Goal: Transaction & Acquisition: Purchase product/service

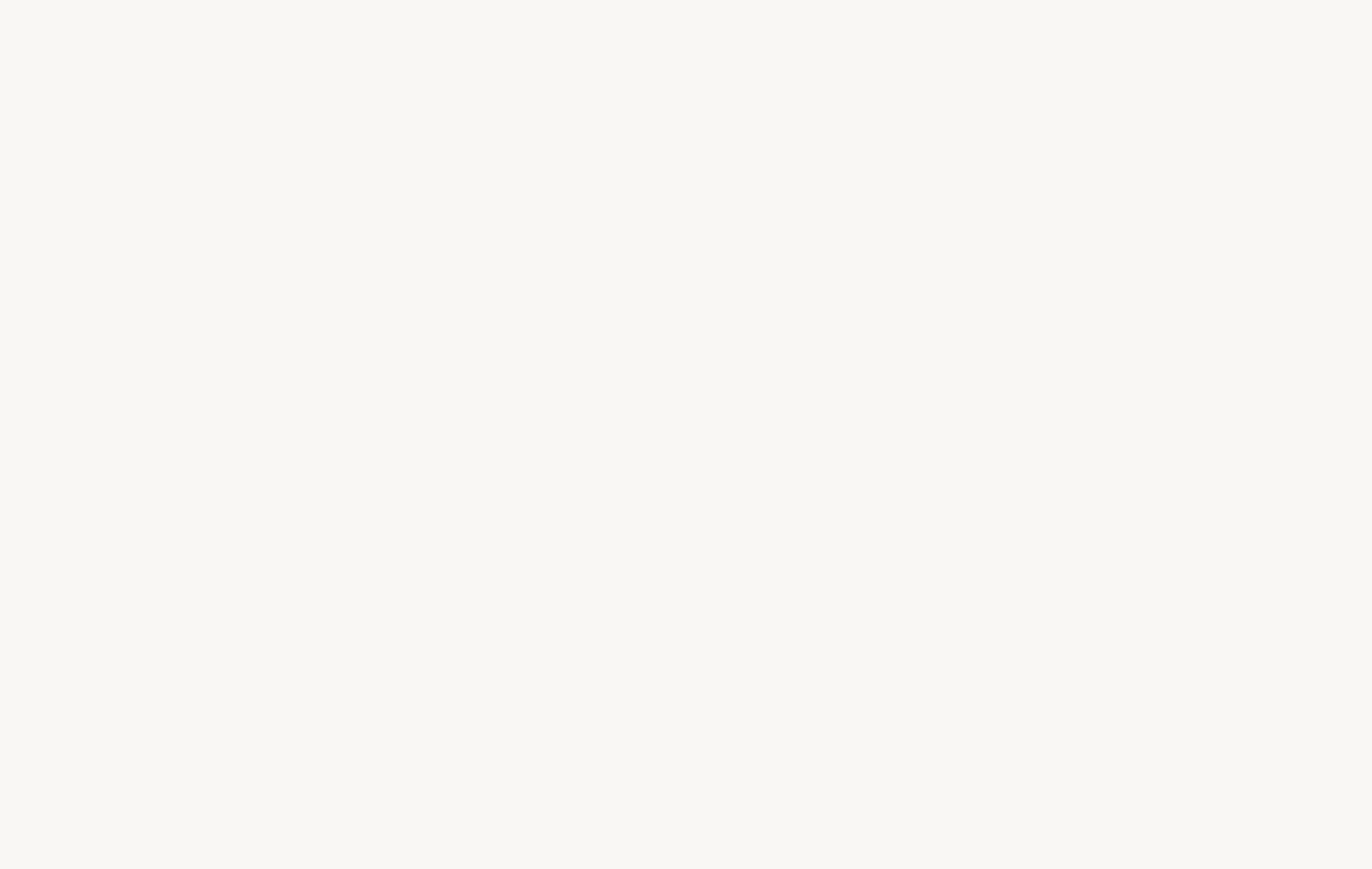
select select "DE"
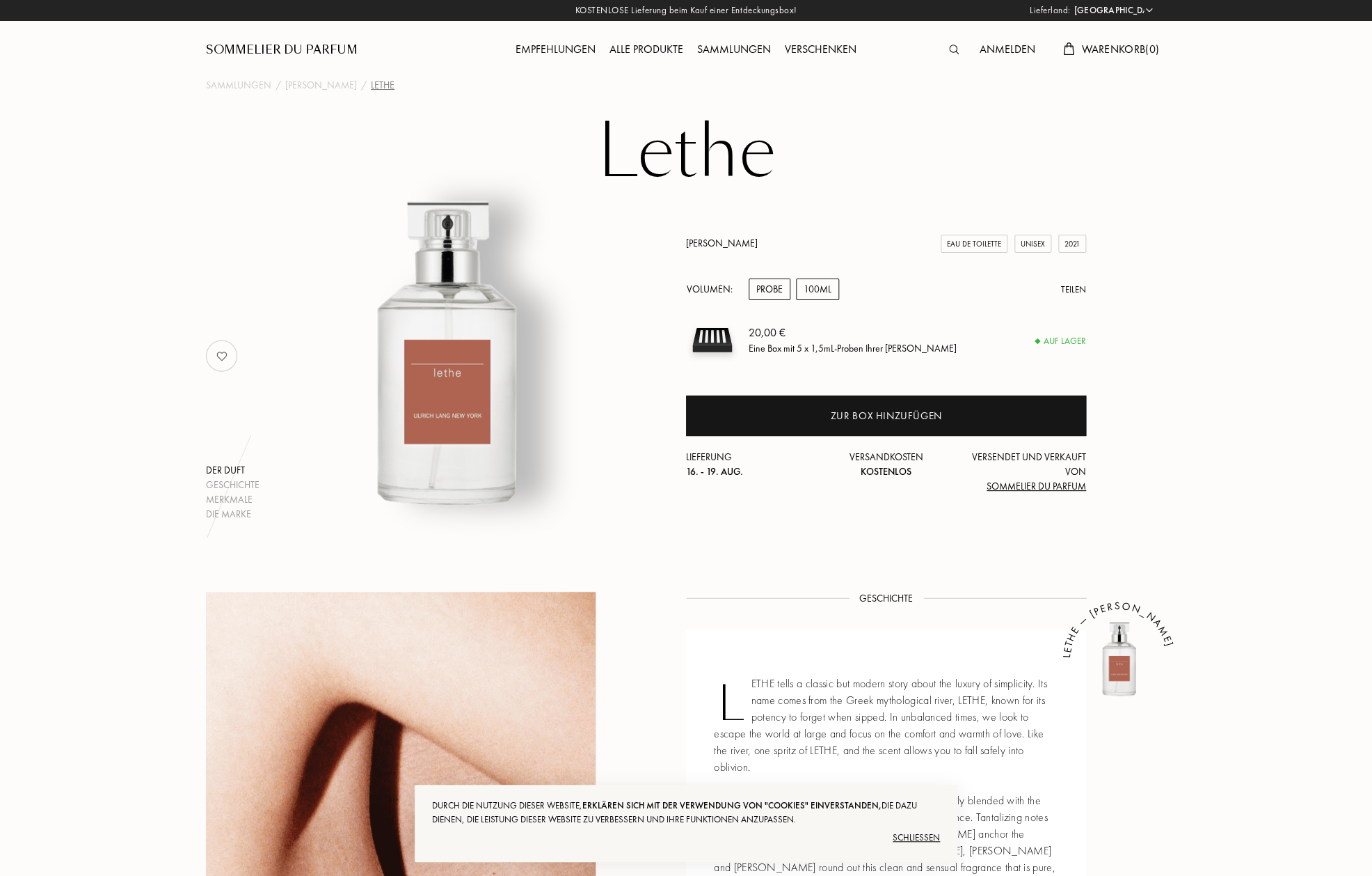
click at [821, 291] on div "100mL" at bounding box center [818, 289] width 43 height 21
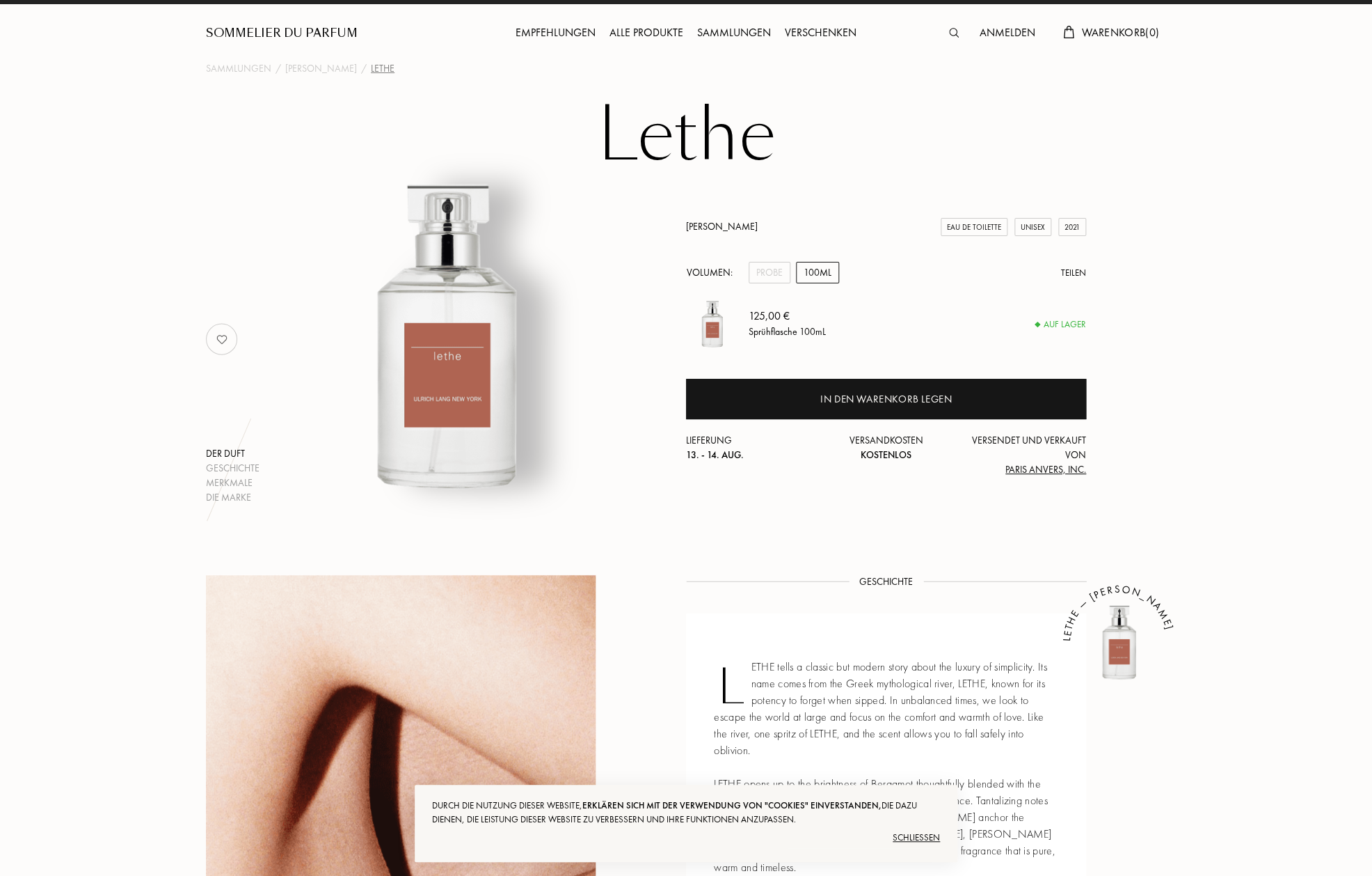
scroll to position [19, 0]
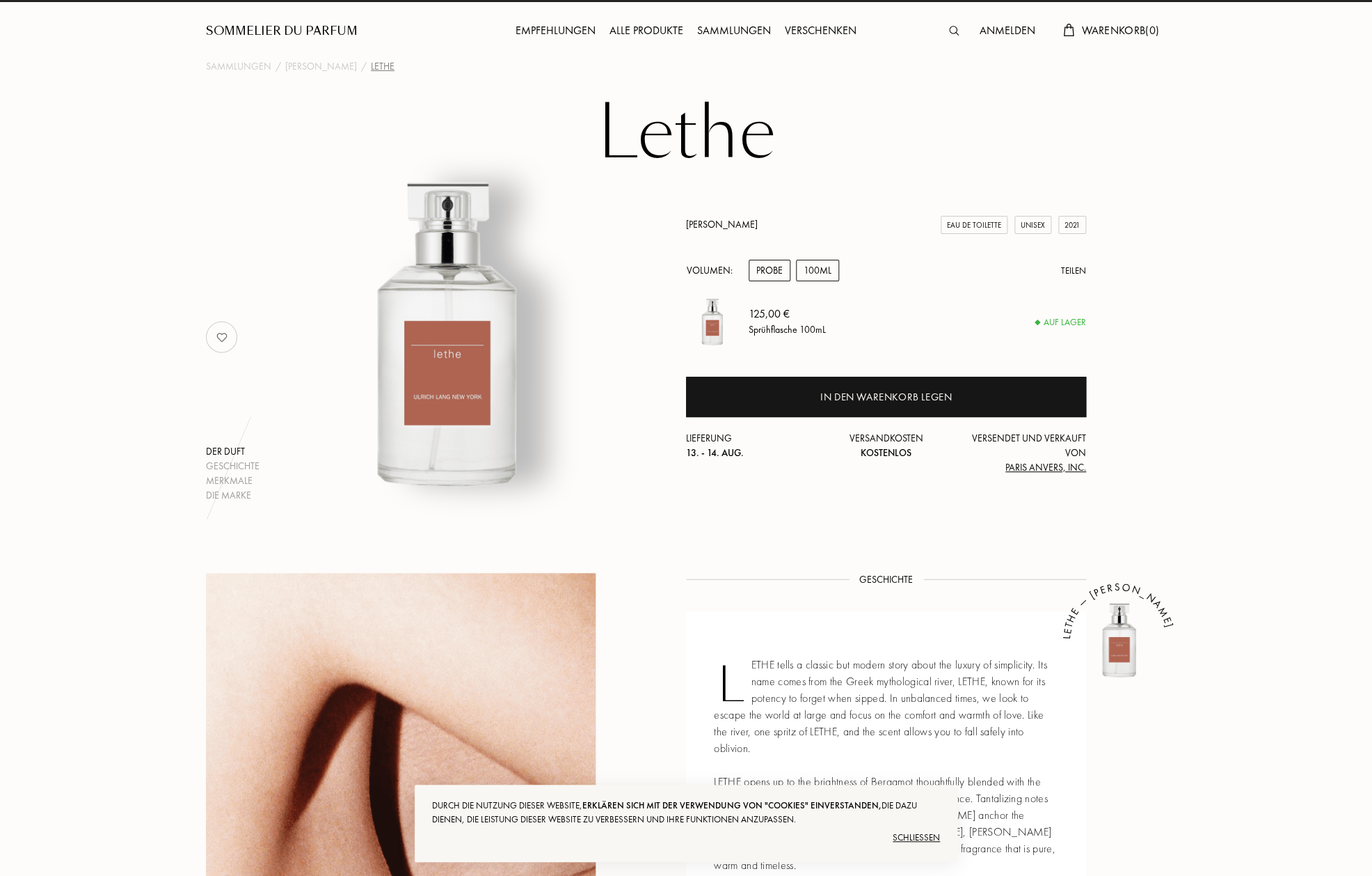
click at [783, 278] on div "Probe" at bounding box center [769, 270] width 42 height 21
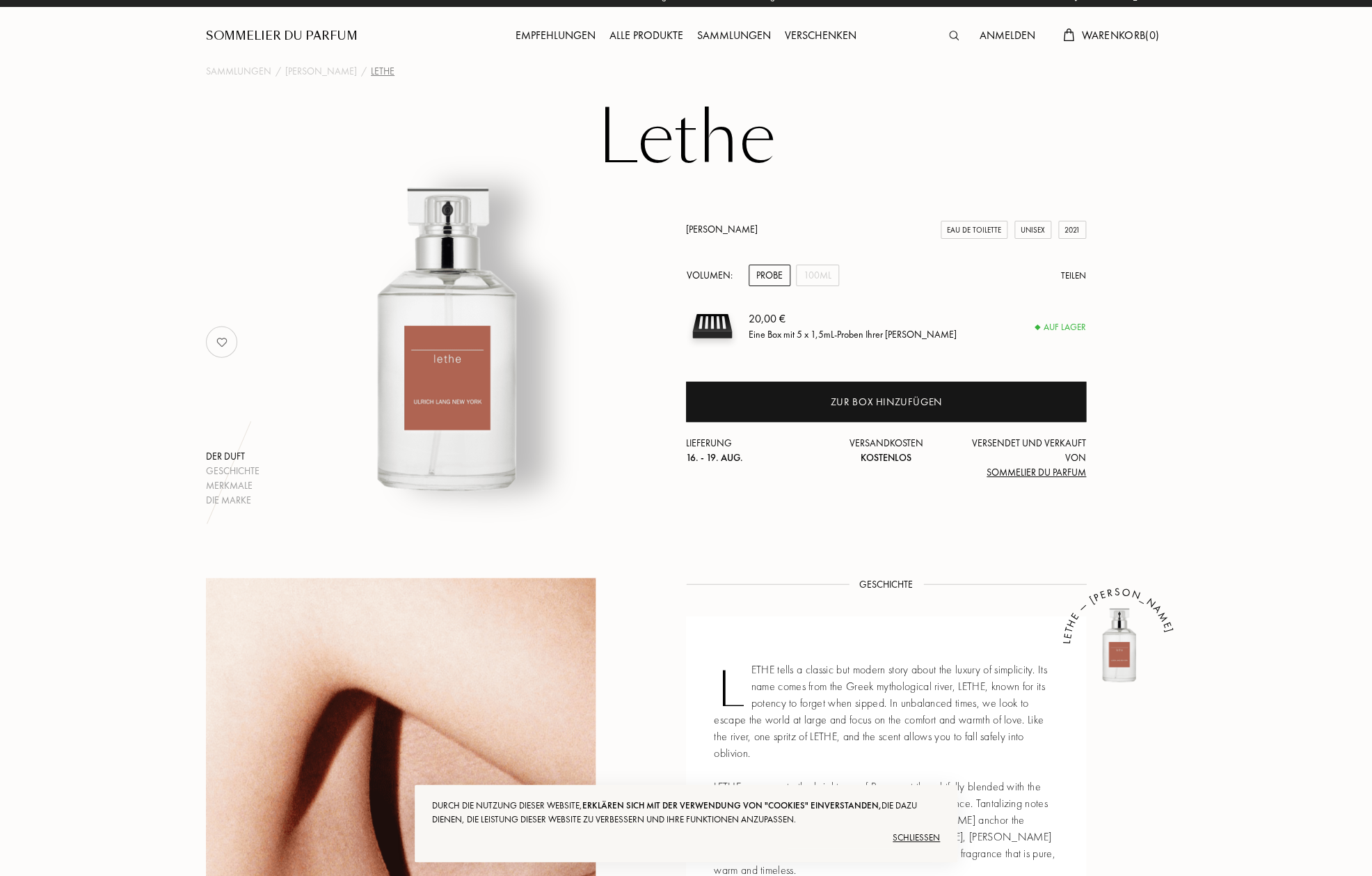
scroll to position [11, 0]
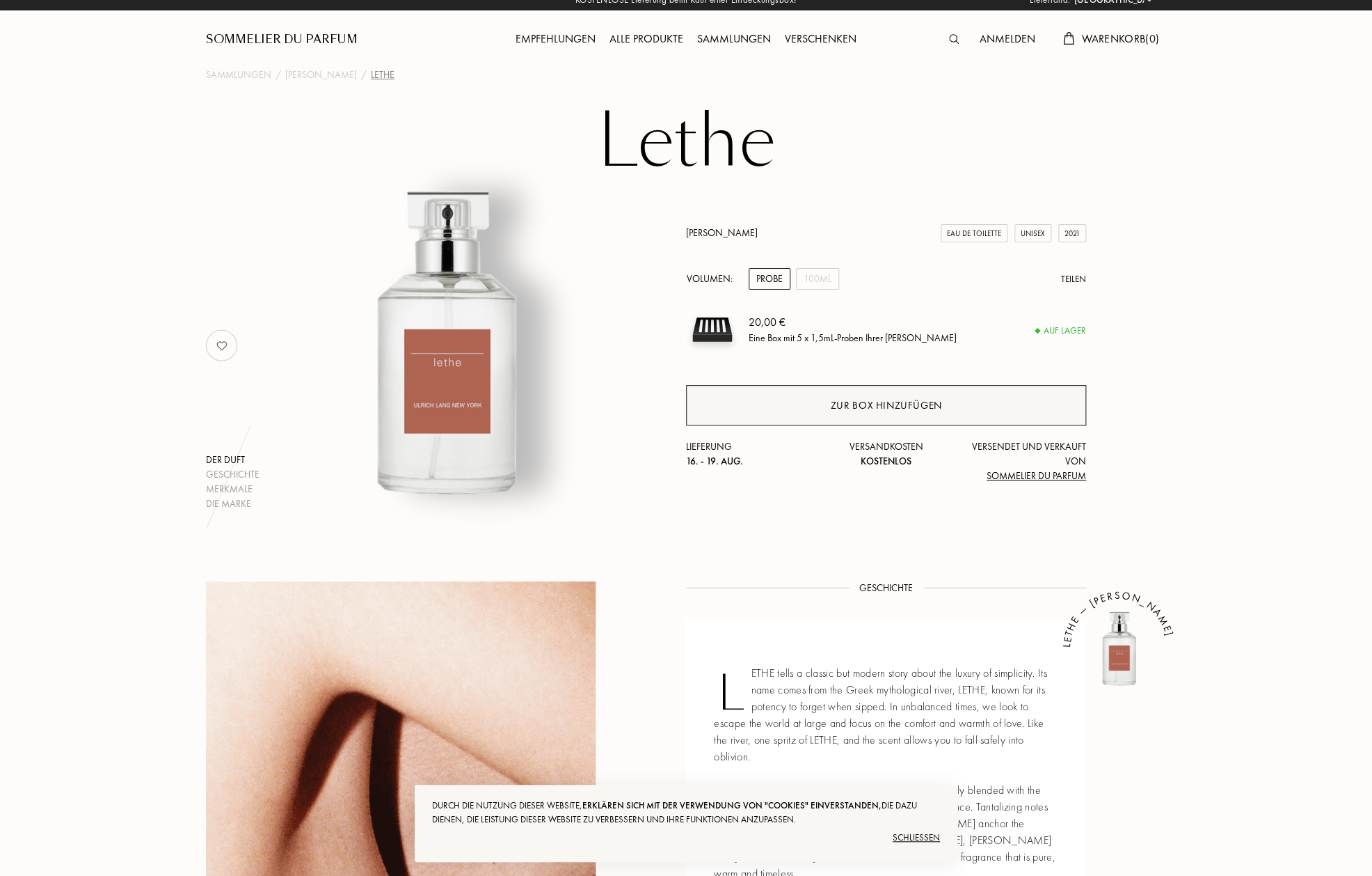
click at [885, 402] on div "Zur Box hinzufügen" at bounding box center [886, 406] width 111 height 16
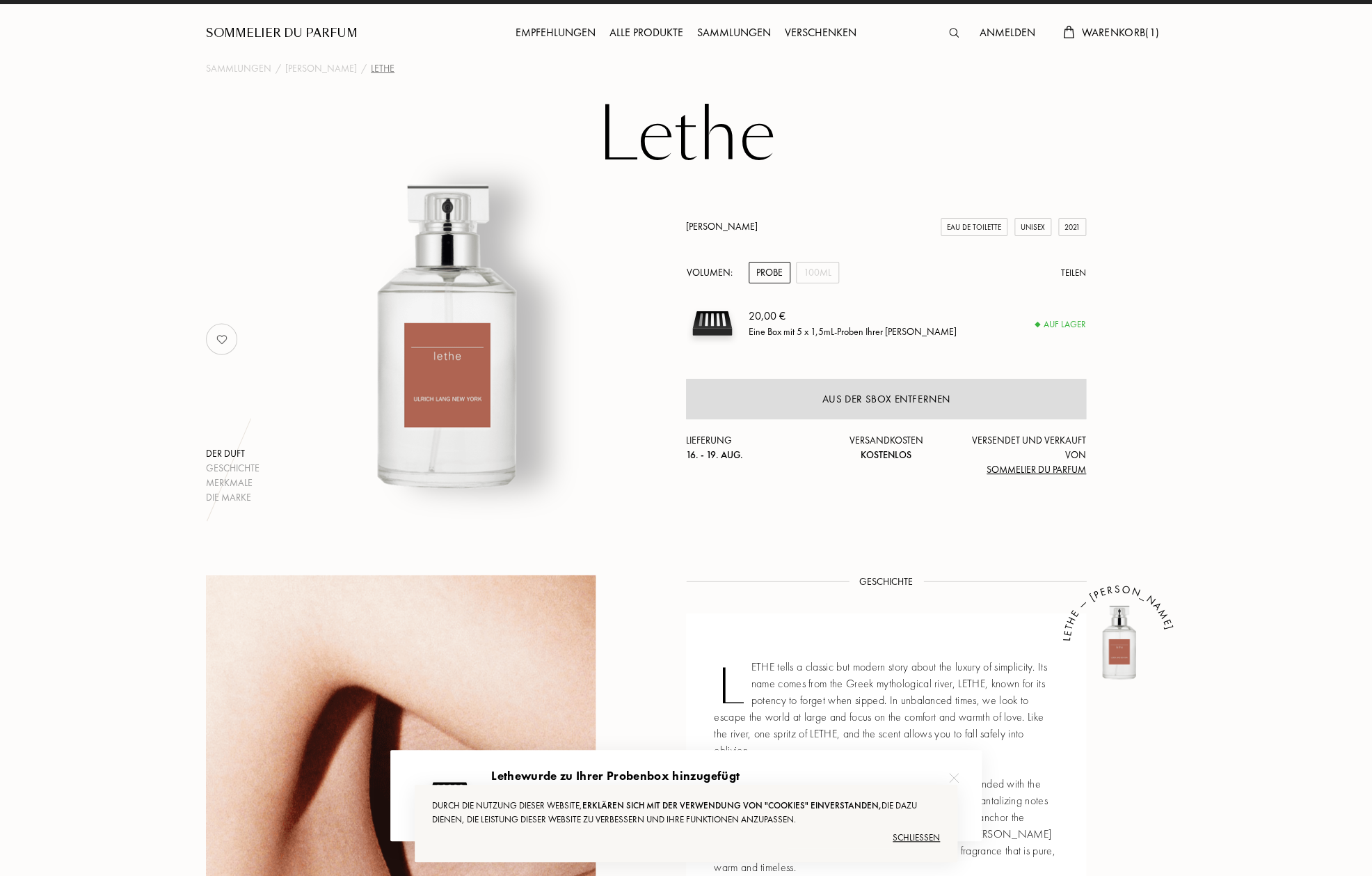
scroll to position [20, 0]
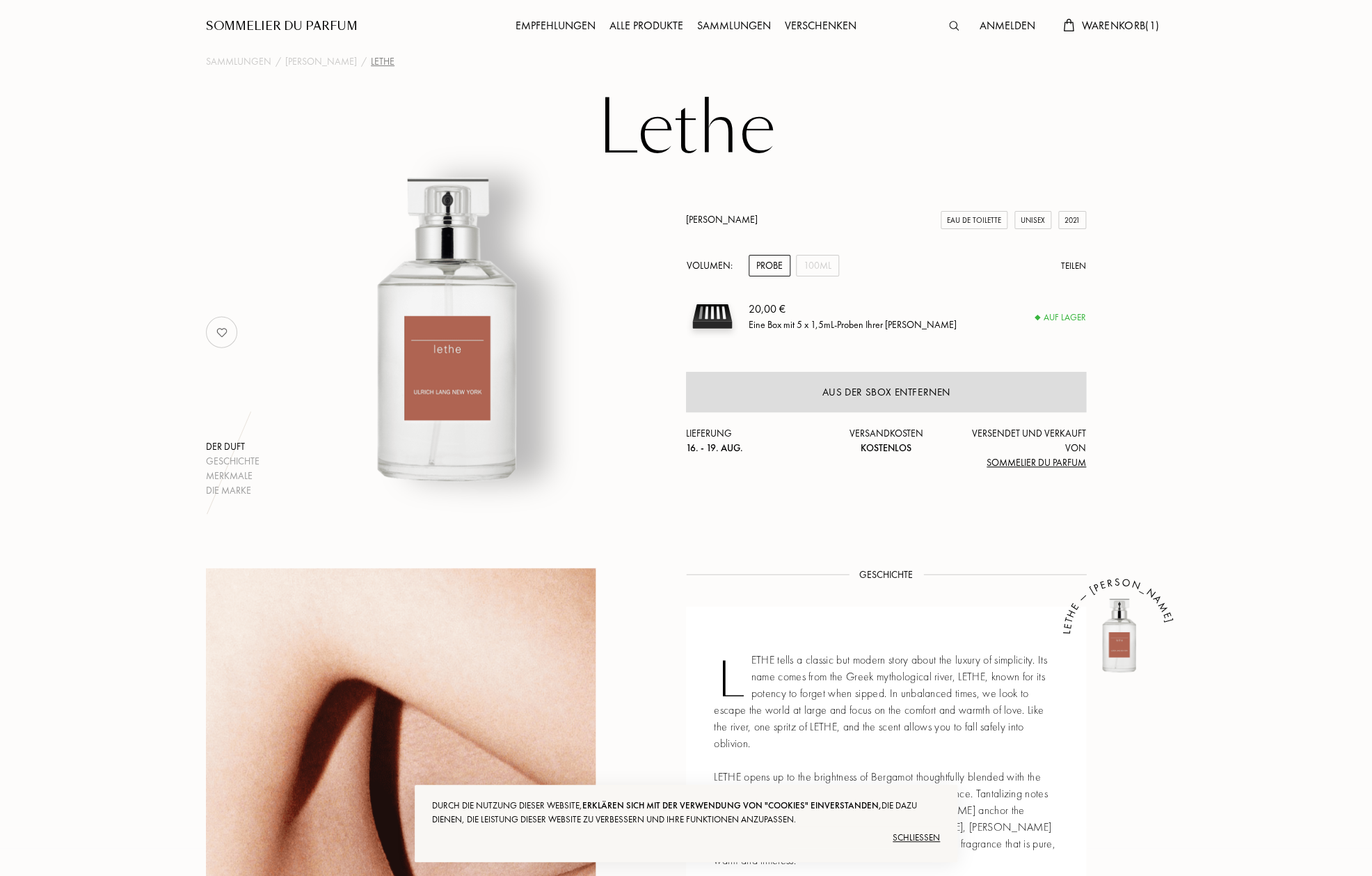
click at [646, 32] on div "Alle Produkte" at bounding box center [646, 26] width 87 height 18
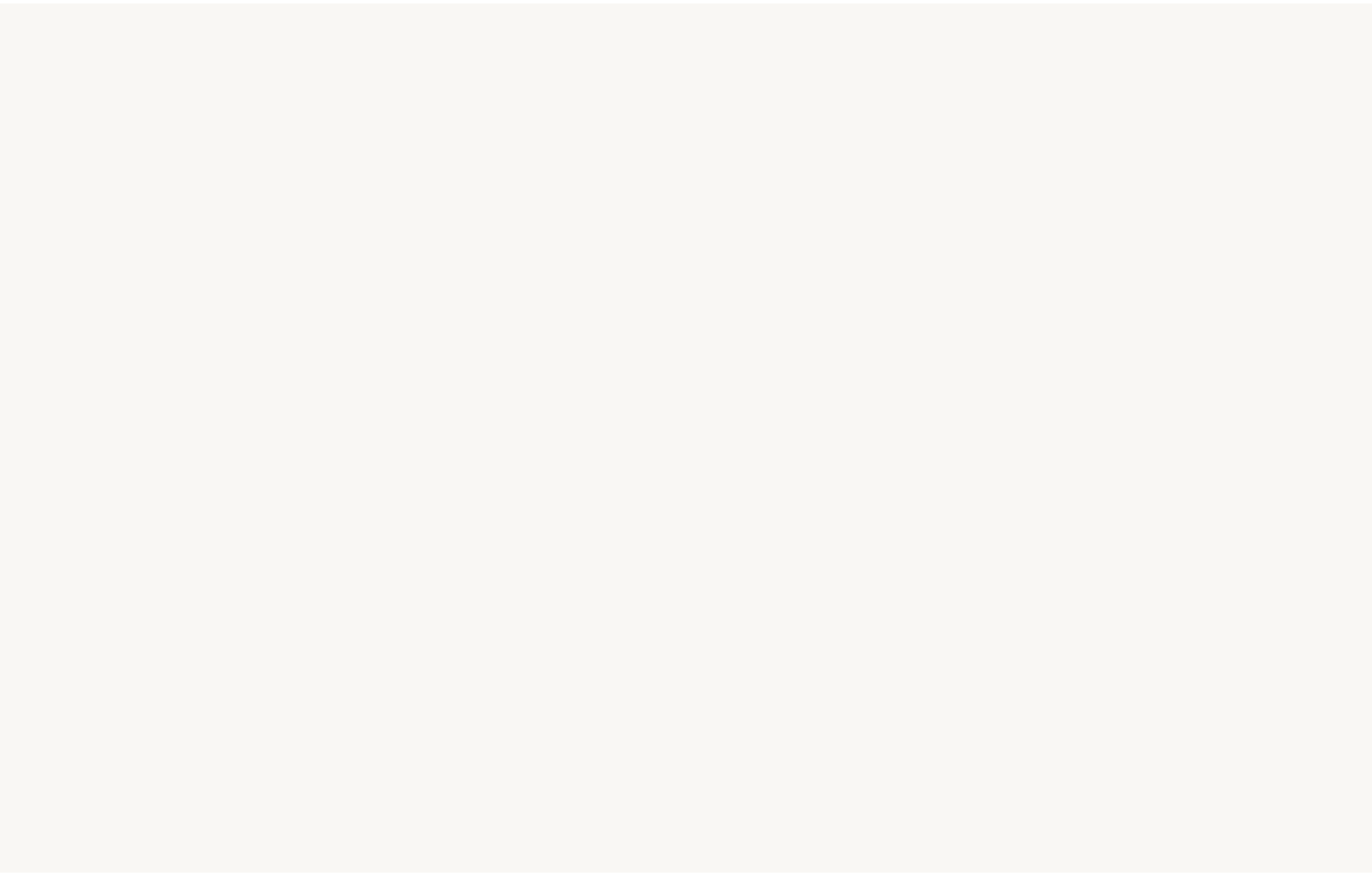
select select "DE"
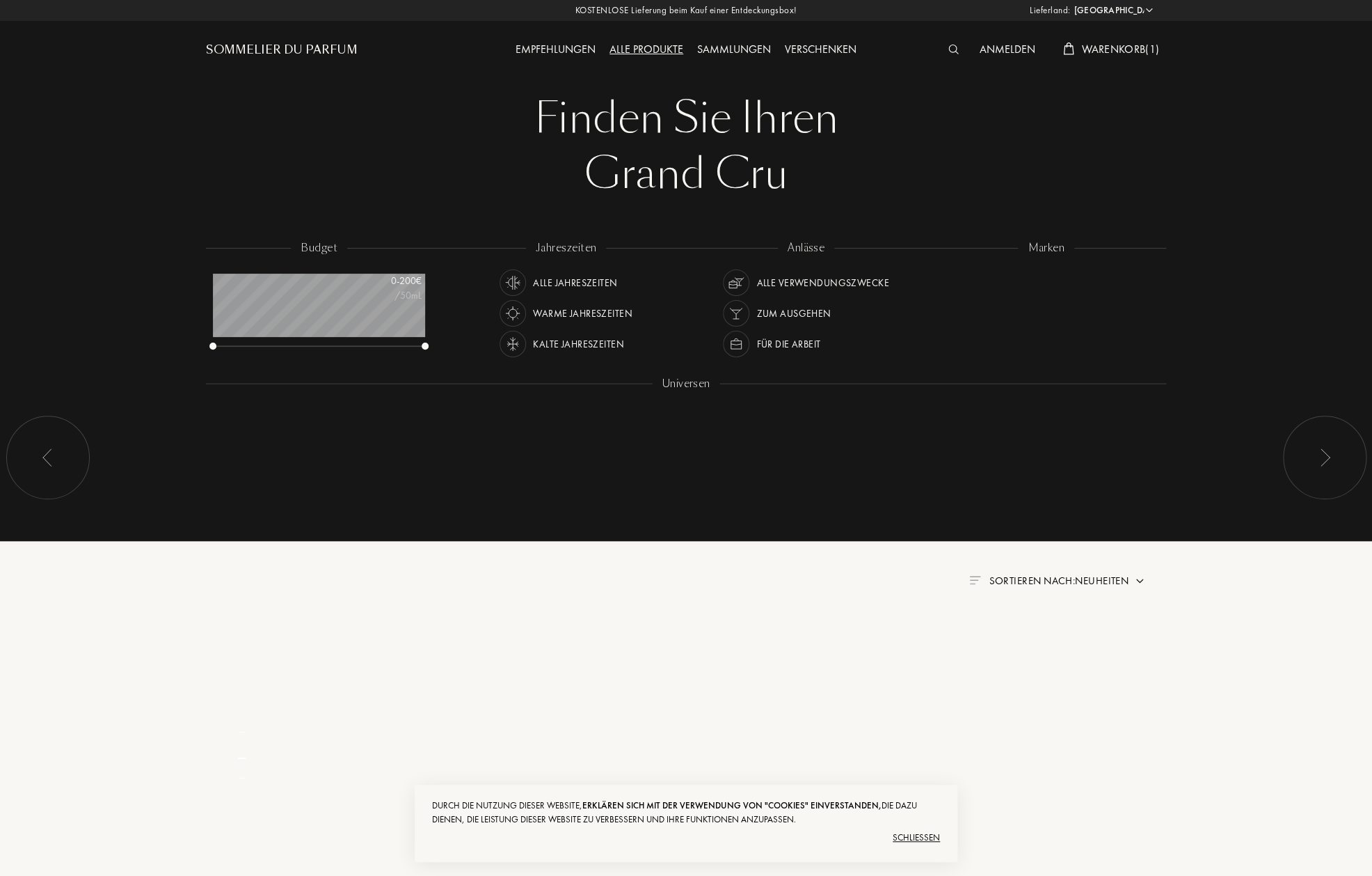
scroll to position [70, 213]
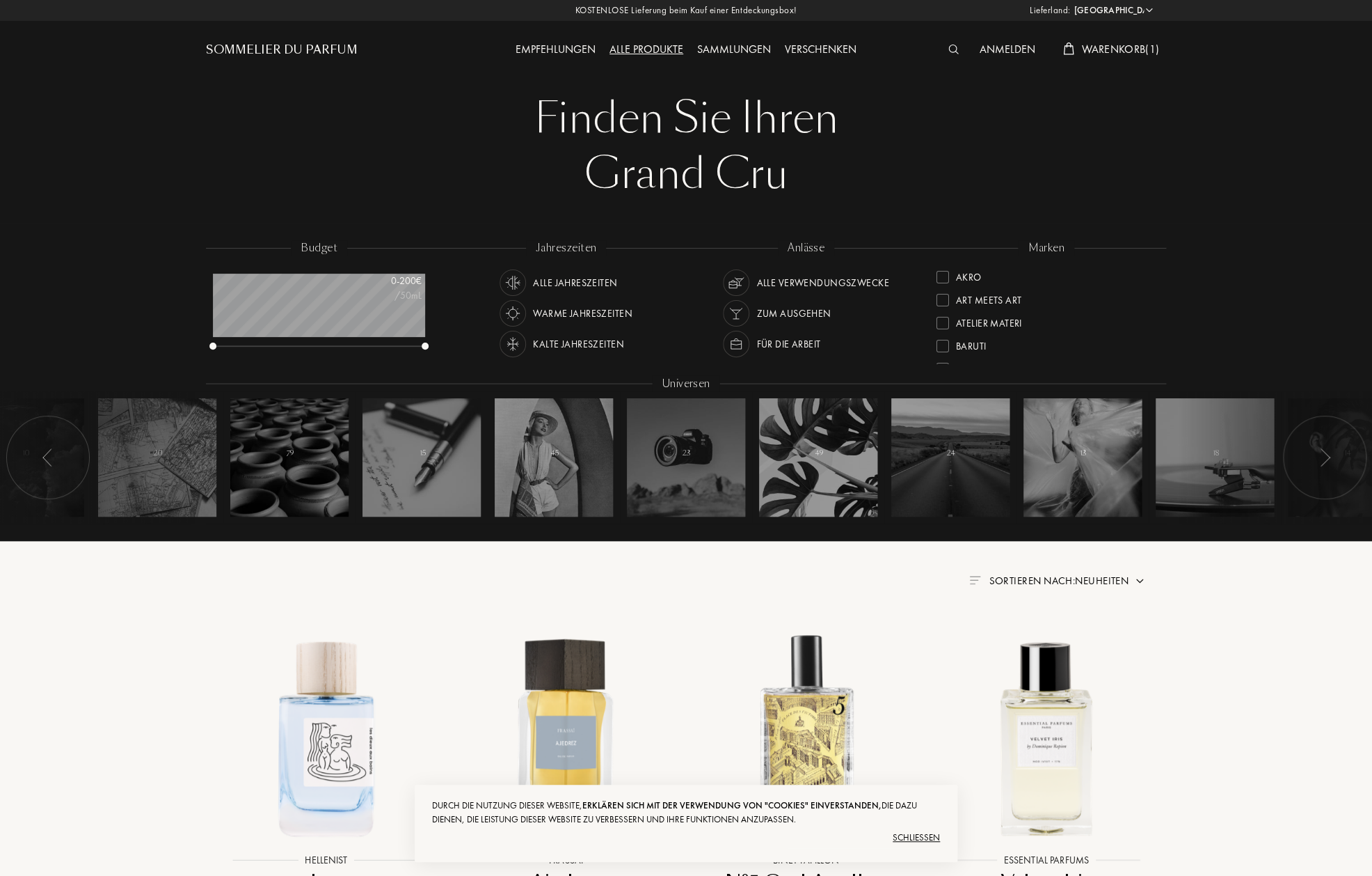
click at [799, 342] on div "Für die Arbeit" at bounding box center [788, 344] width 64 height 26
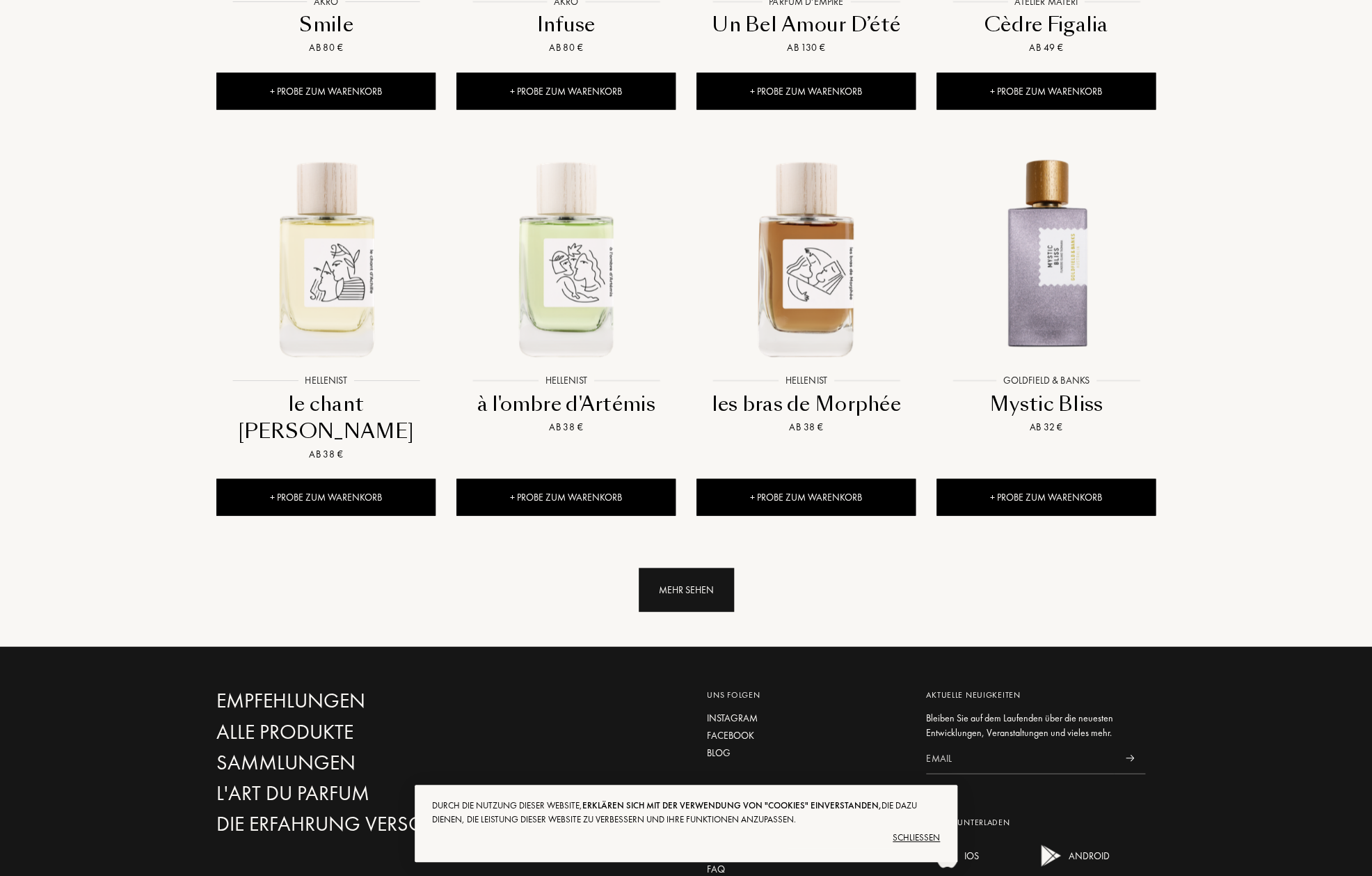
click at [662, 568] on div "Mehr sehen" at bounding box center [686, 590] width 96 height 44
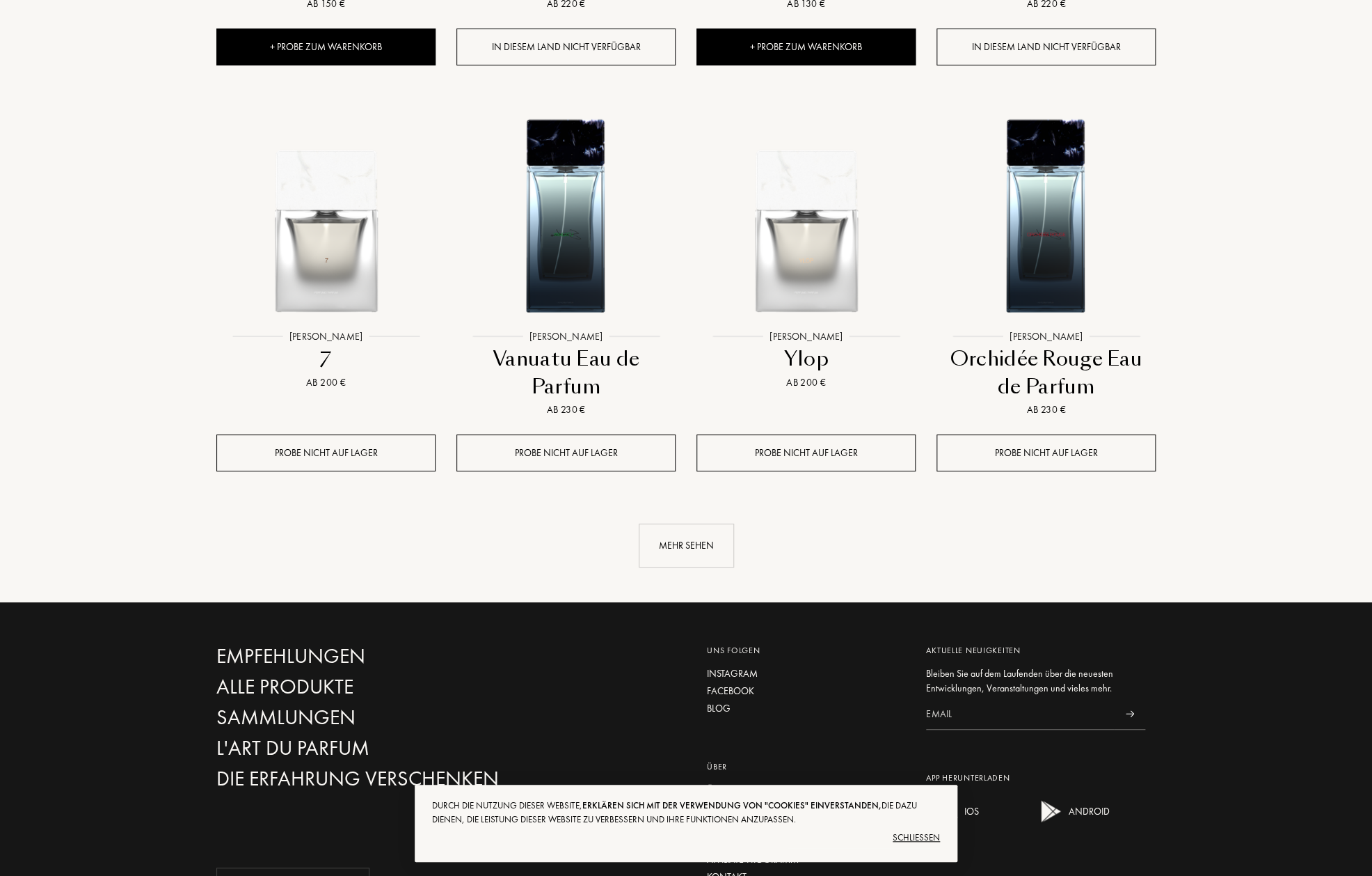
scroll to position [2533, 0]
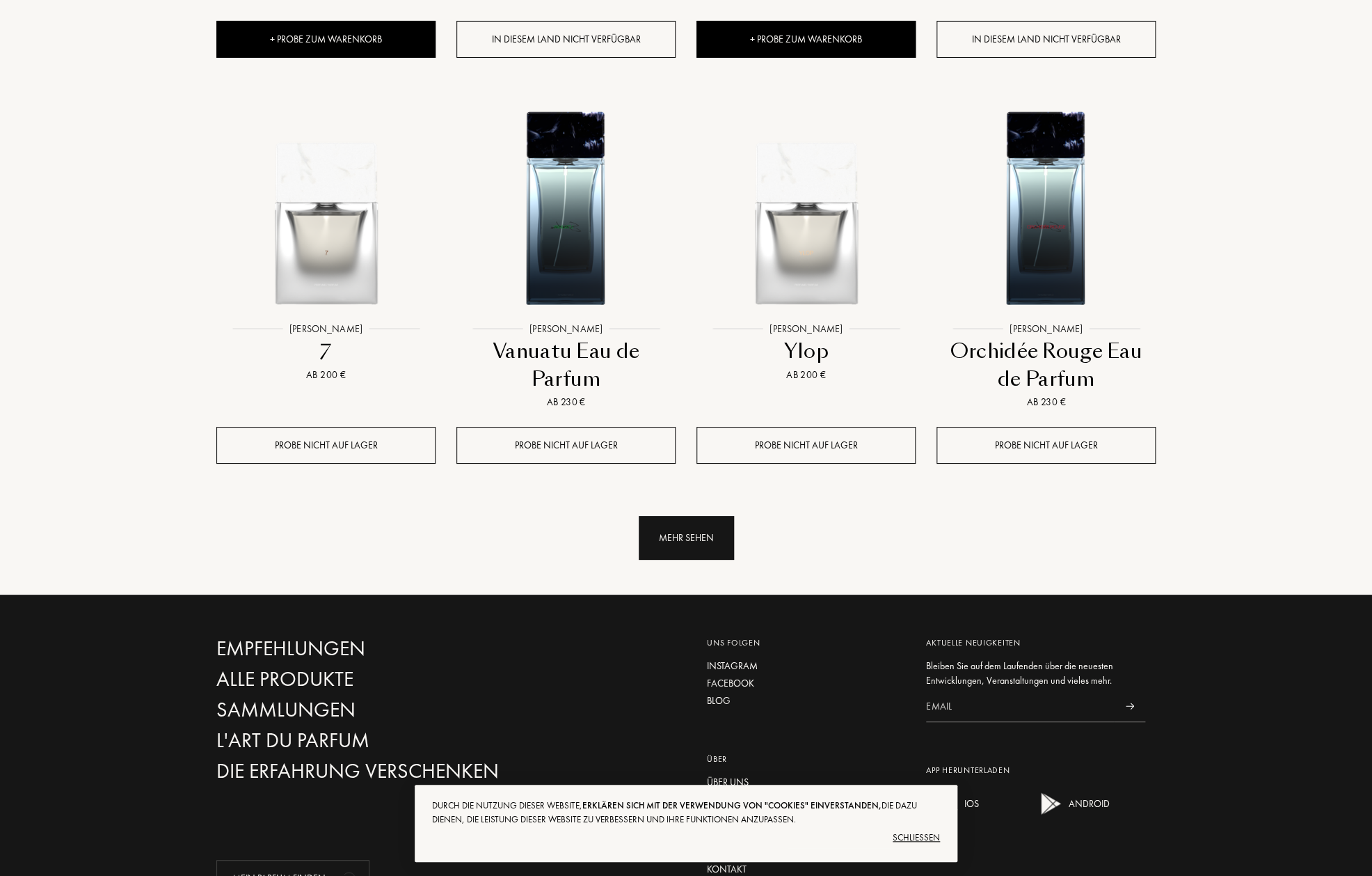
click at [688, 516] on div "Mehr sehen" at bounding box center [686, 538] width 96 height 44
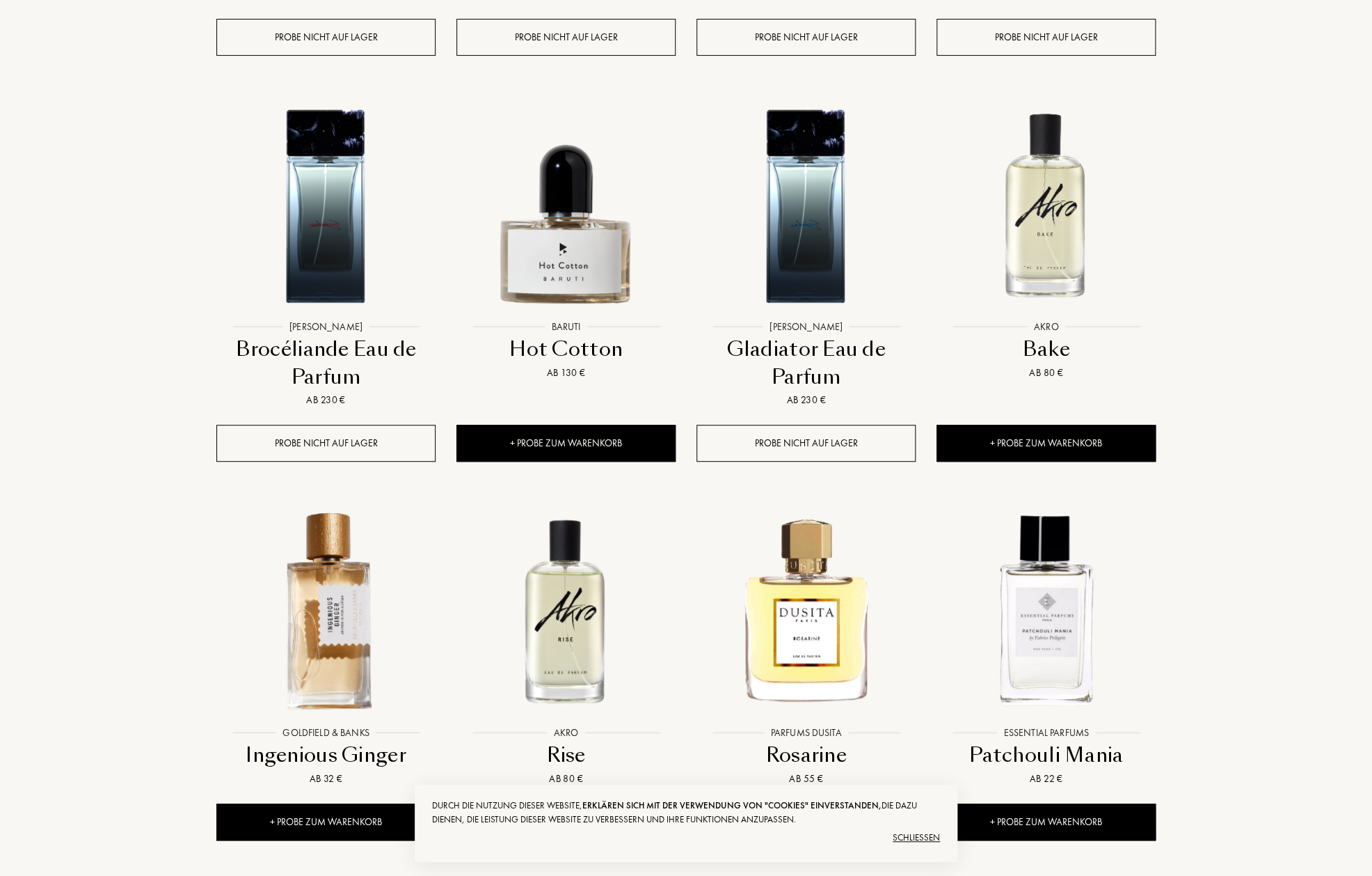
scroll to position [2942, 0]
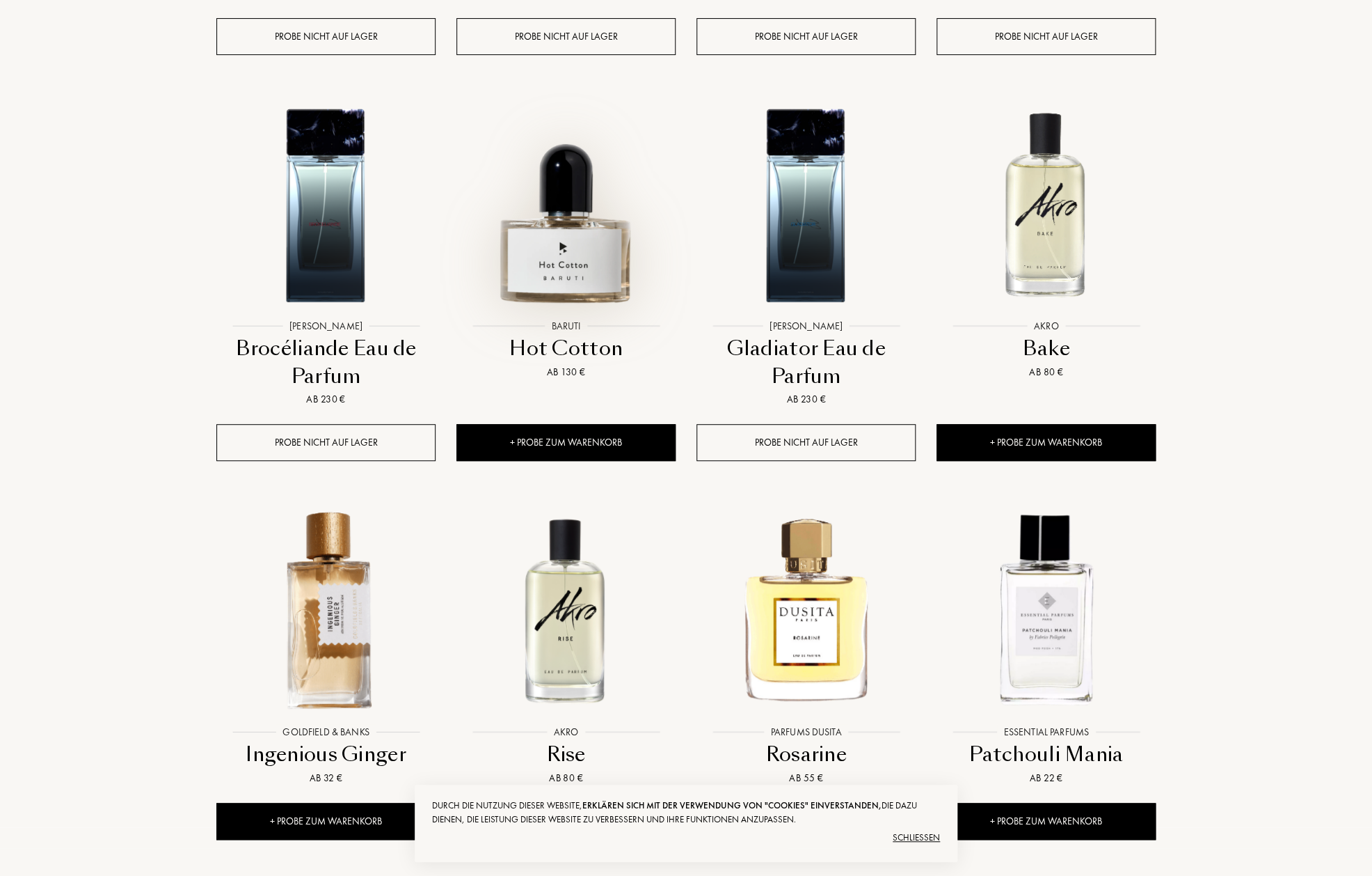
click at [589, 188] on img at bounding box center [566, 203] width 217 height 217
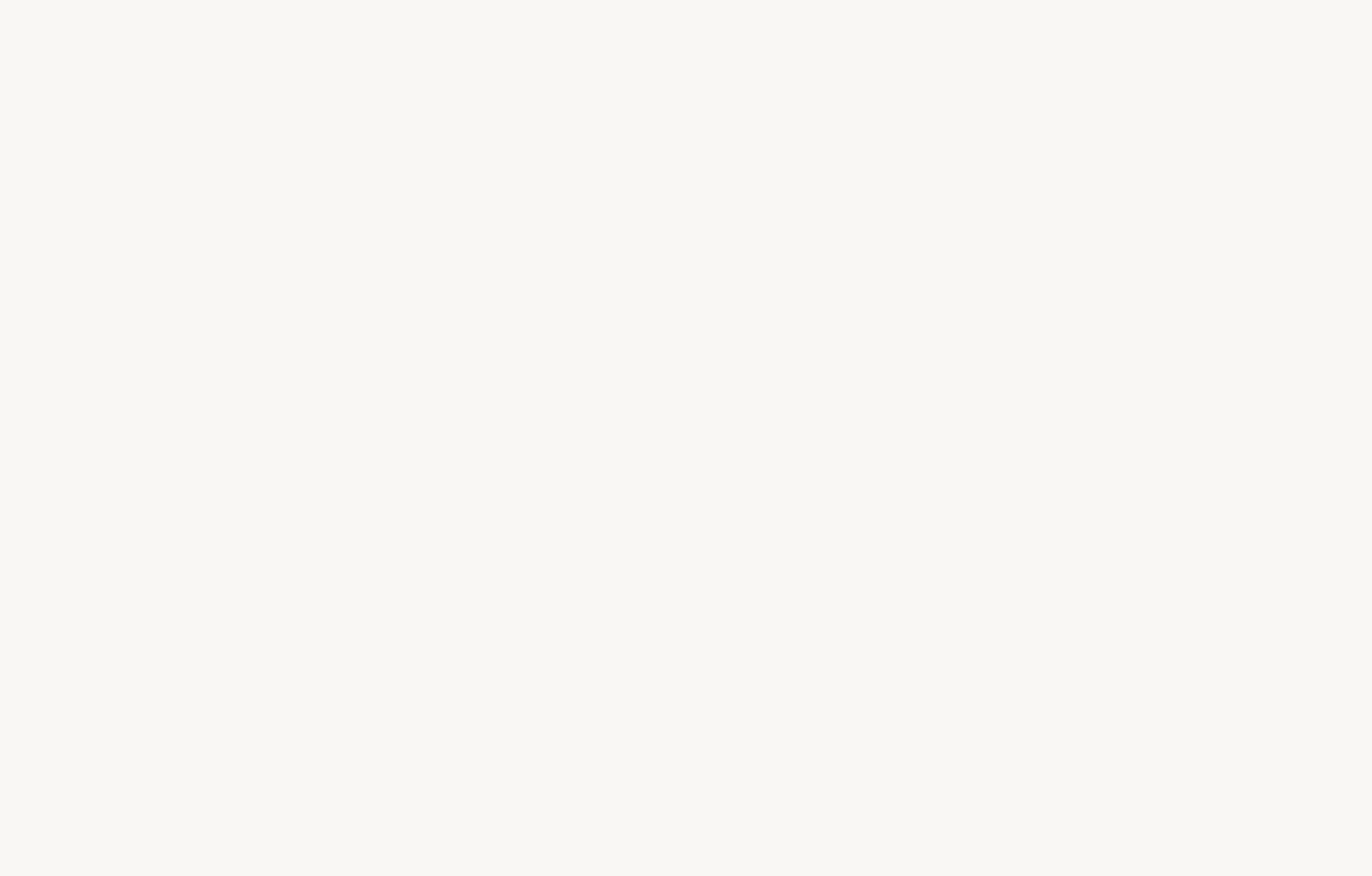
select select "DE"
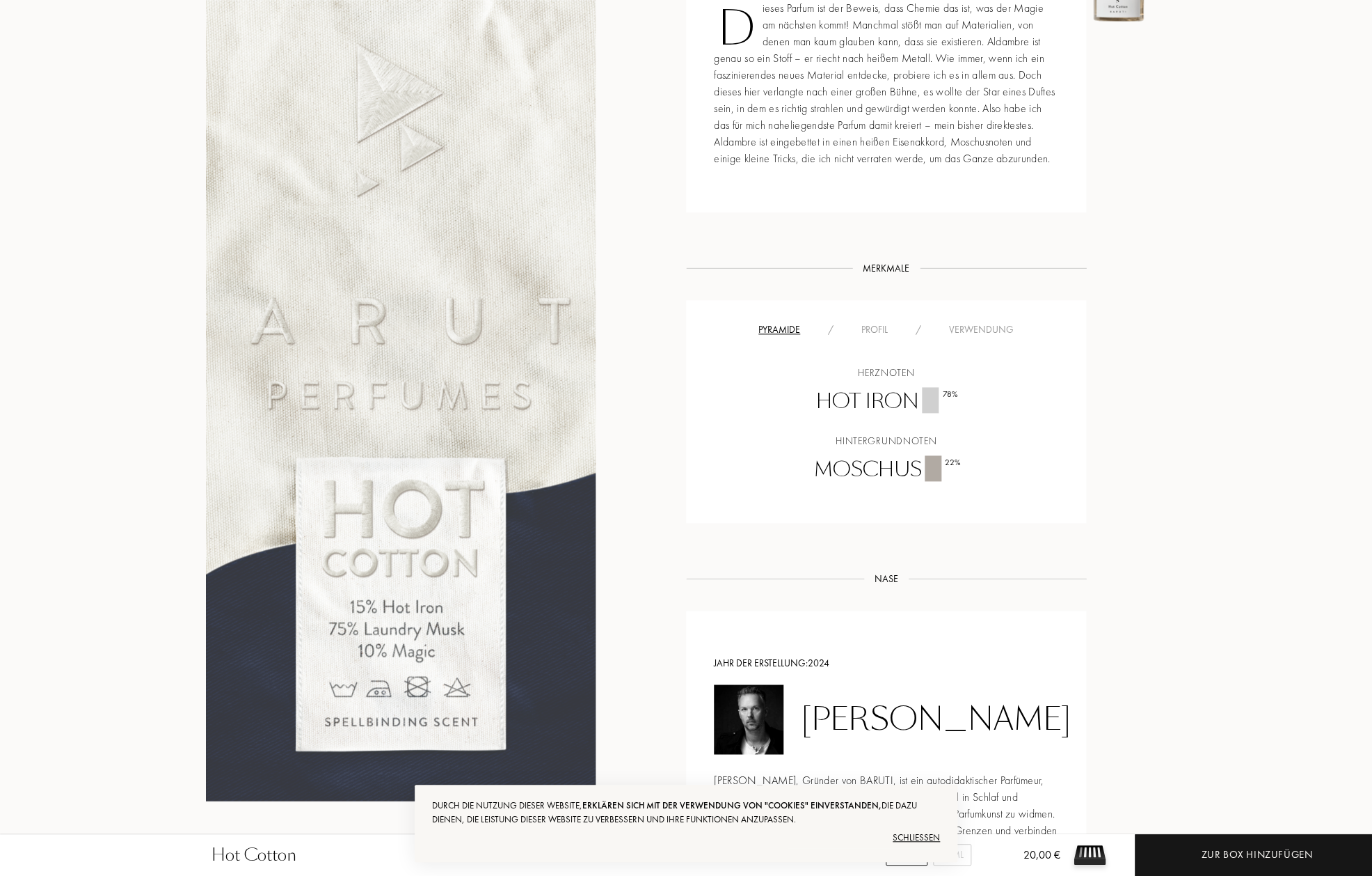
scroll to position [673, 0]
click at [983, 328] on div "Verwendung" at bounding box center [981, 332] width 92 height 15
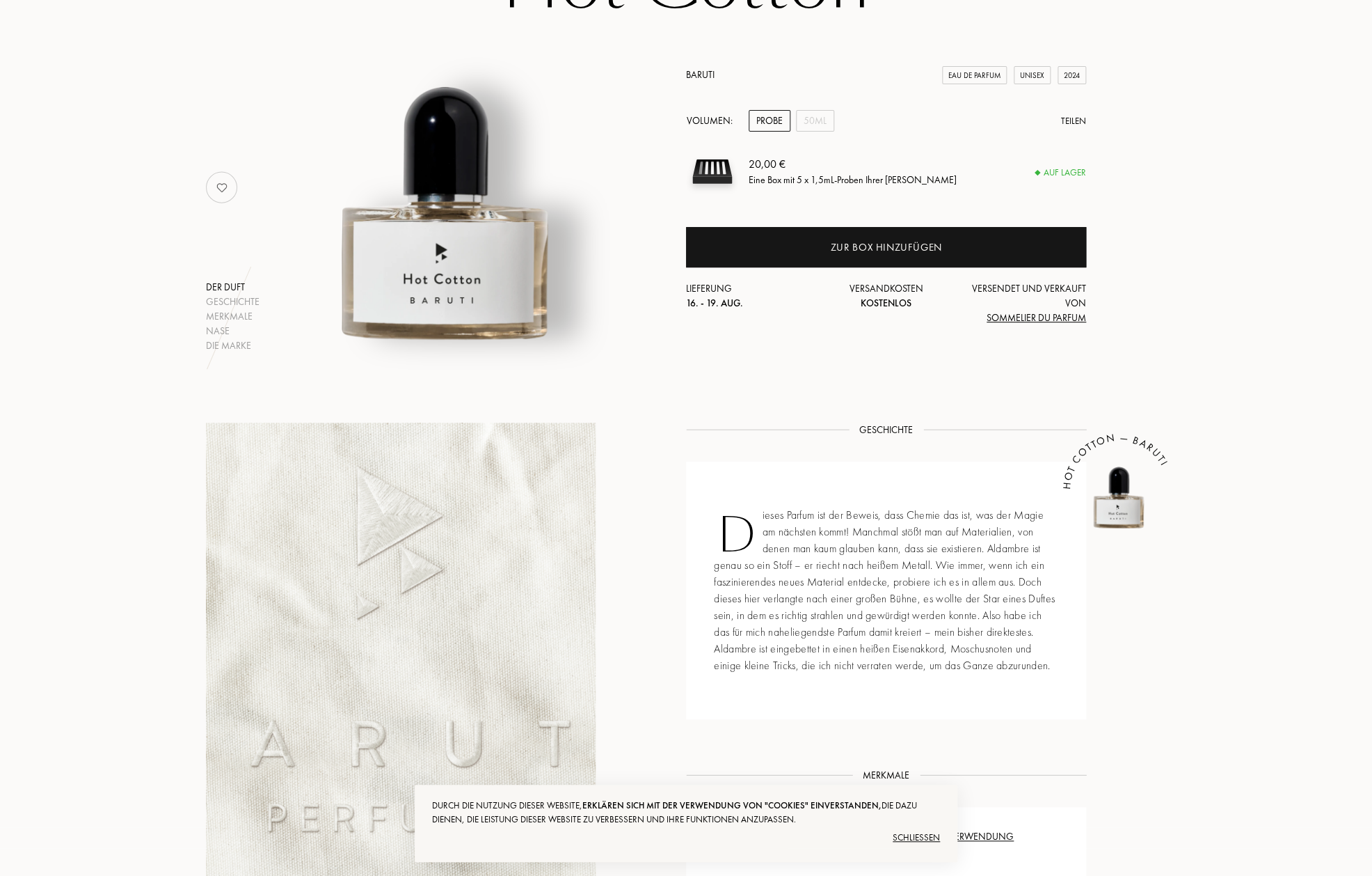
scroll to position [168, 0]
click at [251, 307] on div "Geschichte" at bounding box center [233, 303] width 54 height 15
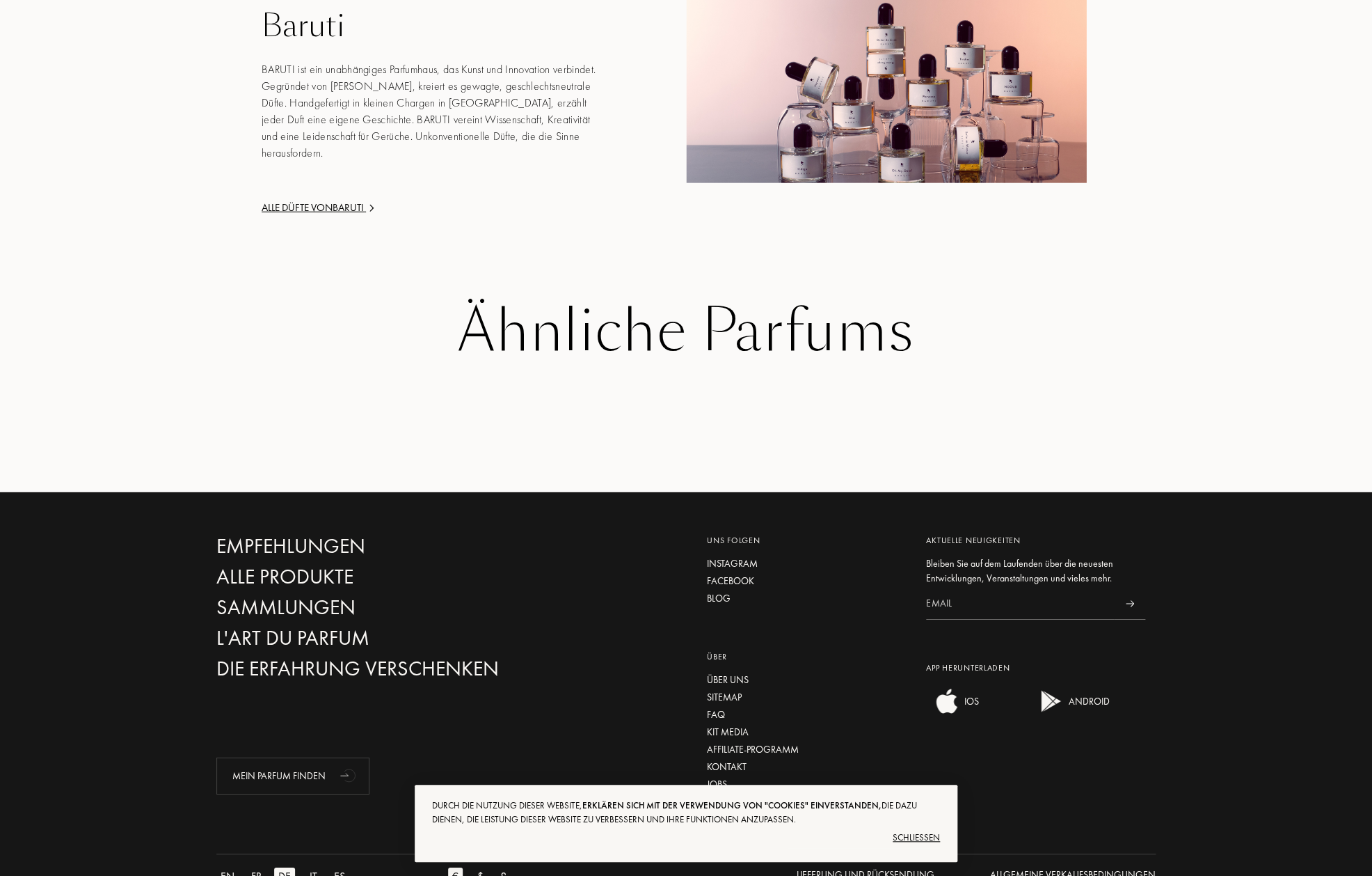
scroll to position [1911, 0]
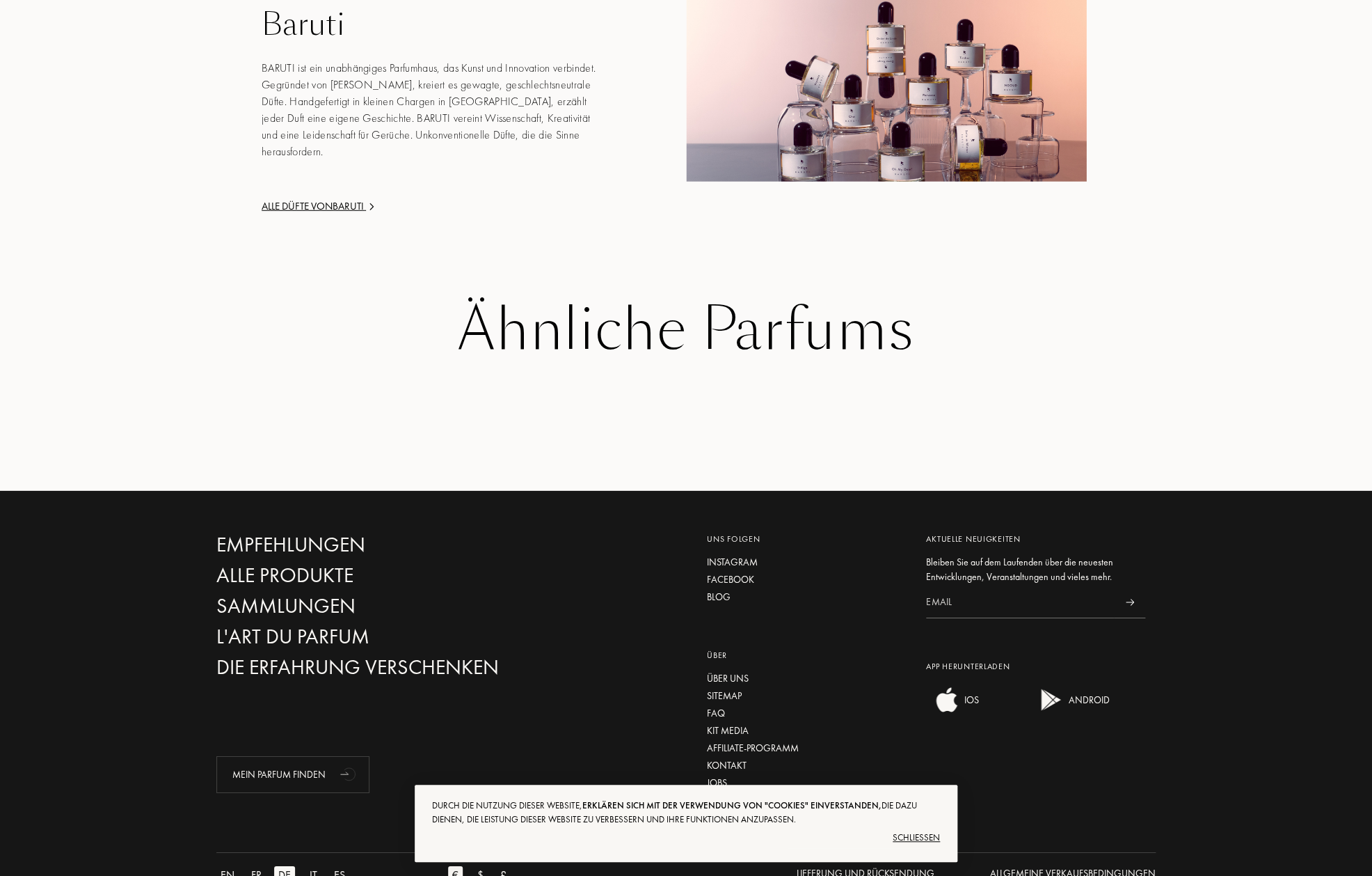
click at [325, 207] on div "Alle Düfte von Baruti" at bounding box center [428, 207] width 334 height 16
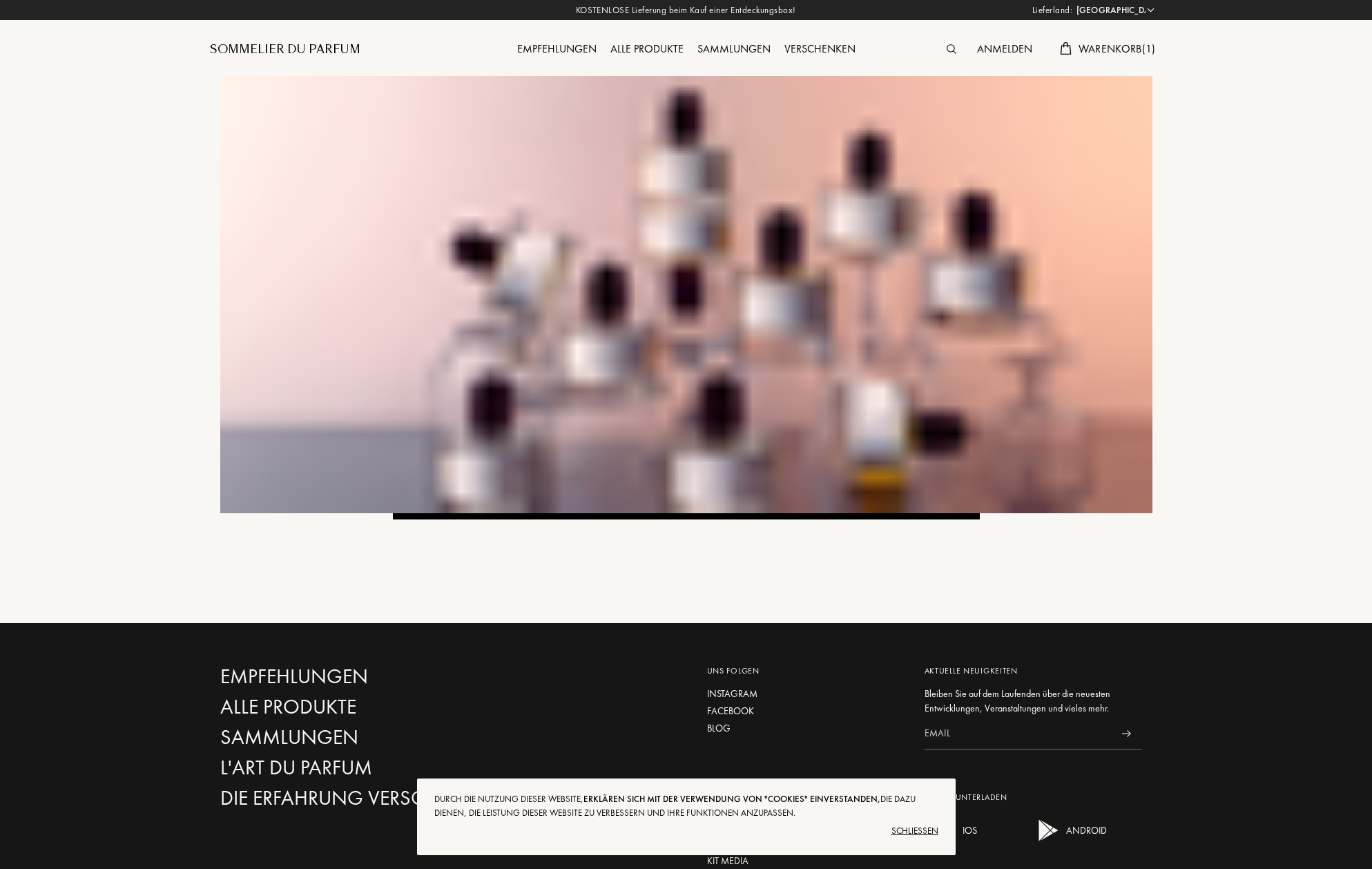
select select "DE"
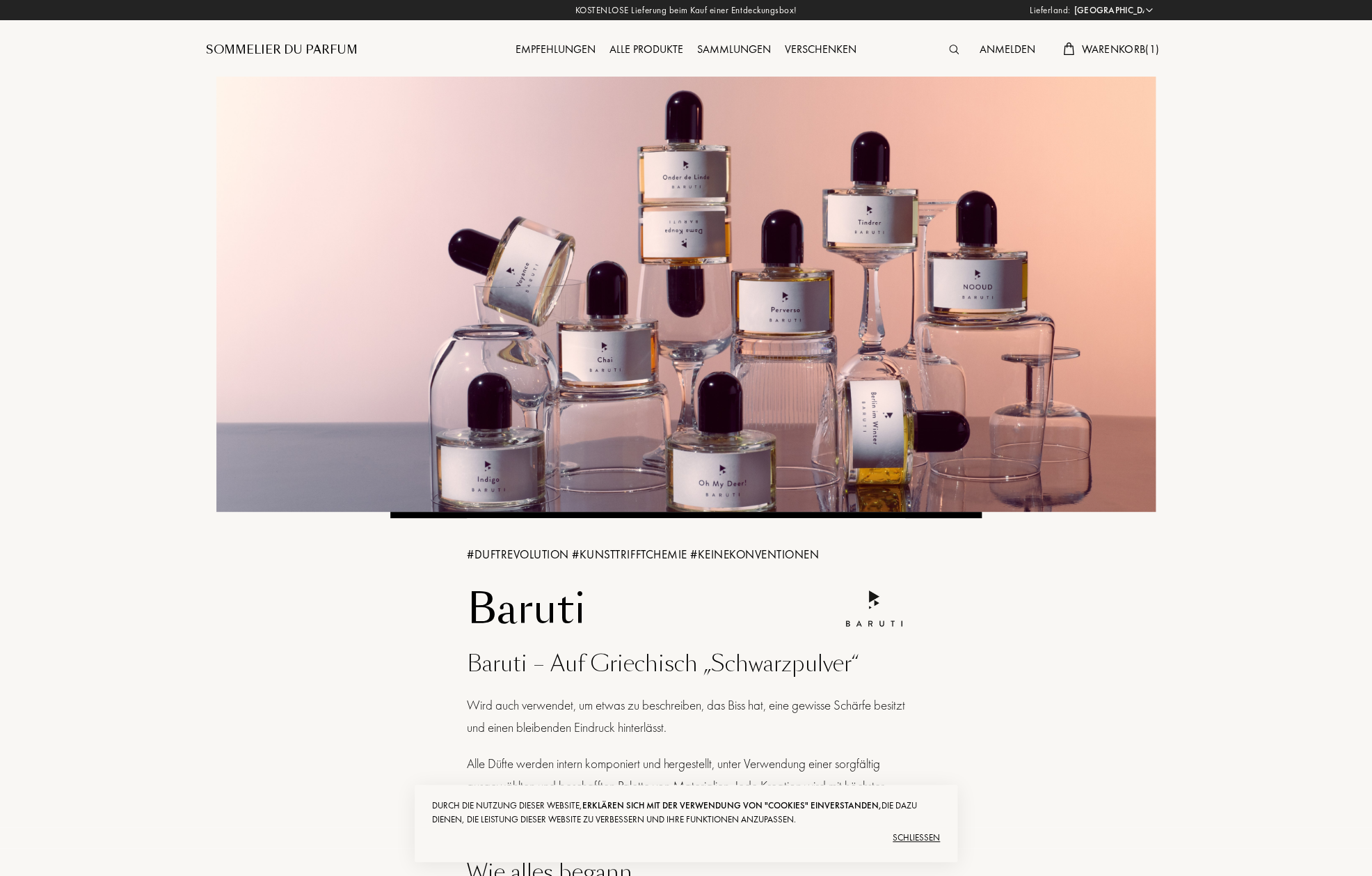
click at [563, 48] on div "Empfehlungen" at bounding box center [555, 50] width 94 height 18
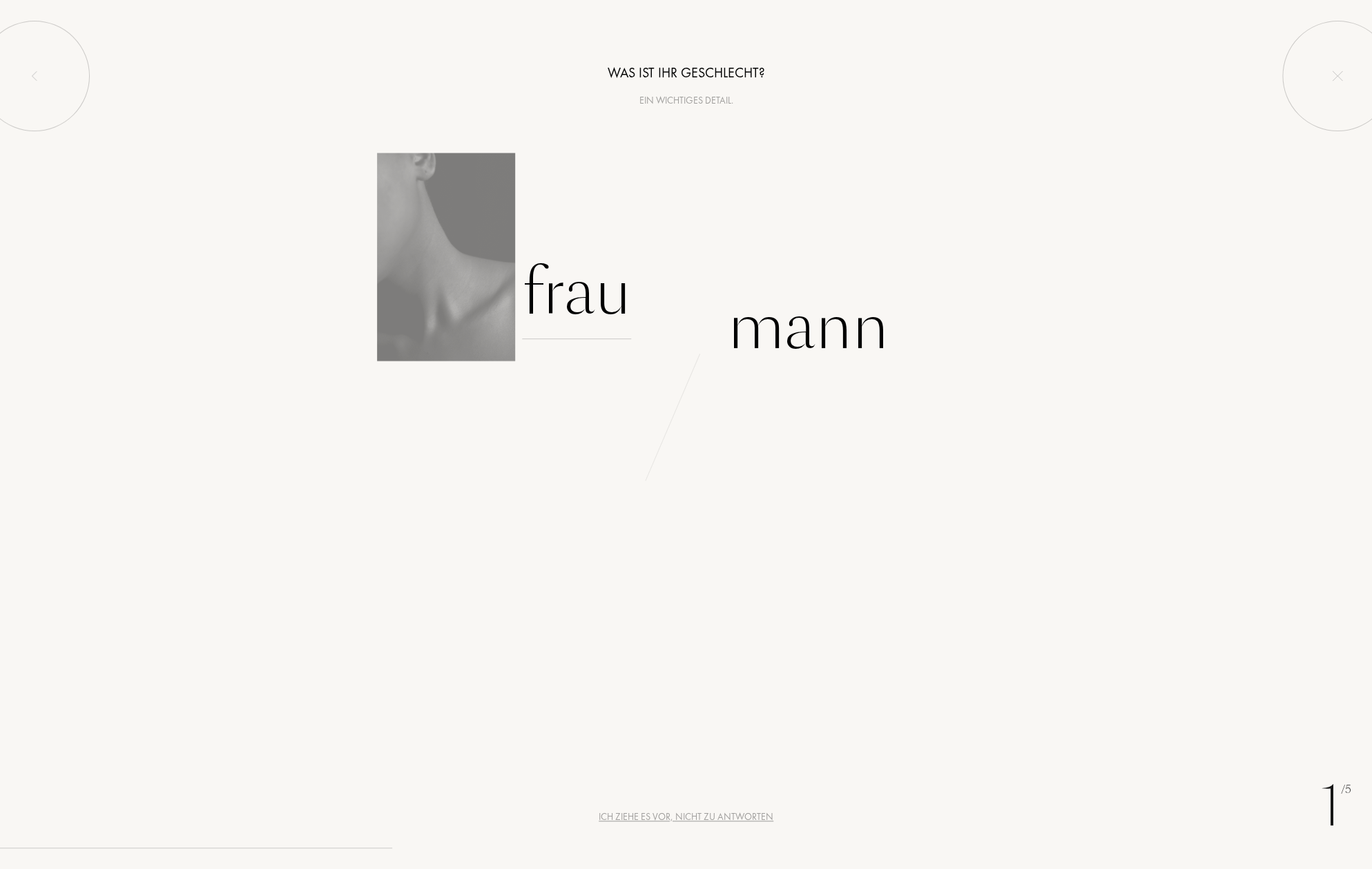
click at [563, 312] on div "Frau" at bounding box center [576, 292] width 109 height 93
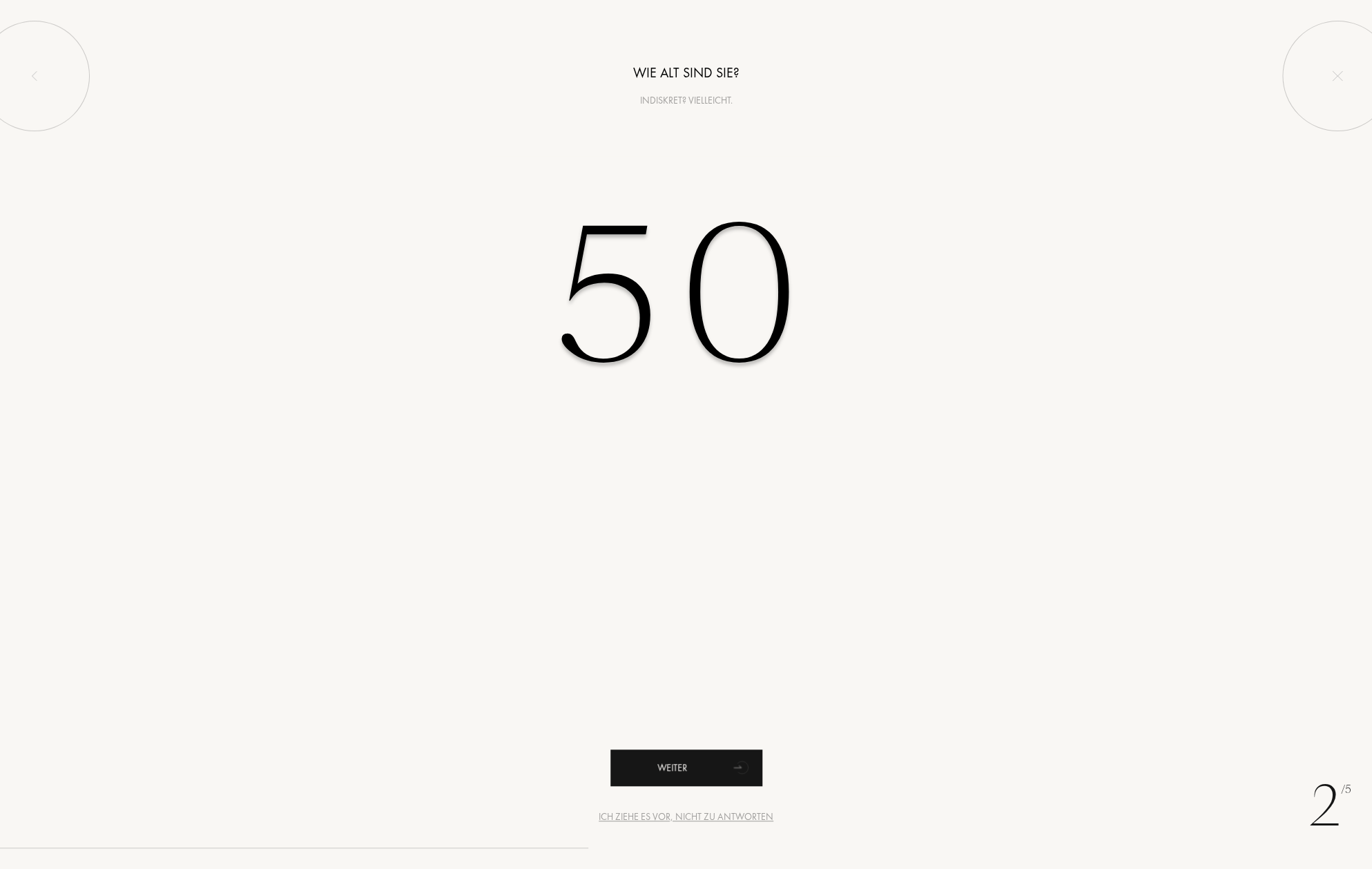
type input "50"
click at [686, 765] on div "Weiter" at bounding box center [686, 768] width 152 height 37
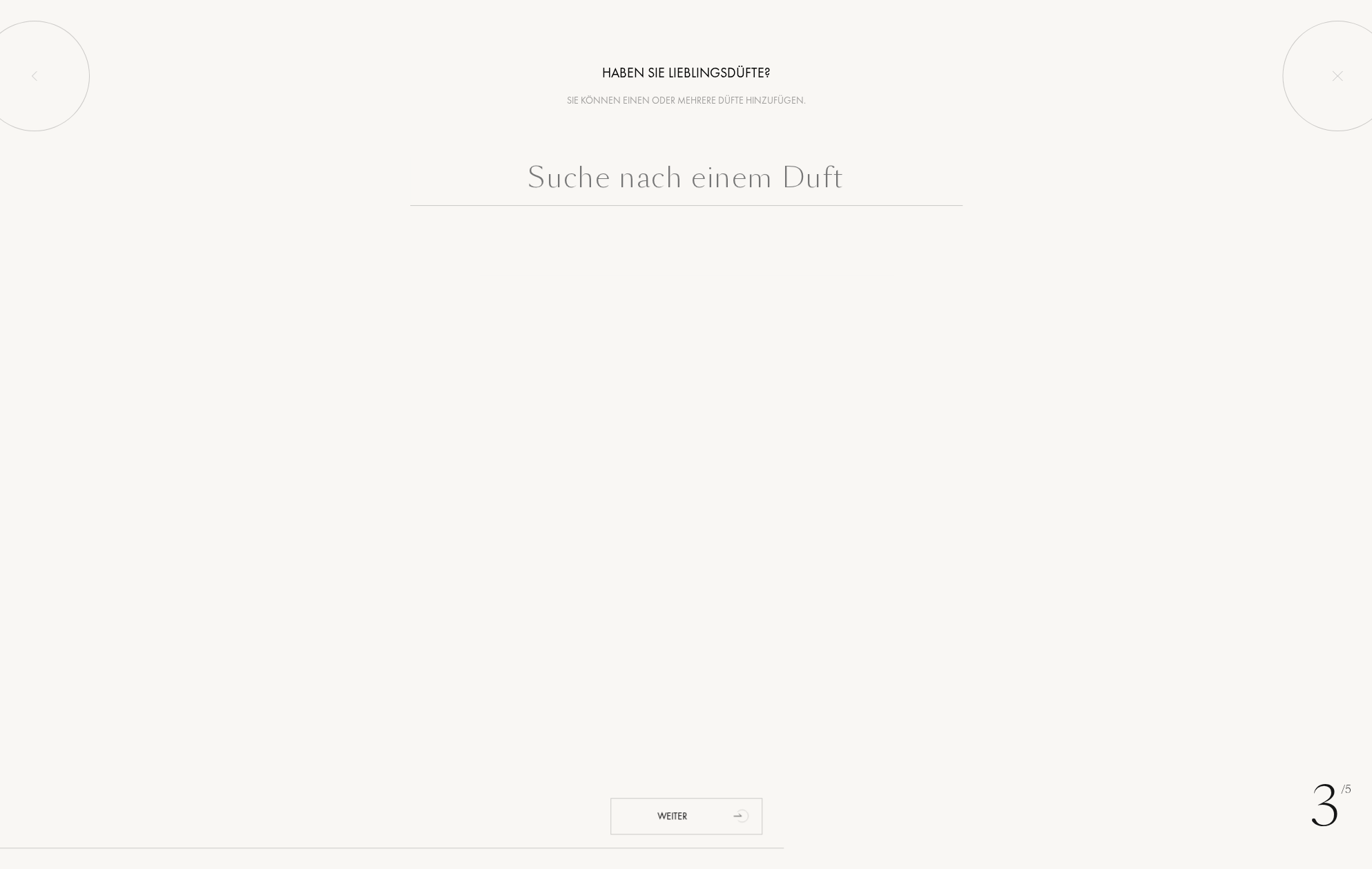
click at [682, 179] on input "text" at bounding box center [686, 180] width 553 height 49
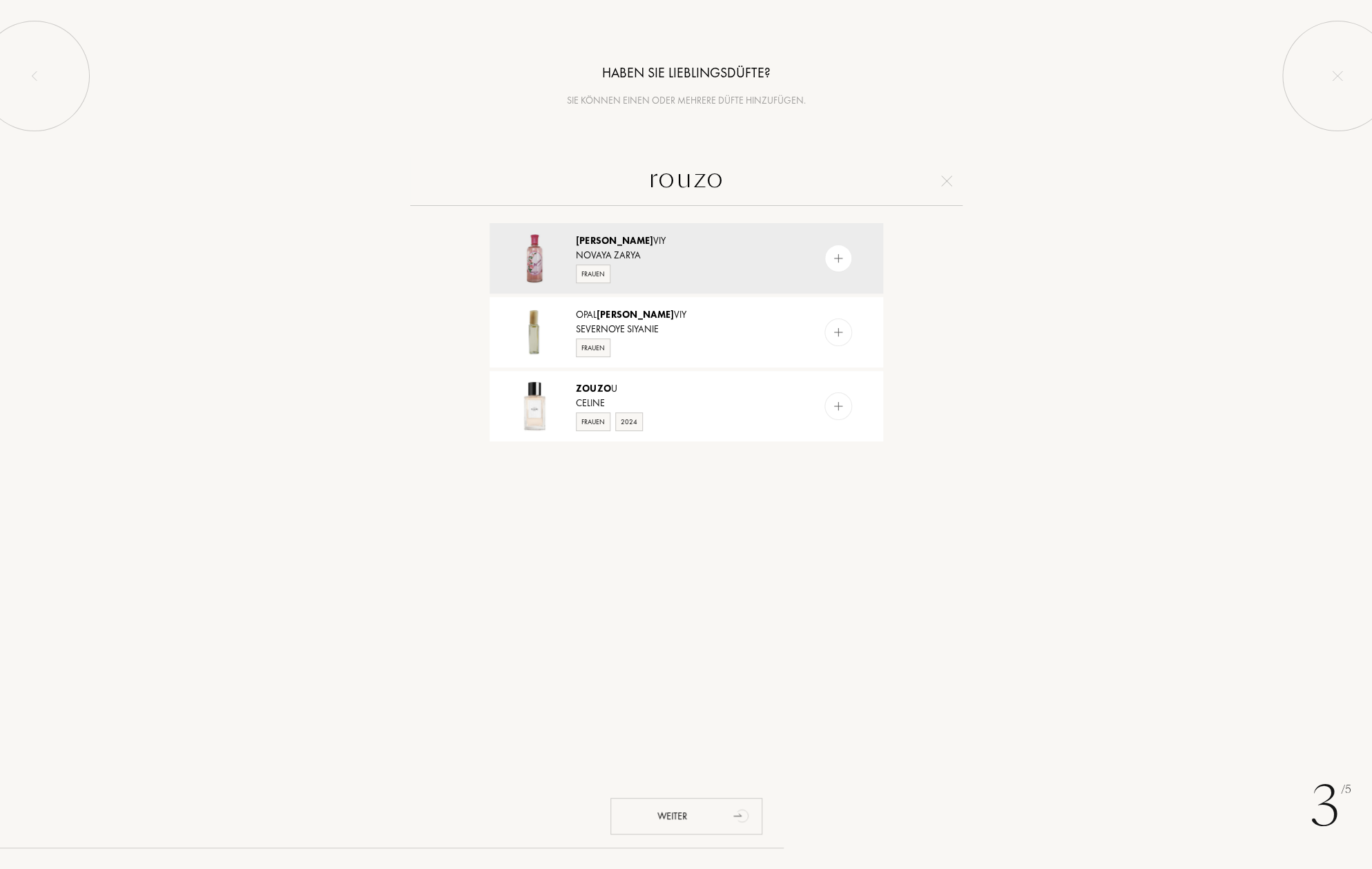
drag, startPoint x: 726, startPoint y: 180, endPoint x: 631, endPoint y: 178, distance: 95.0
click at [631, 178] on input "rouzo" at bounding box center [686, 180] width 553 height 49
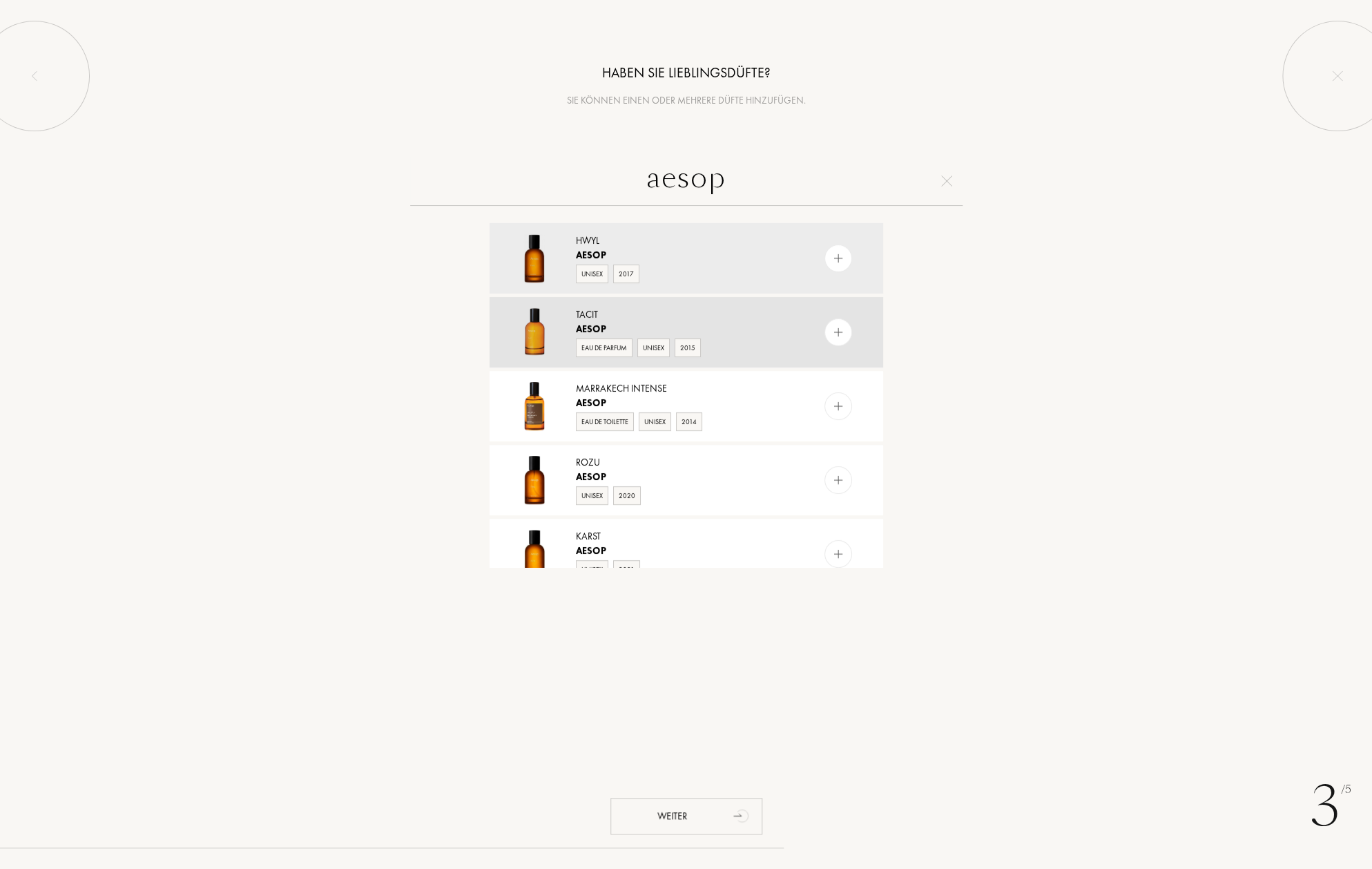
type input "aesop"
click at [832, 334] on img at bounding box center [838, 333] width 13 height 13
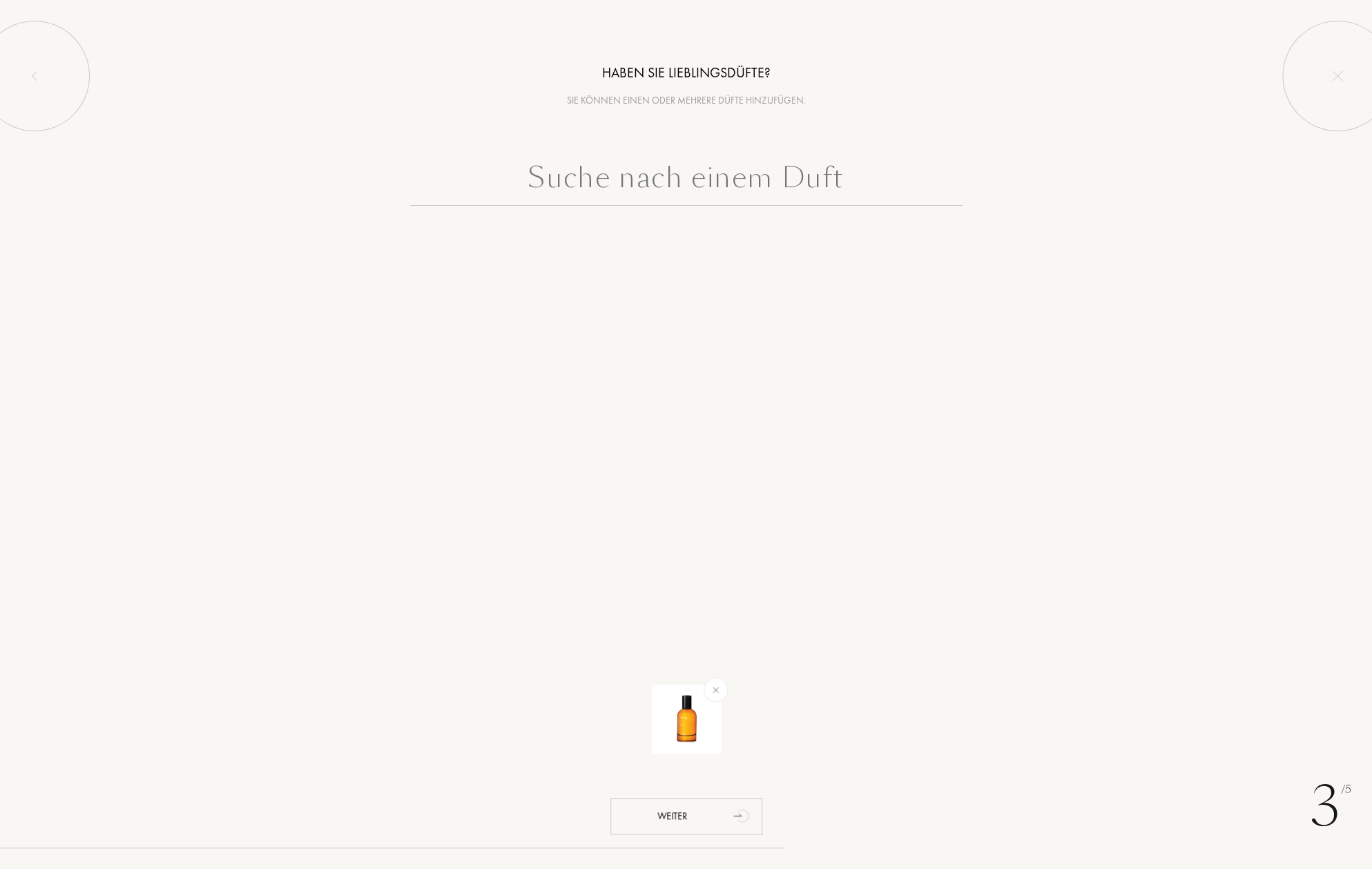
click at [621, 176] on input "text" at bounding box center [686, 180] width 553 height 49
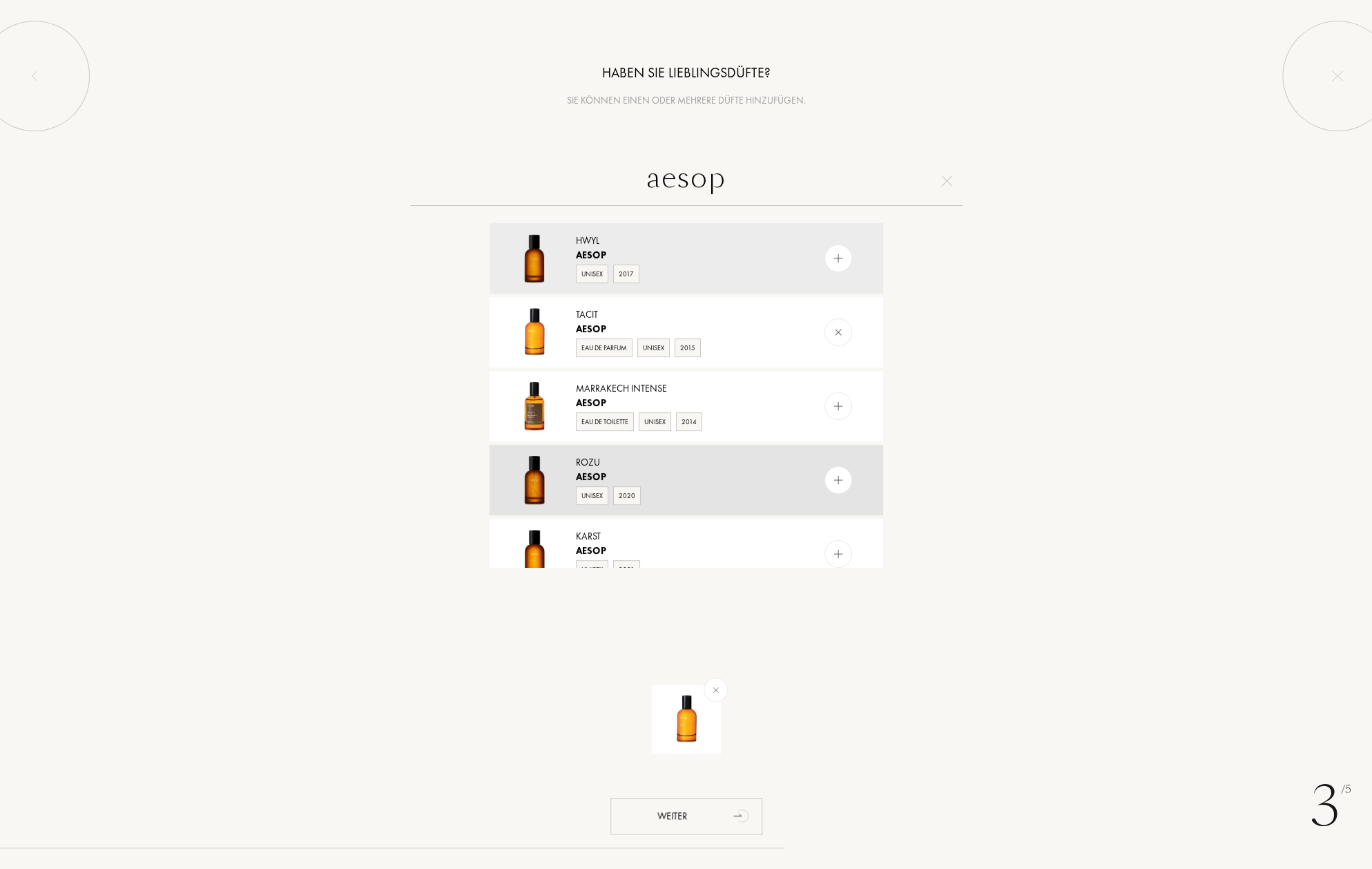
type input "aesop"
click at [832, 482] on img at bounding box center [838, 480] width 13 height 13
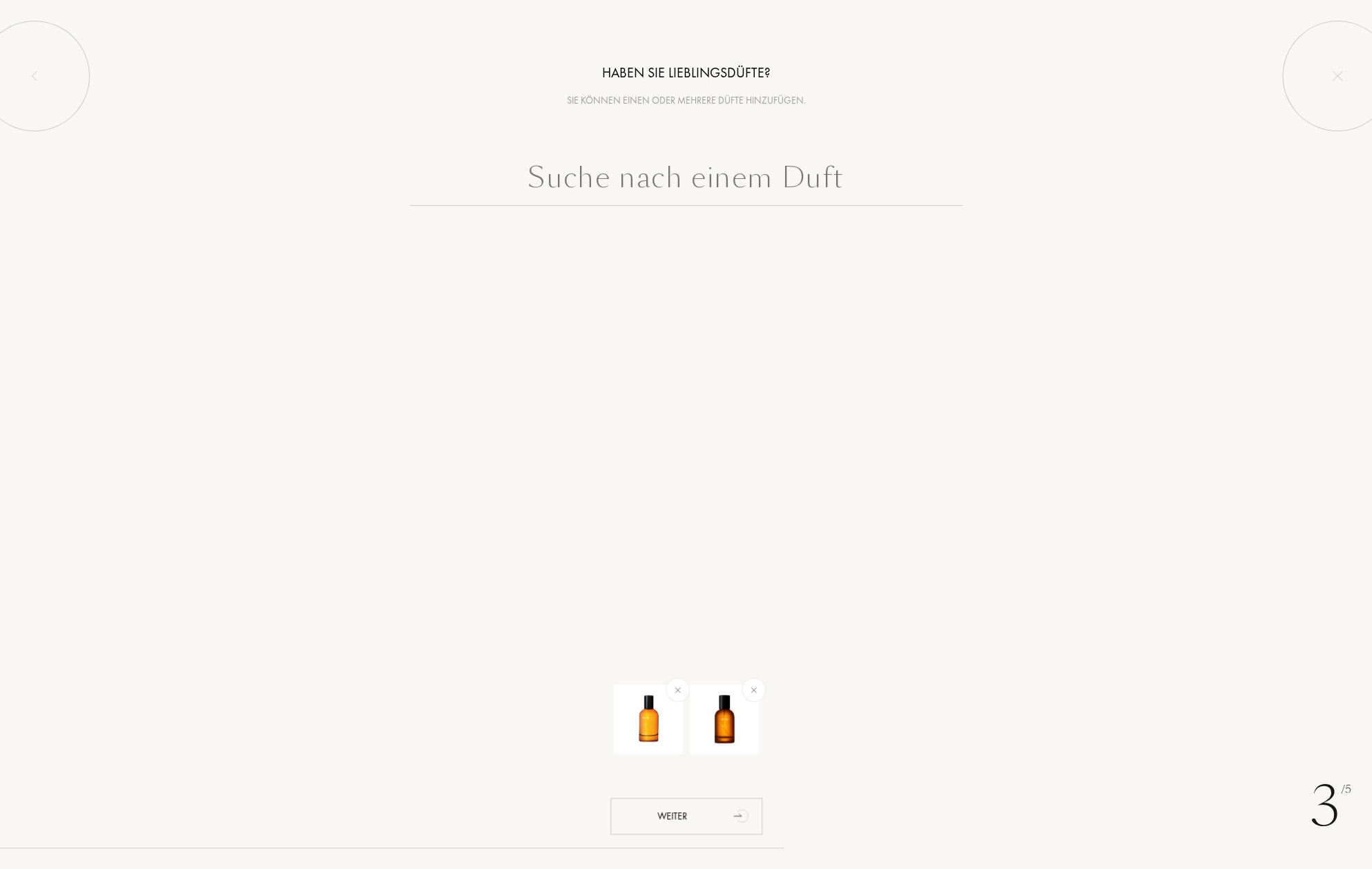
click at [618, 191] on input "text" at bounding box center [686, 180] width 553 height 49
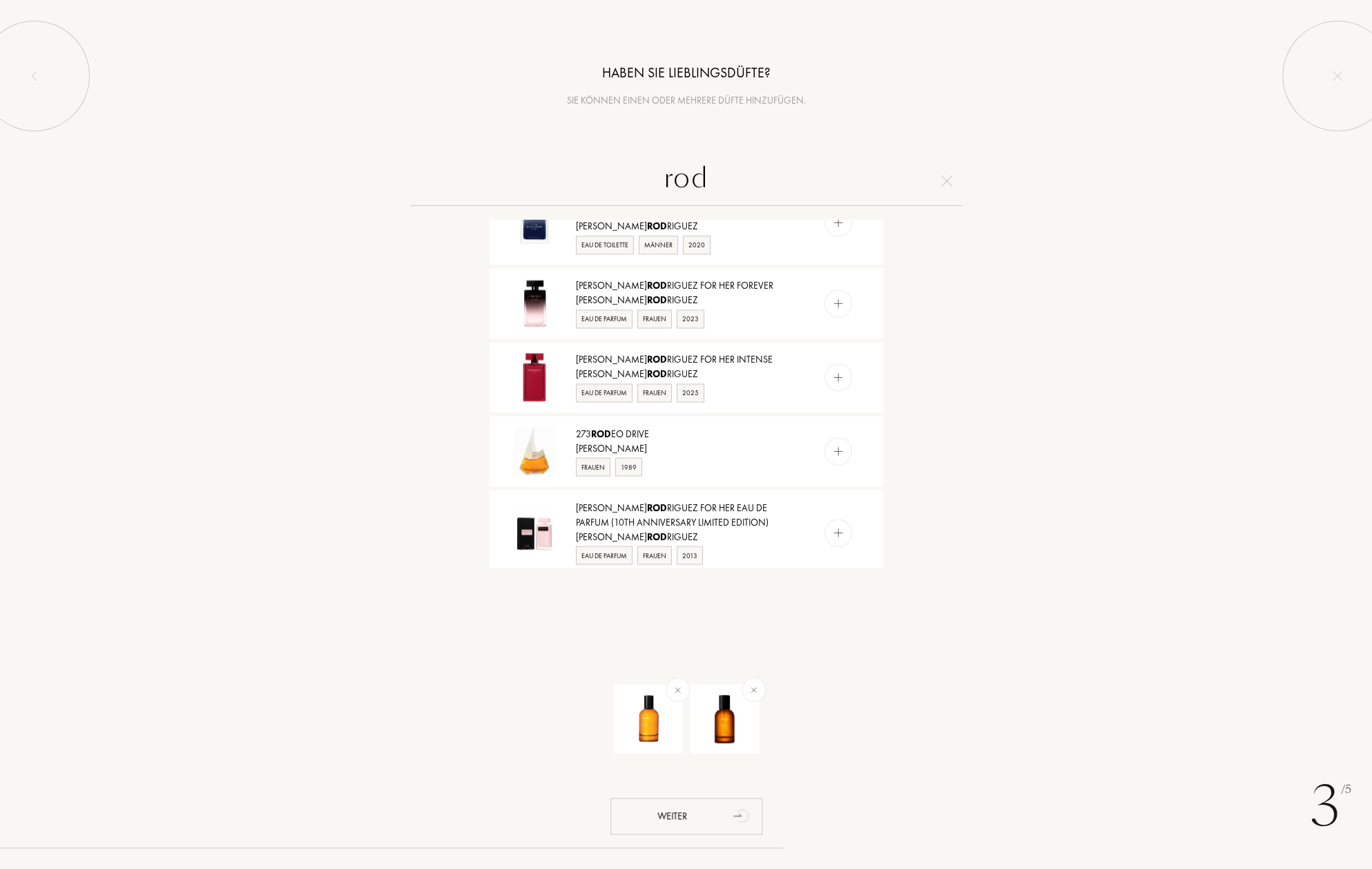
scroll to position [1174, 0]
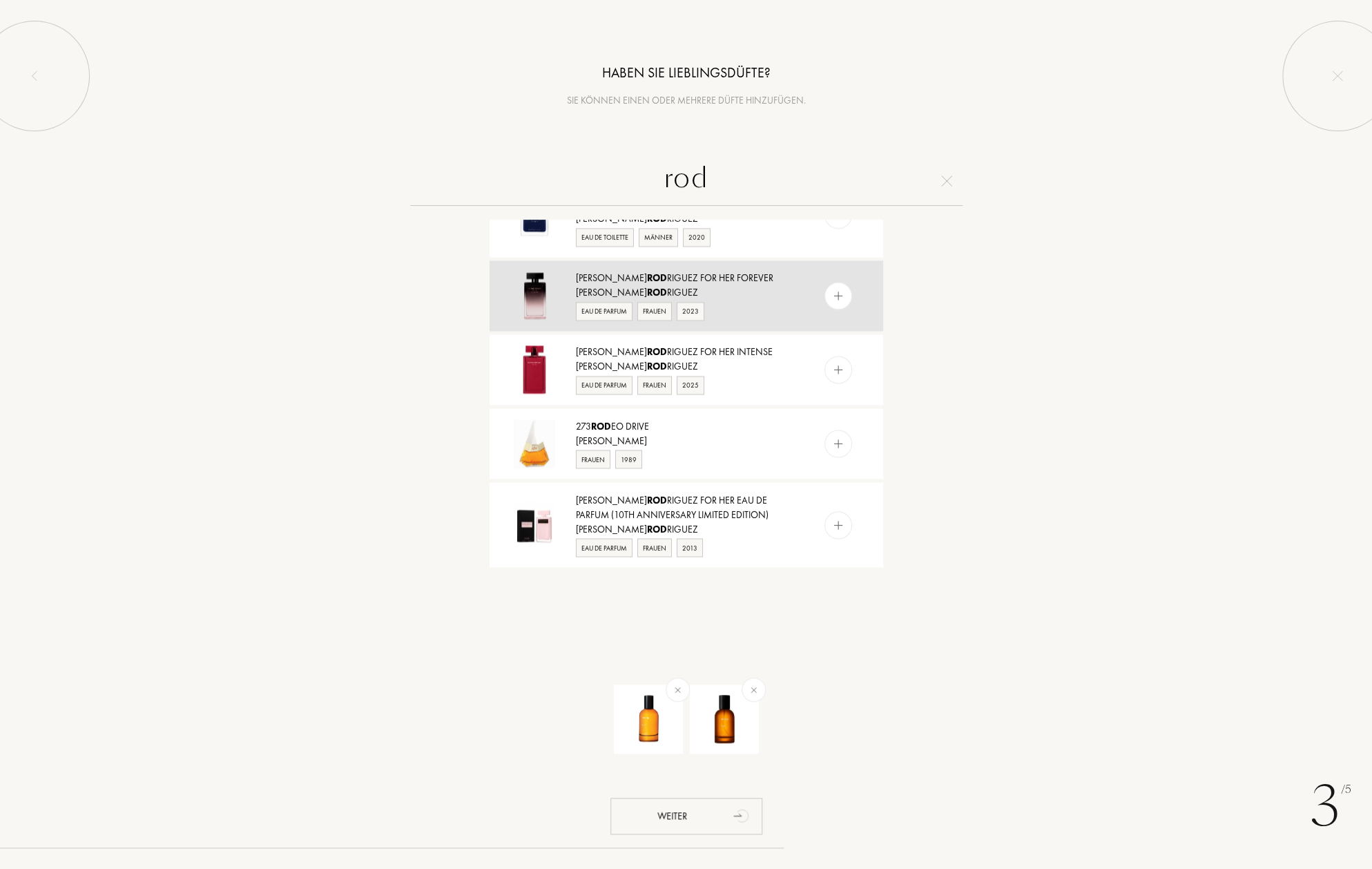
type input "rod"
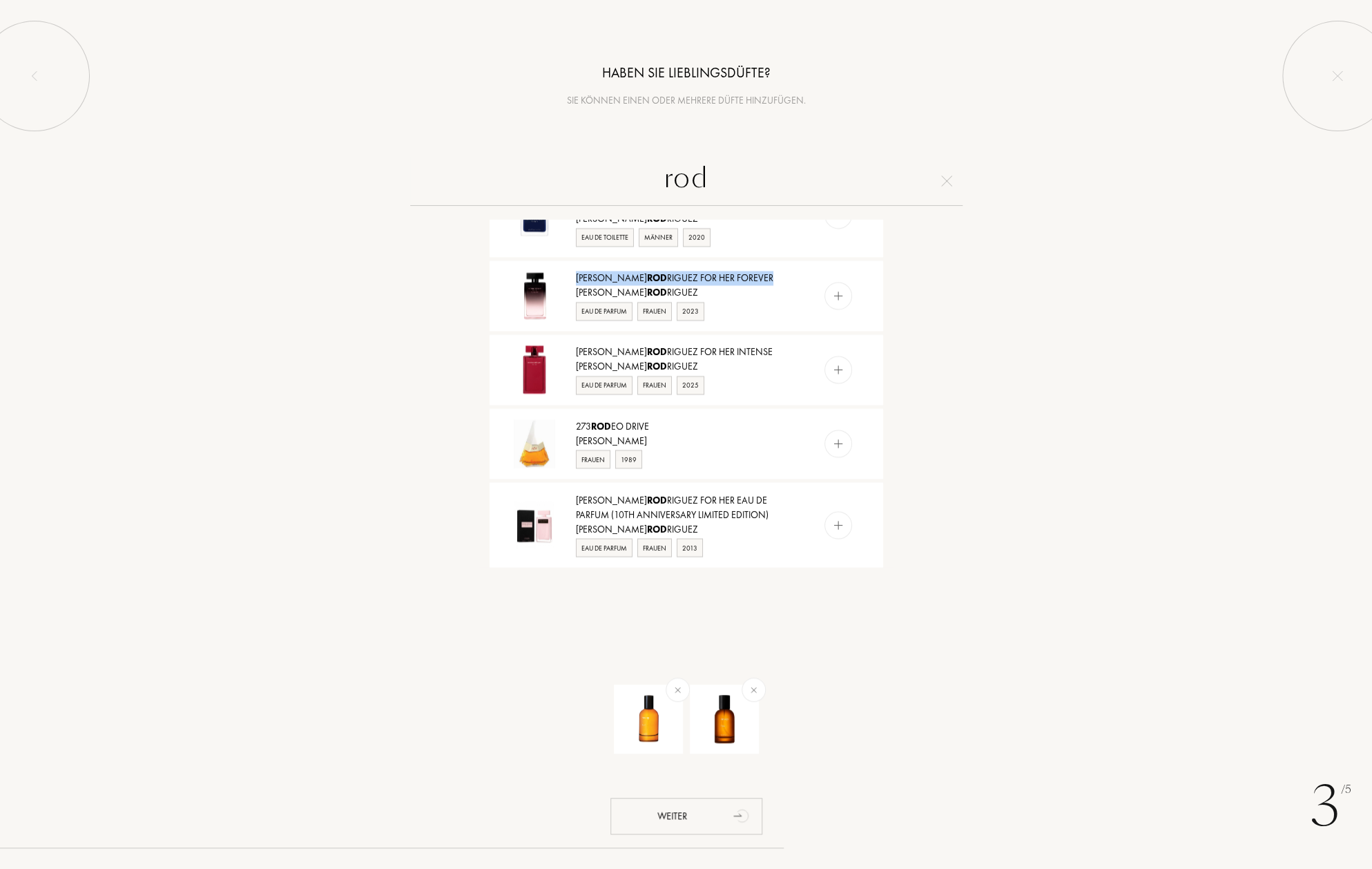
drag, startPoint x: 758, startPoint y: 278, endPoint x: 635, endPoint y: 292, distance: 123.8
click at [571, 273] on div "Narciso Rod riguez For Her Forever Narciso Rod riguez Eau de Parfum Frauen 2023" at bounding box center [686, 295] width 394 height 71
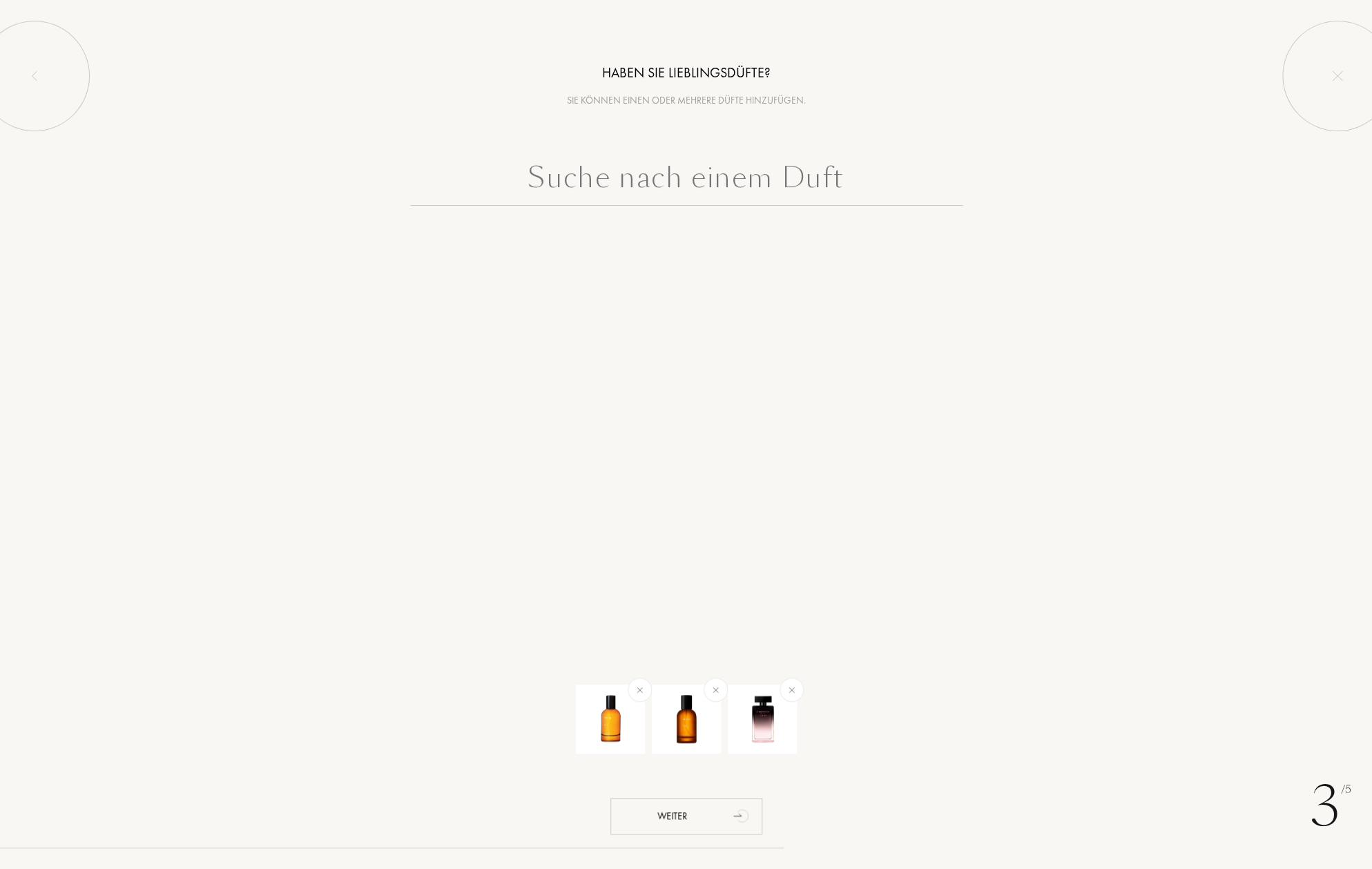
click at [794, 682] on img at bounding box center [791, 690] width 16 height 16
click at [566, 185] on input "text" at bounding box center [686, 180] width 553 height 49
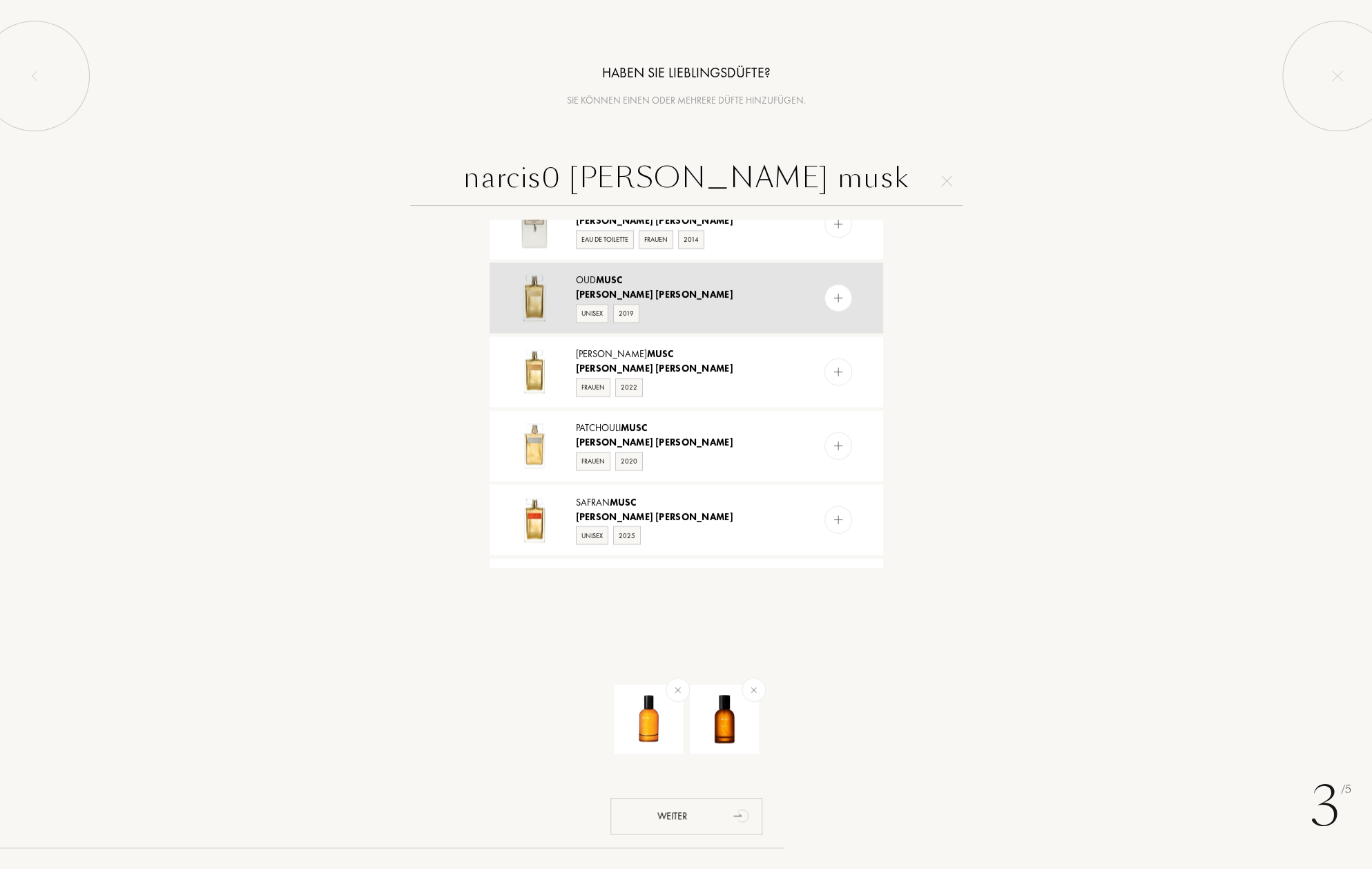
scroll to position [1098, 0]
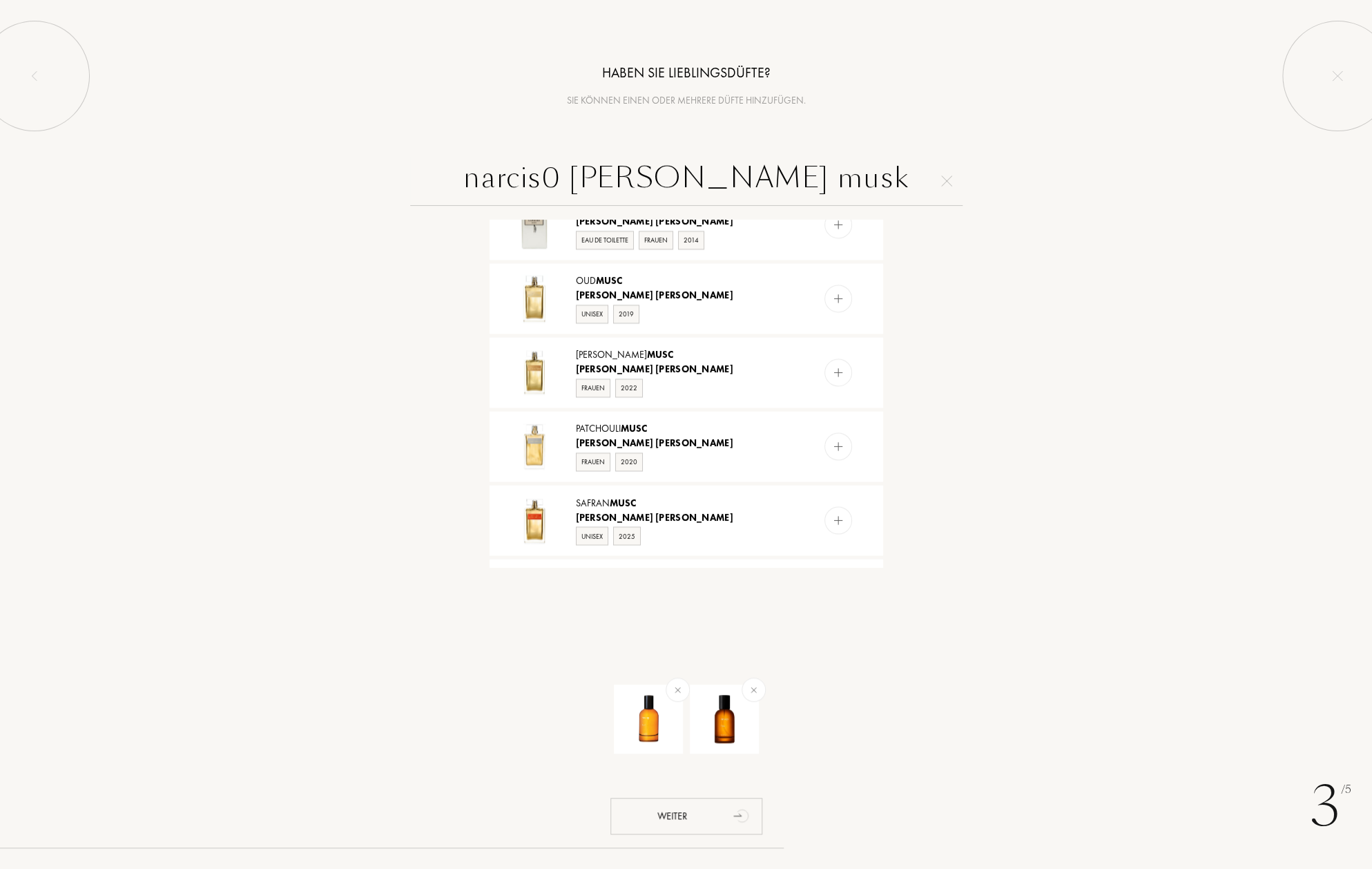
drag, startPoint x: 612, startPoint y: 176, endPoint x: 629, endPoint y: 180, distance: 17.5
click at [627, 179] on input "narcis0 rodriguez musk" at bounding box center [686, 180] width 553 height 49
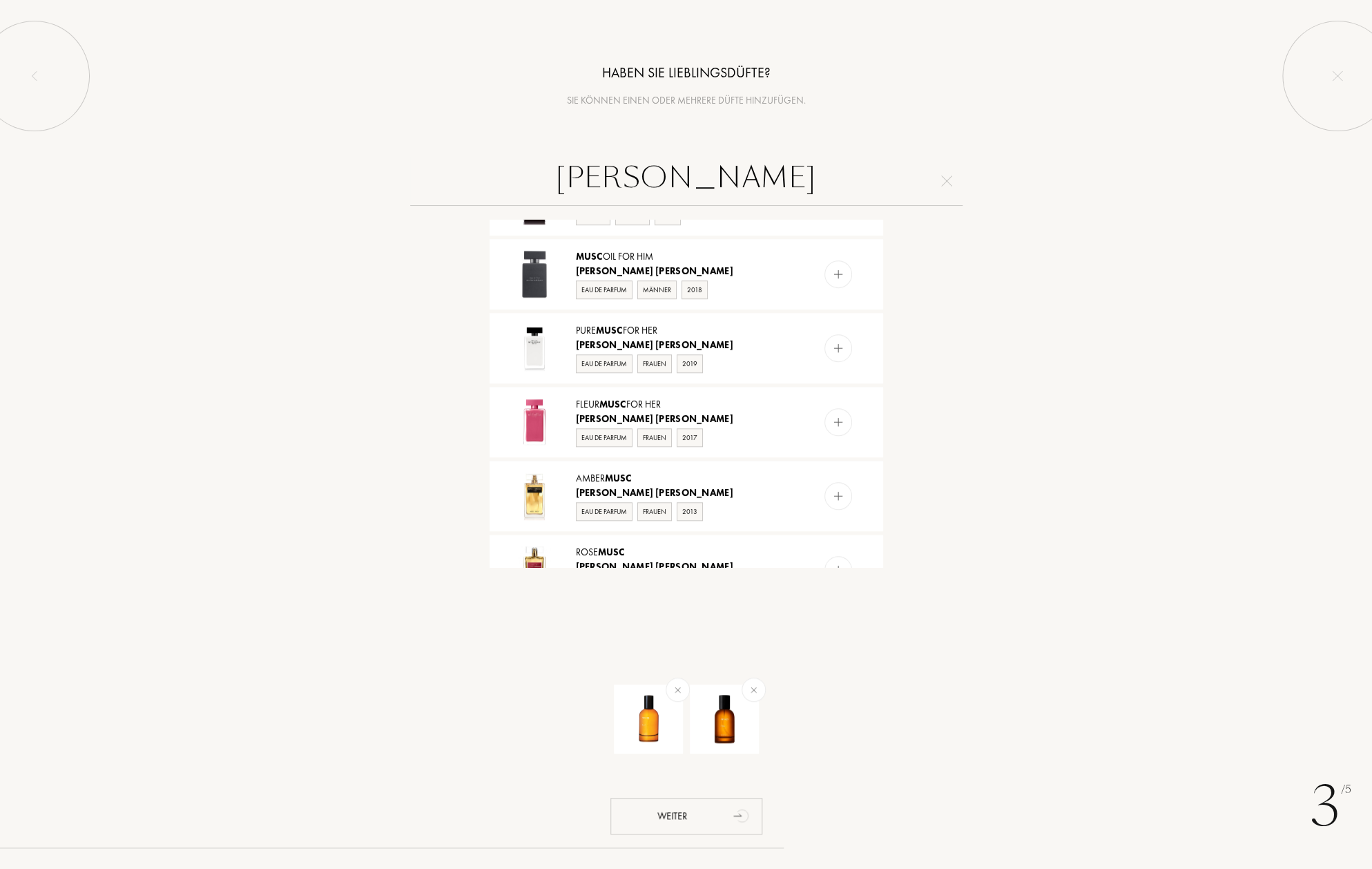
scroll to position [452, 0]
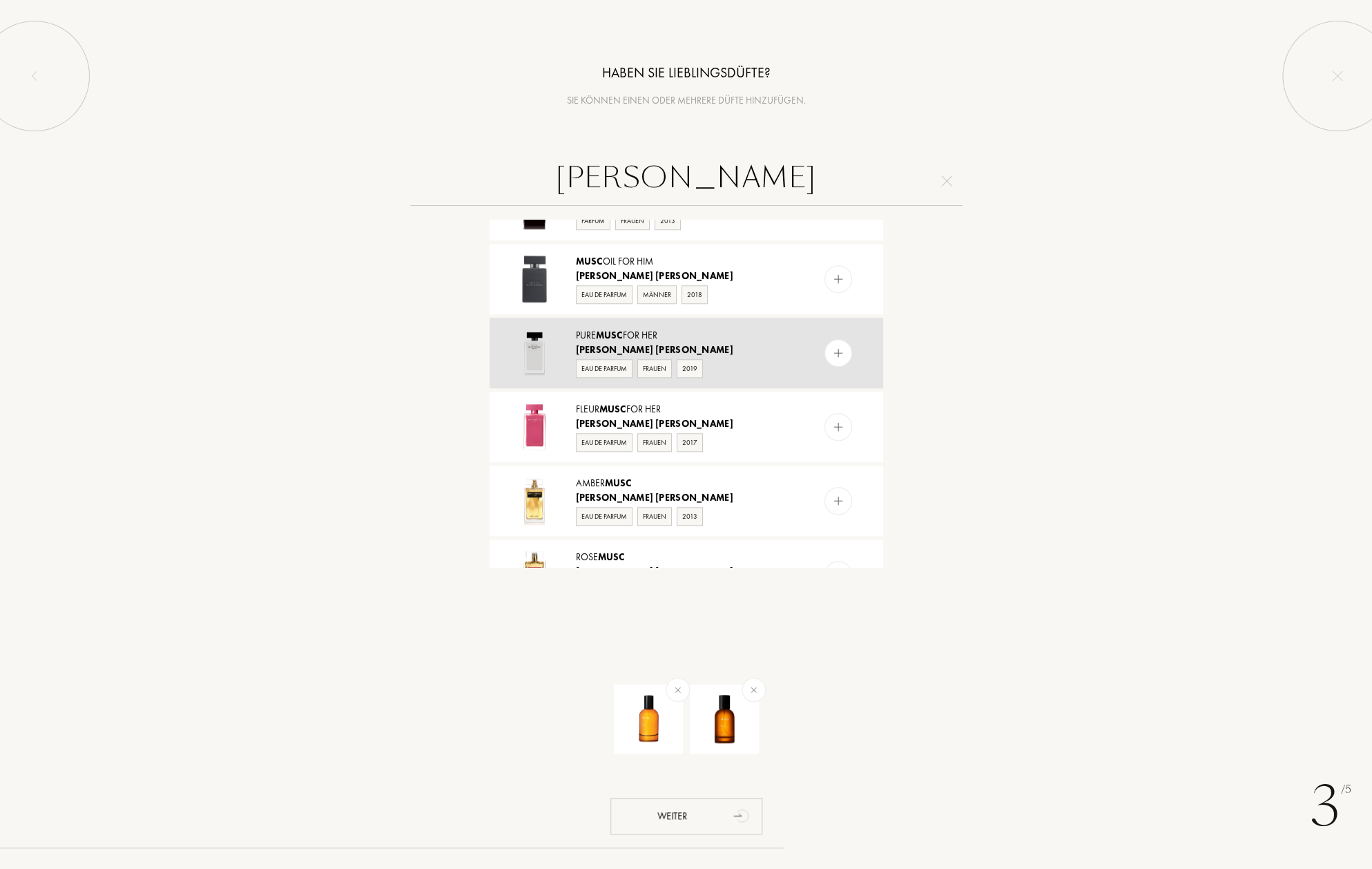
type input "narciso rodriguez musk"
click at [613, 329] on span "Musc" at bounding box center [609, 334] width 27 height 12
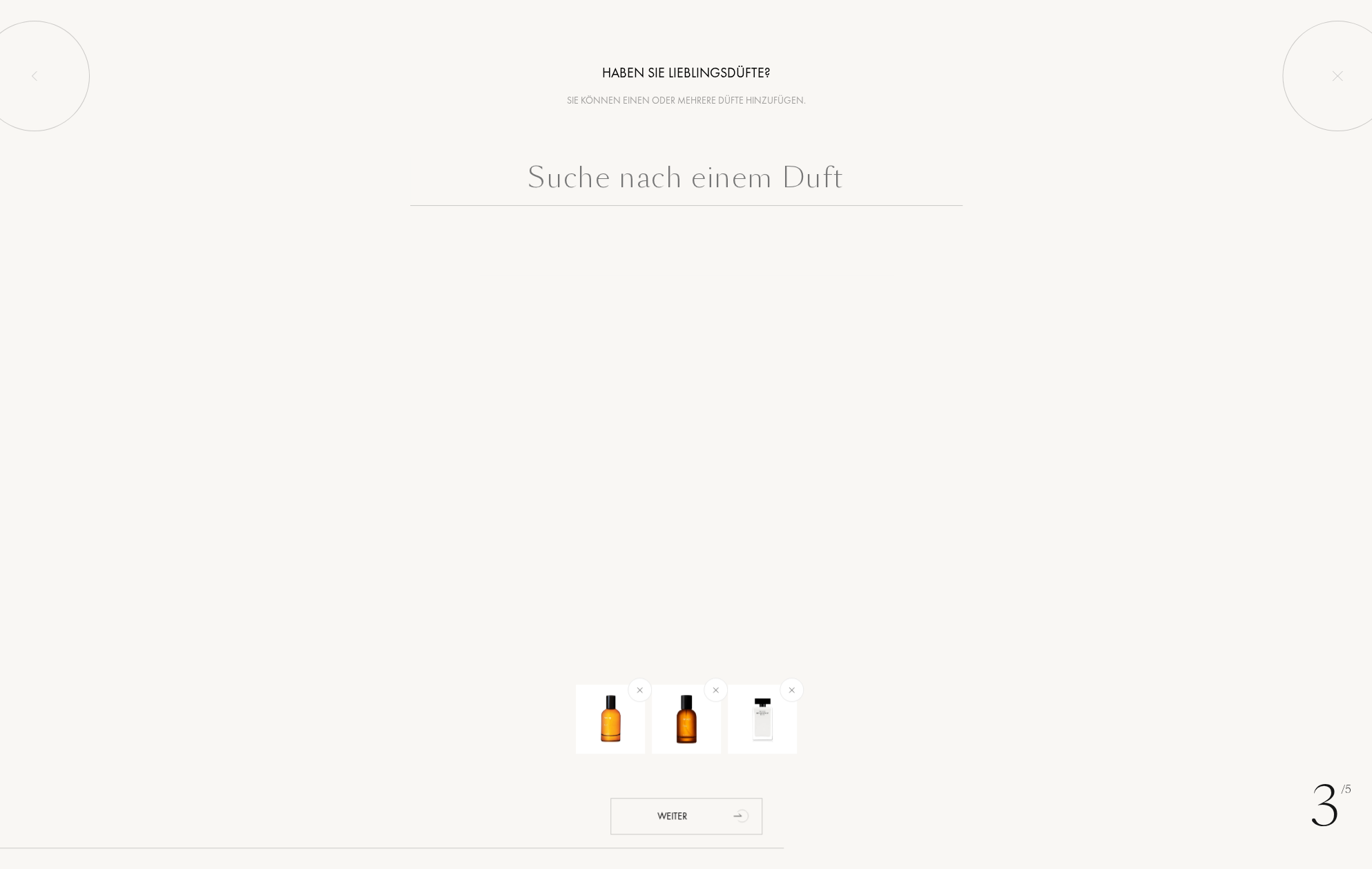
scroll to position [0, 0]
drag, startPoint x: 659, startPoint y: 178, endPoint x: 732, endPoint y: 206, distance: 78.2
click at [659, 178] on input "text" at bounding box center [686, 180] width 553 height 49
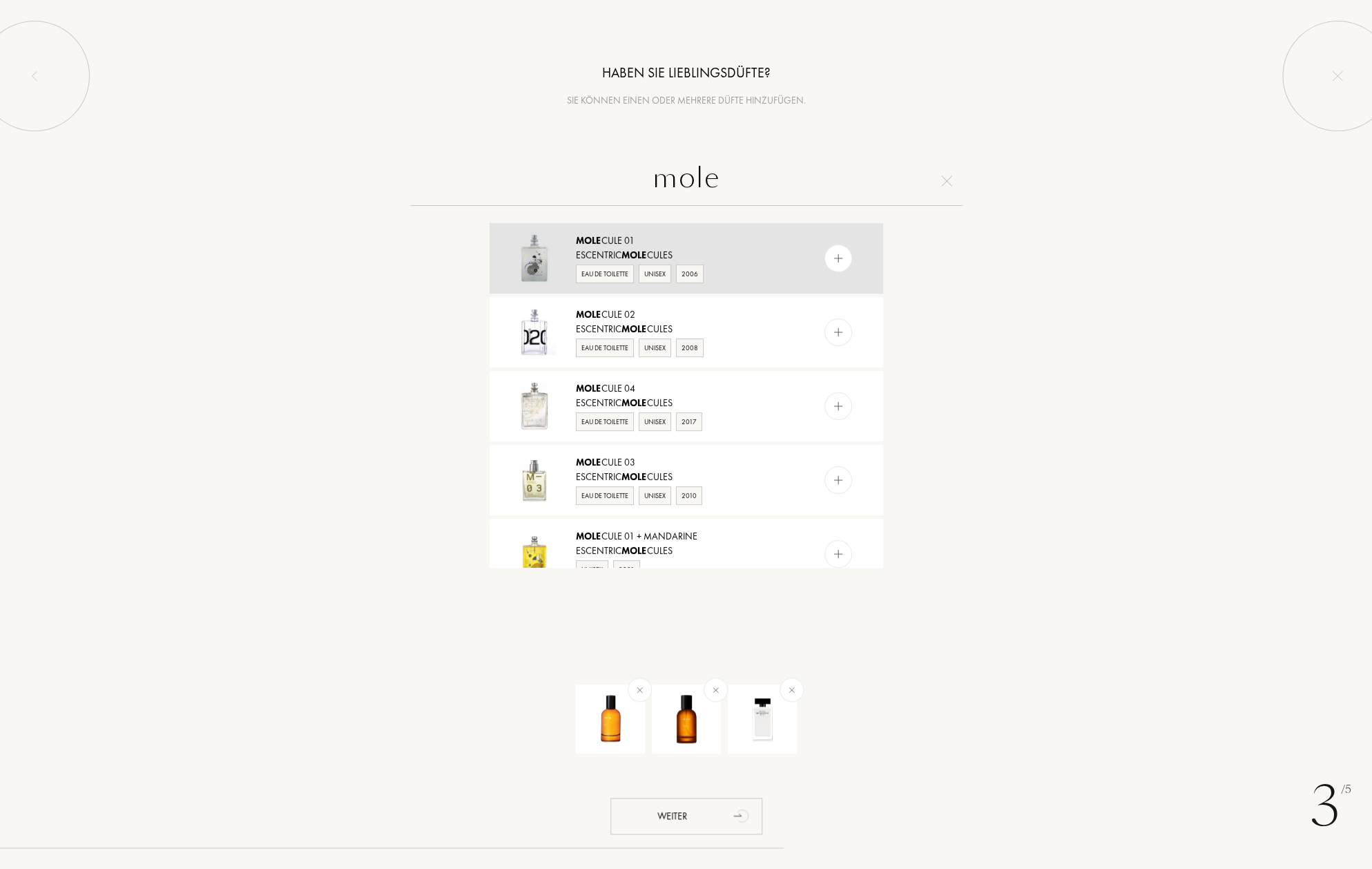
type input "mole"
click at [614, 249] on div "Escentric Mole cules" at bounding box center [686, 256] width 220 height 15
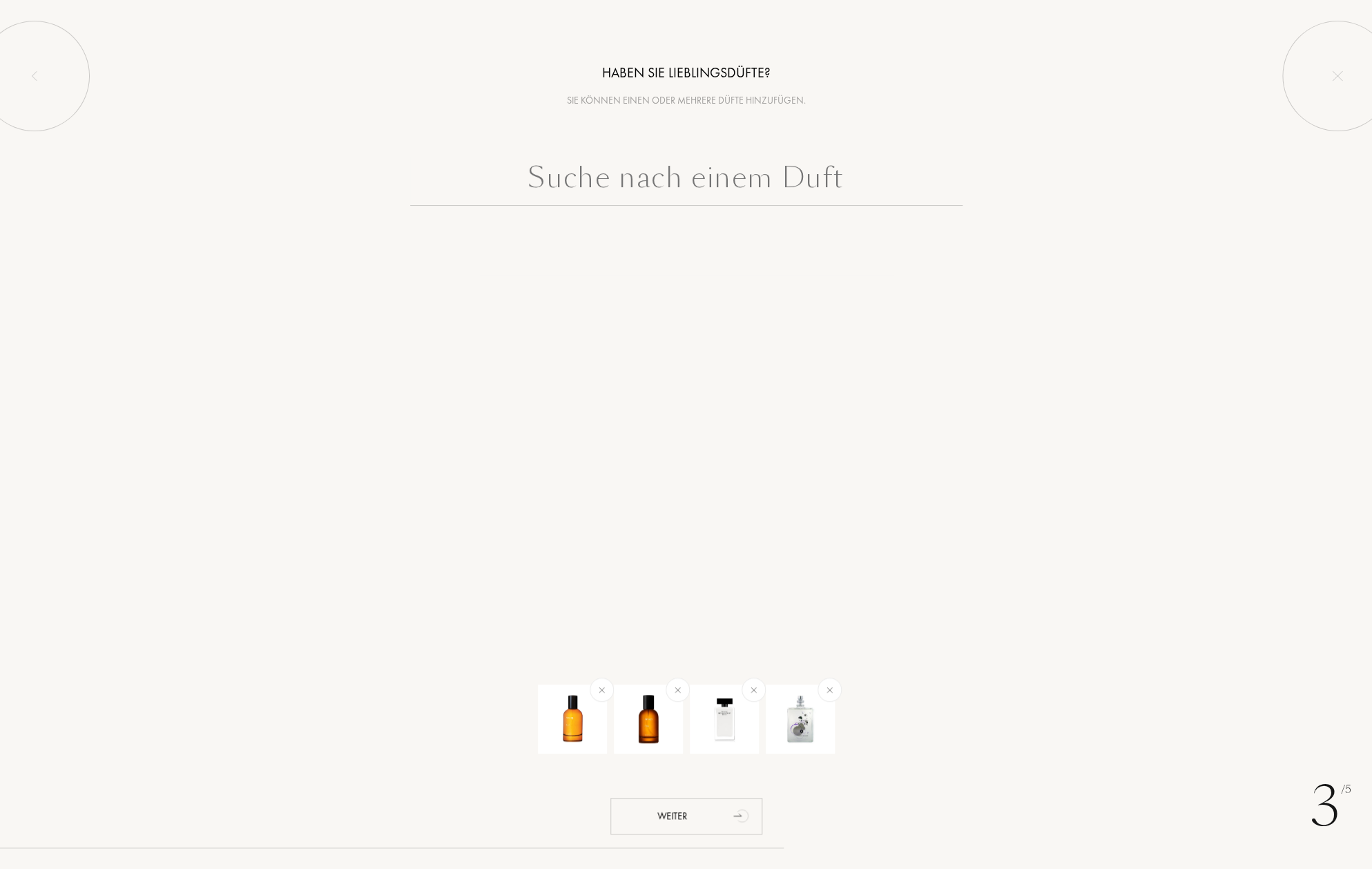
click at [639, 179] on input "text" at bounding box center [686, 180] width 553 height 49
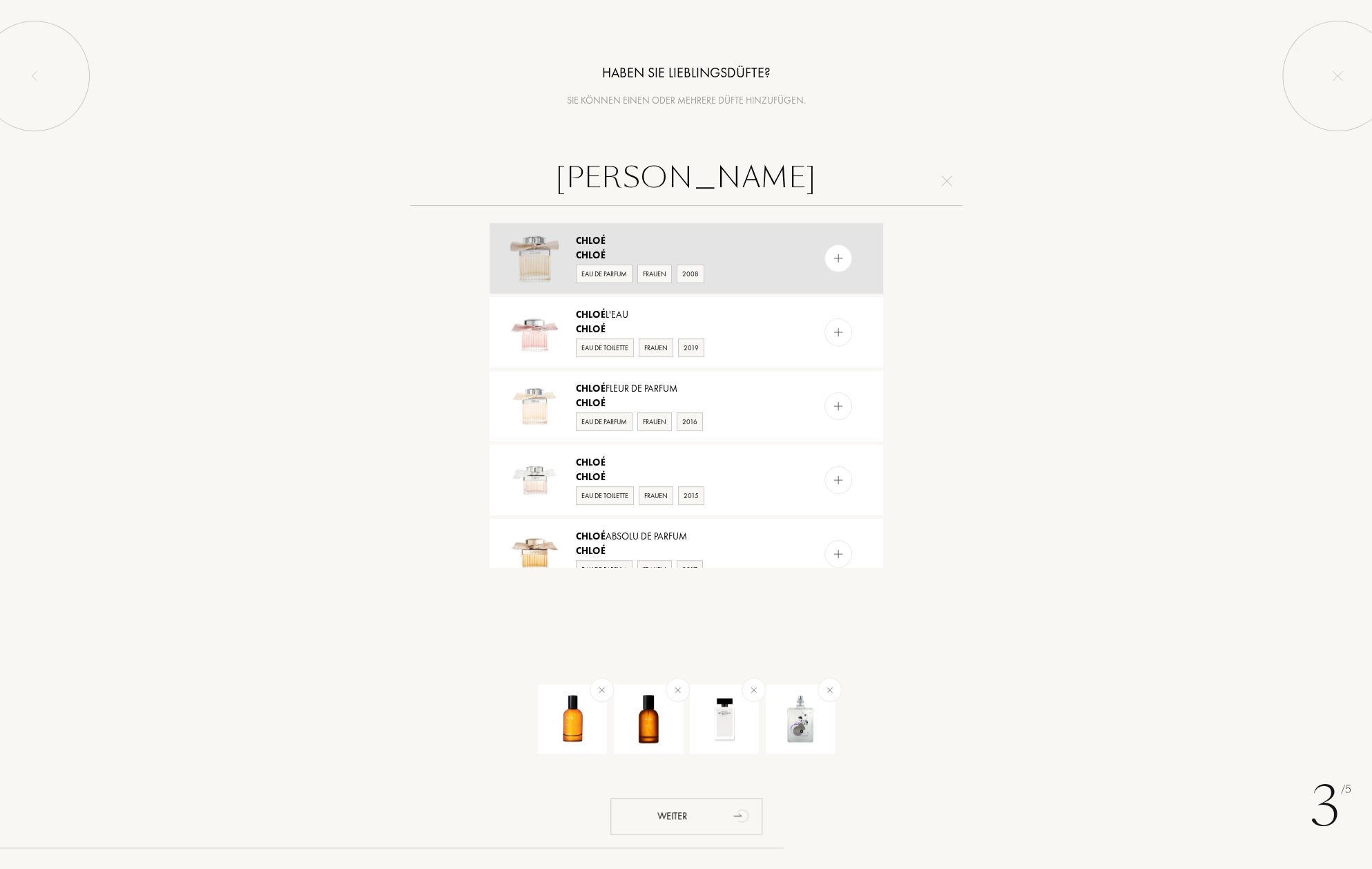
type input "chloe"
click at [589, 249] on span "Chloé" at bounding box center [591, 254] width 30 height 12
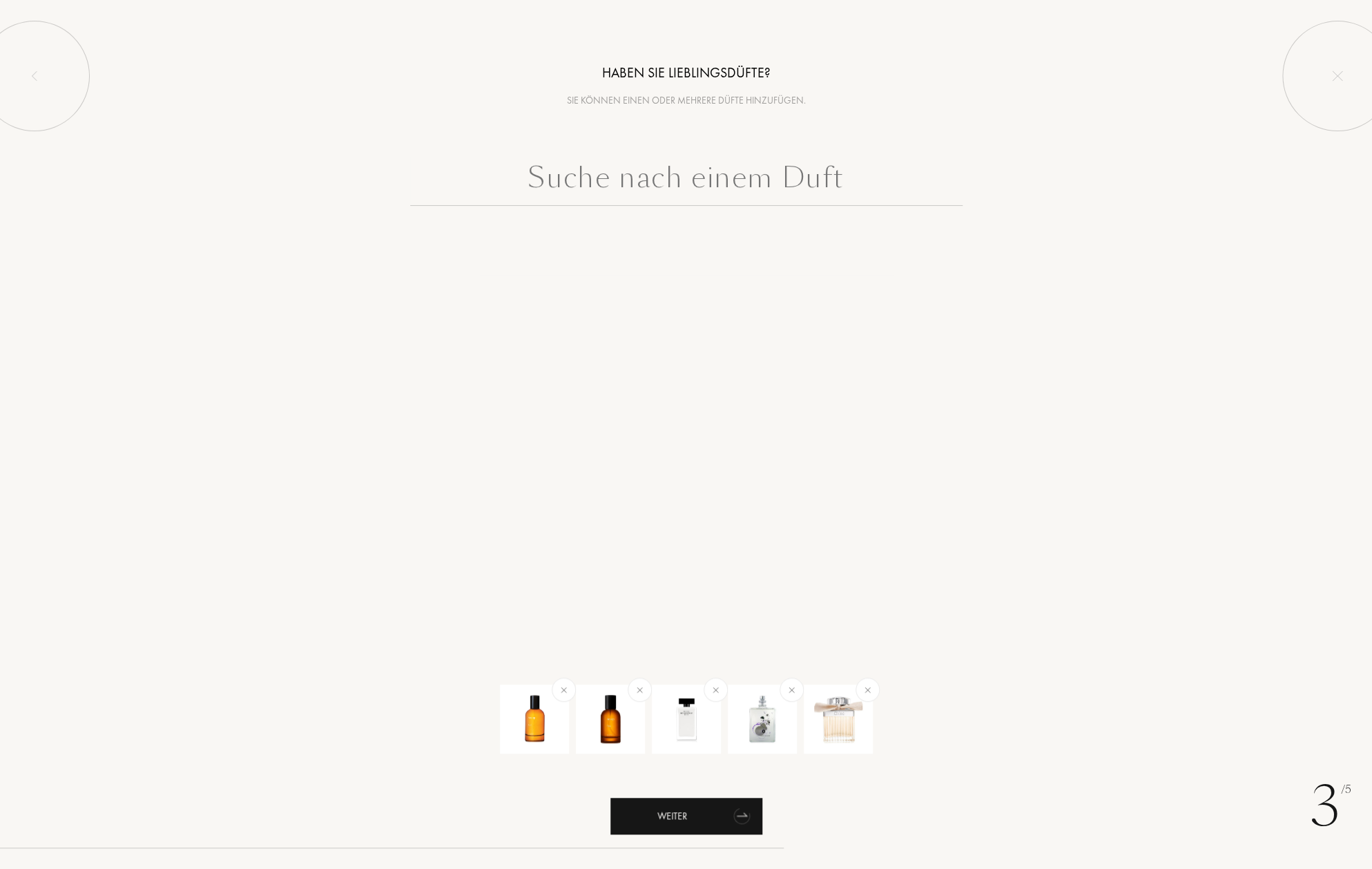
click at [712, 812] on div "Weiter" at bounding box center [686, 815] width 152 height 37
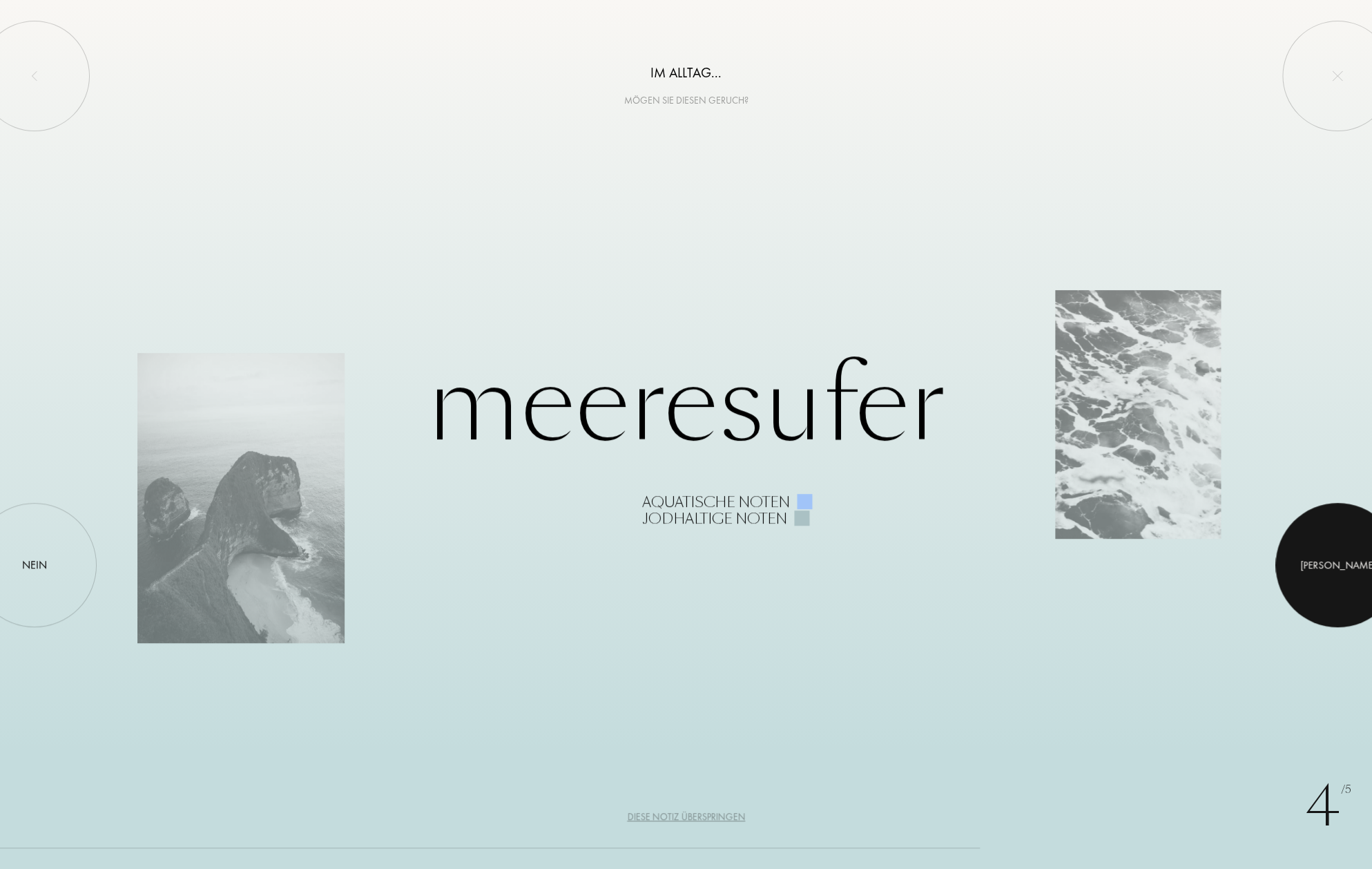
click at [1316, 559] on div at bounding box center [1337, 565] width 124 height 124
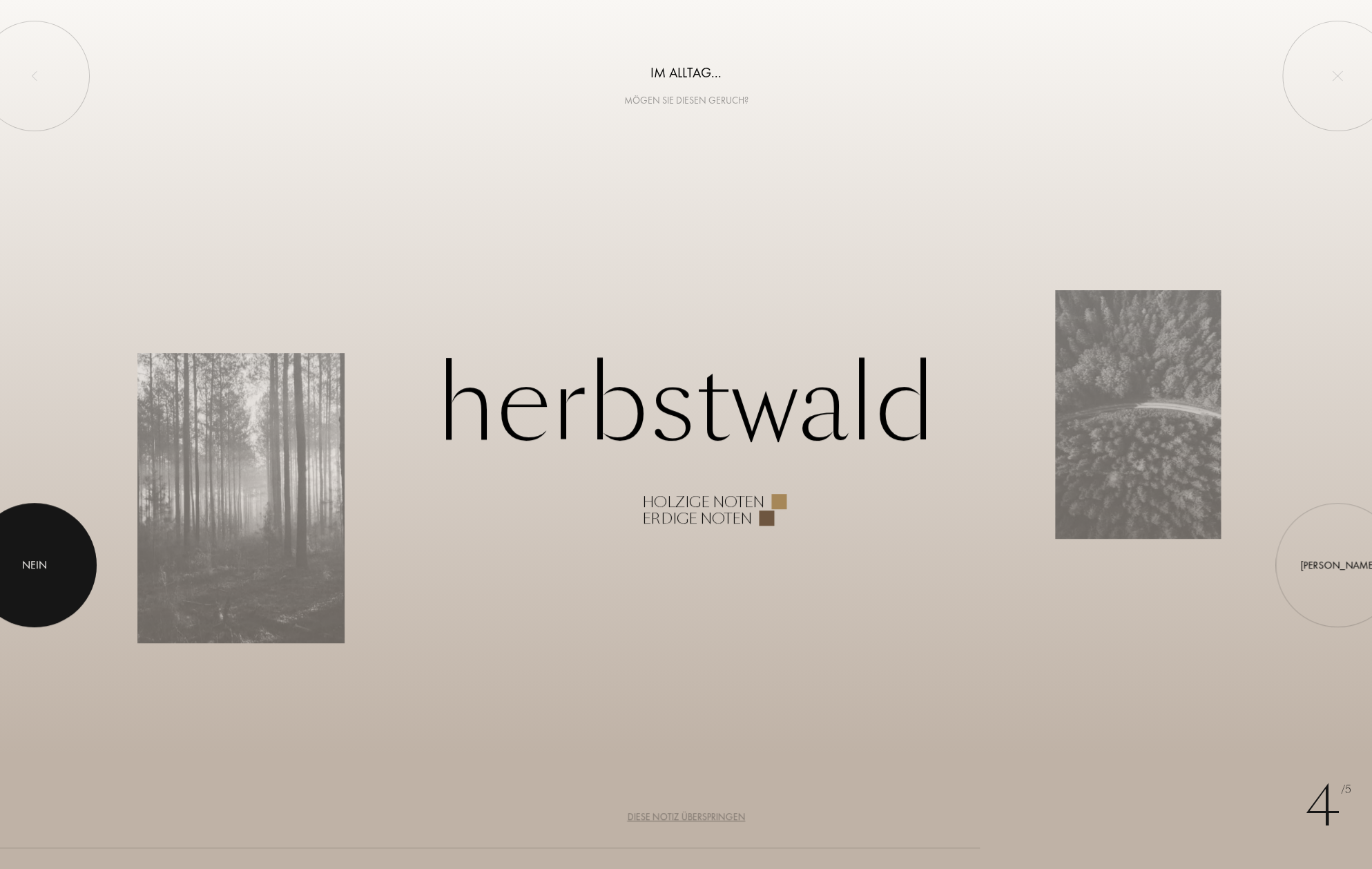
click at [32, 555] on div at bounding box center [34, 565] width 124 height 124
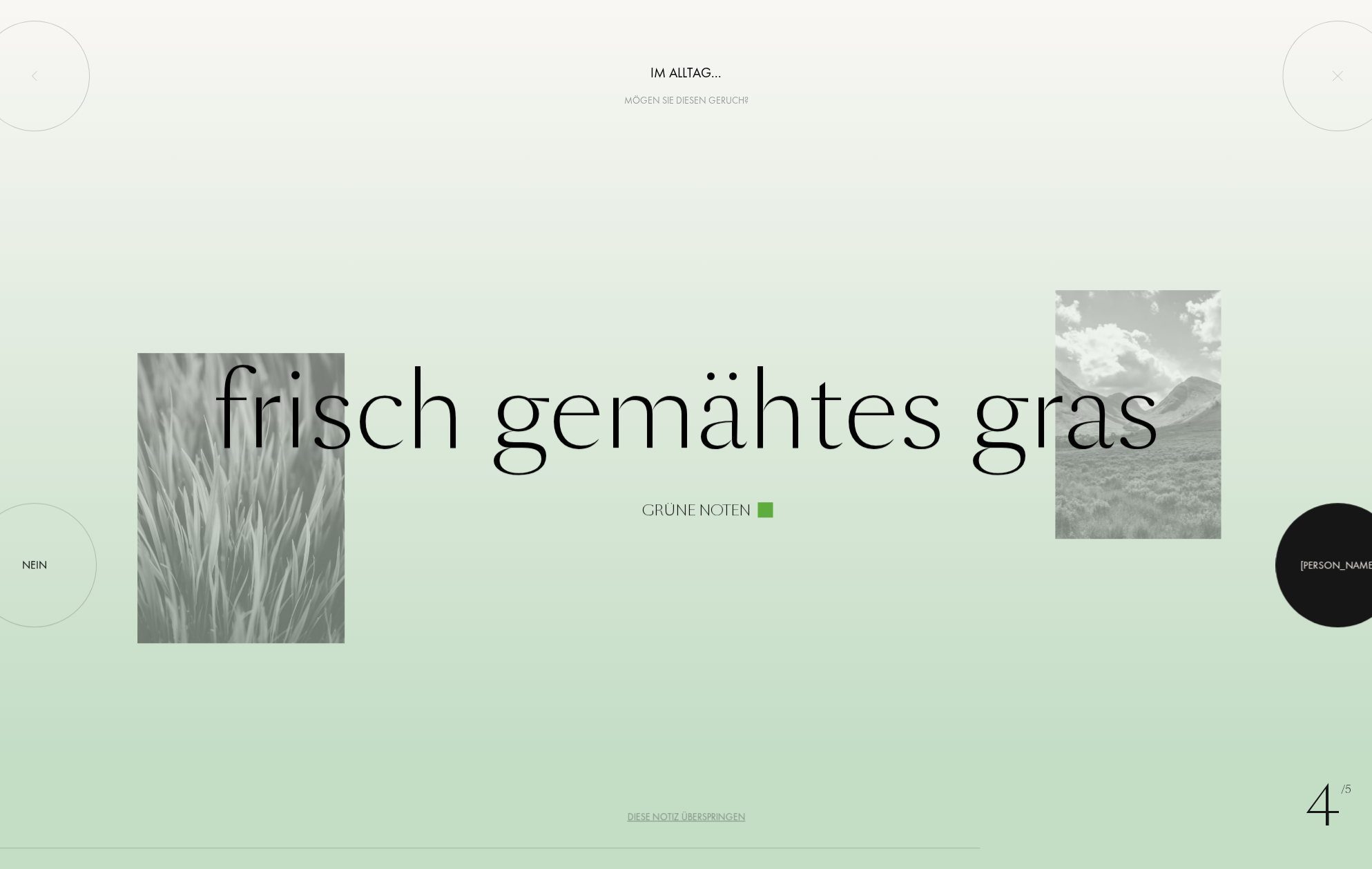
click at [1333, 573] on div at bounding box center [1337, 565] width 124 height 124
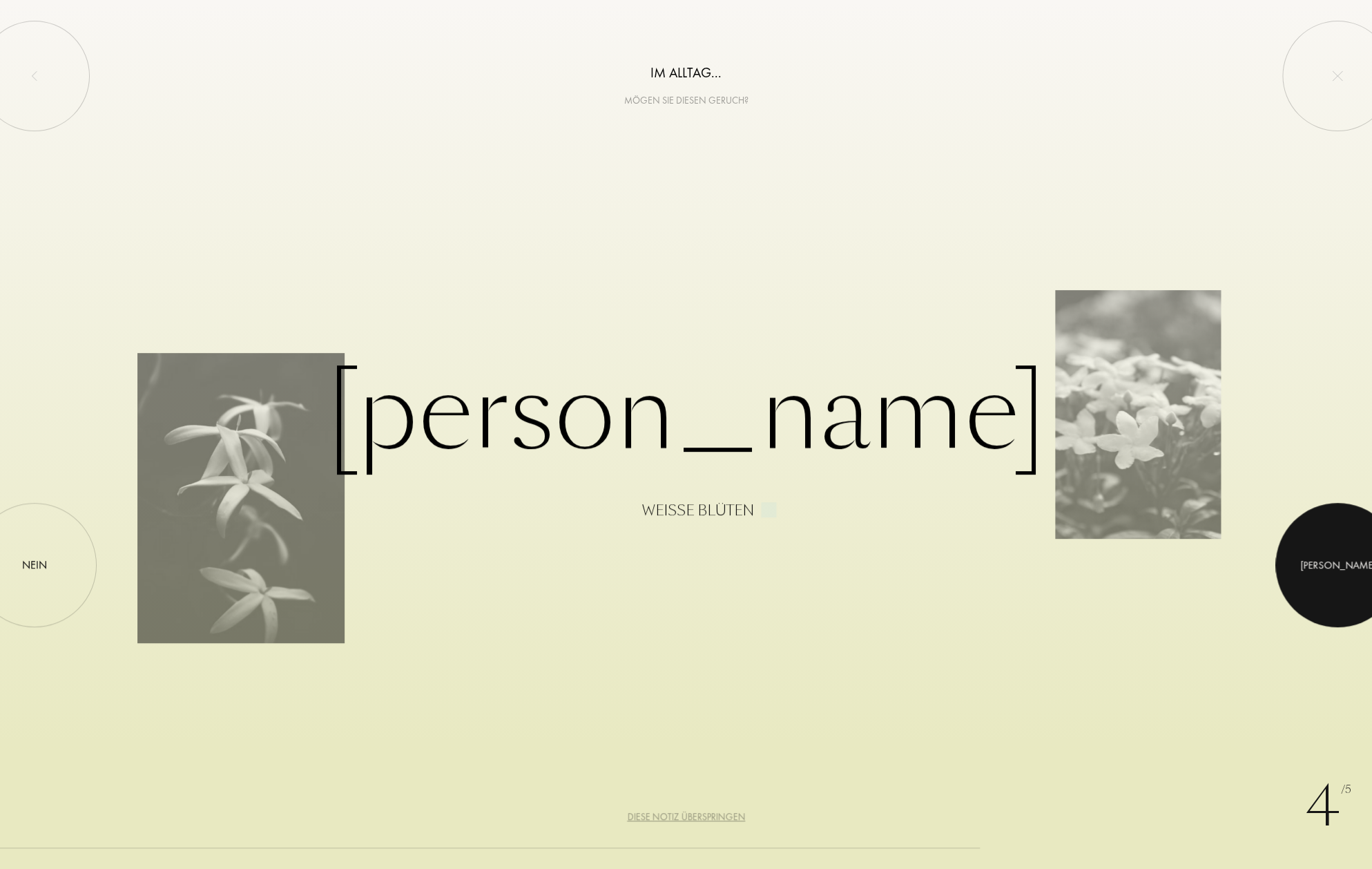
click at [1338, 569] on div "Ja" at bounding box center [1338, 565] width 75 height 16
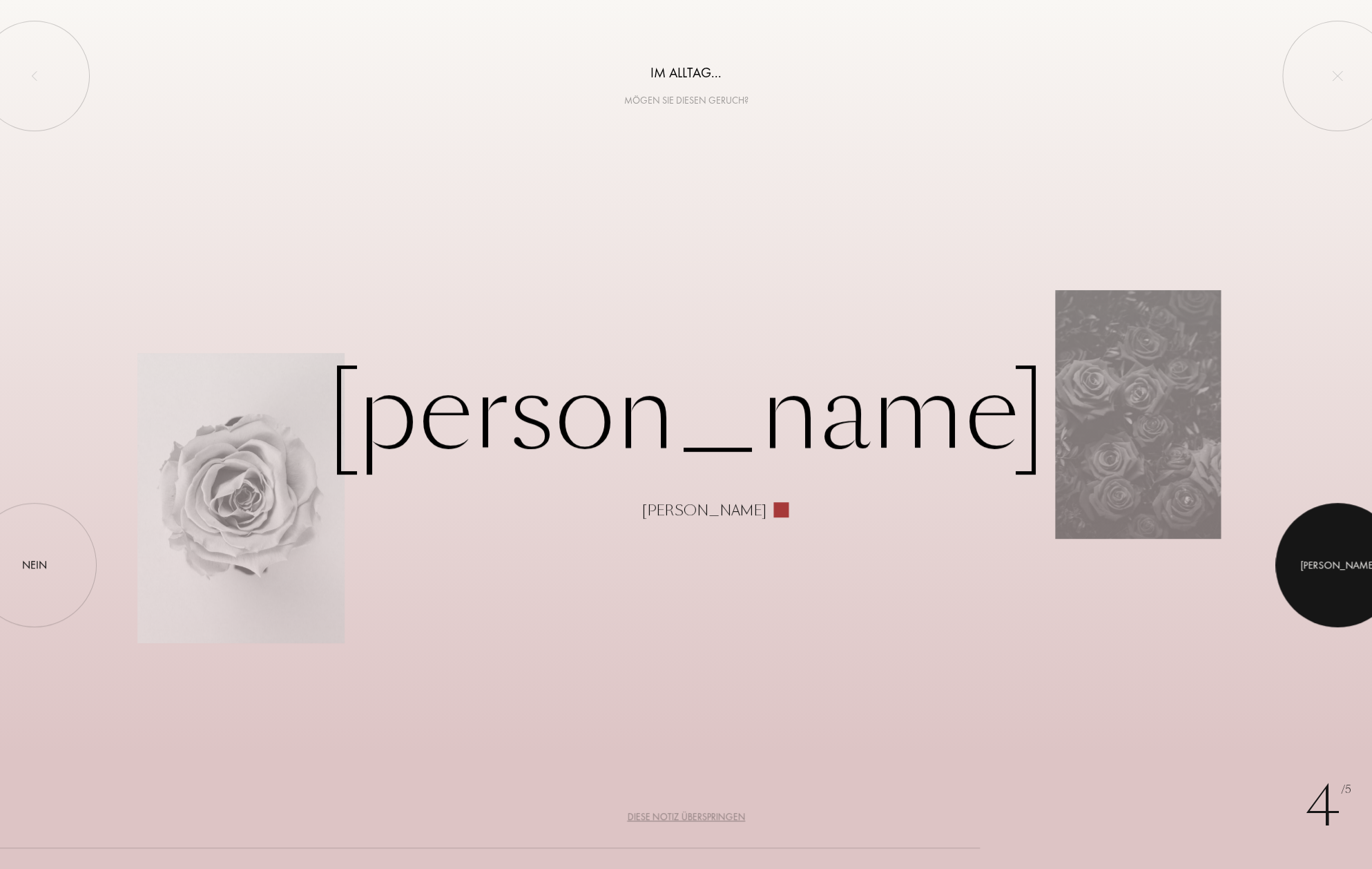
click at [1338, 569] on div "Ja" at bounding box center [1338, 565] width 75 height 16
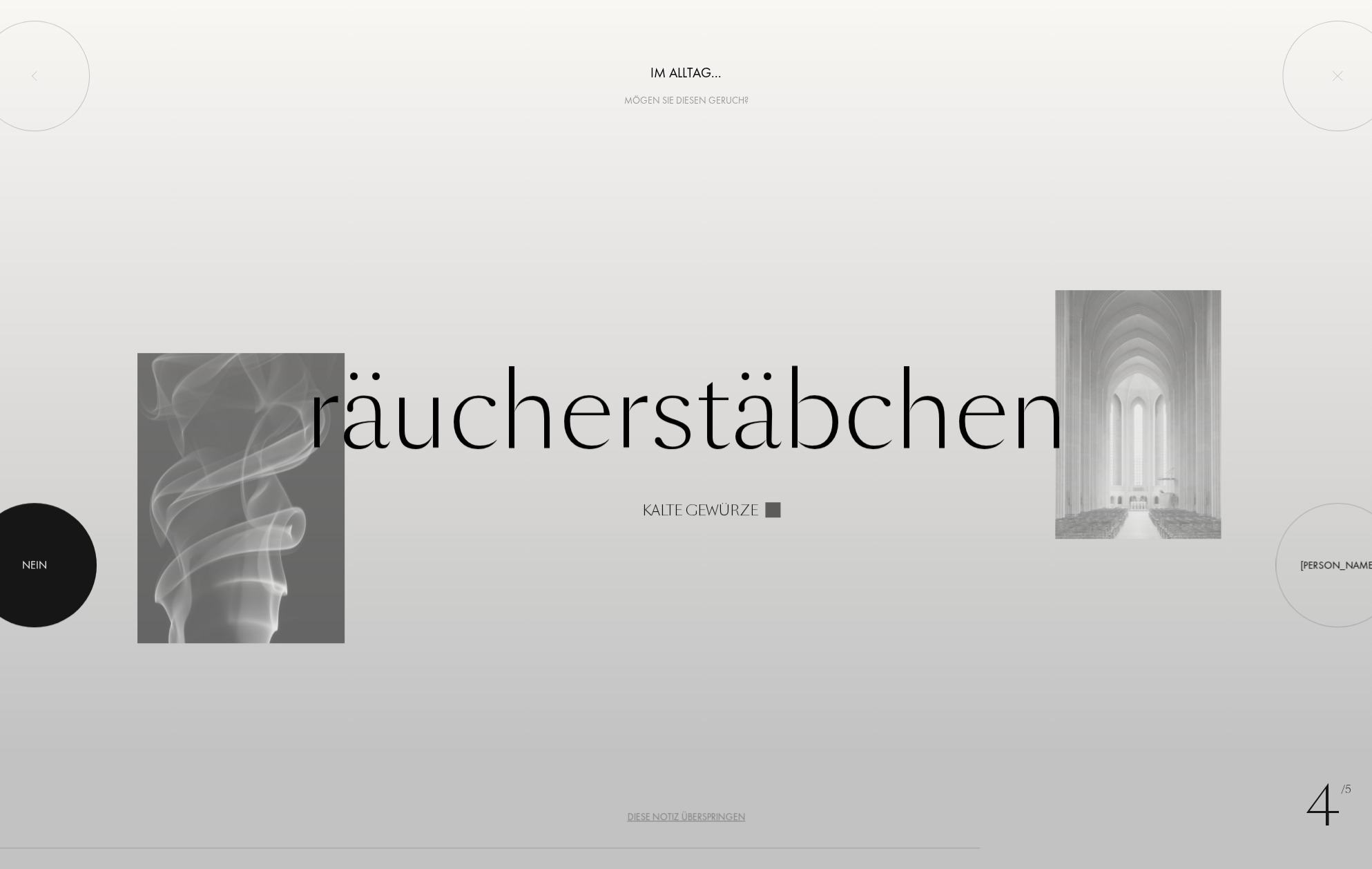
click at [52, 574] on div at bounding box center [34, 565] width 124 height 124
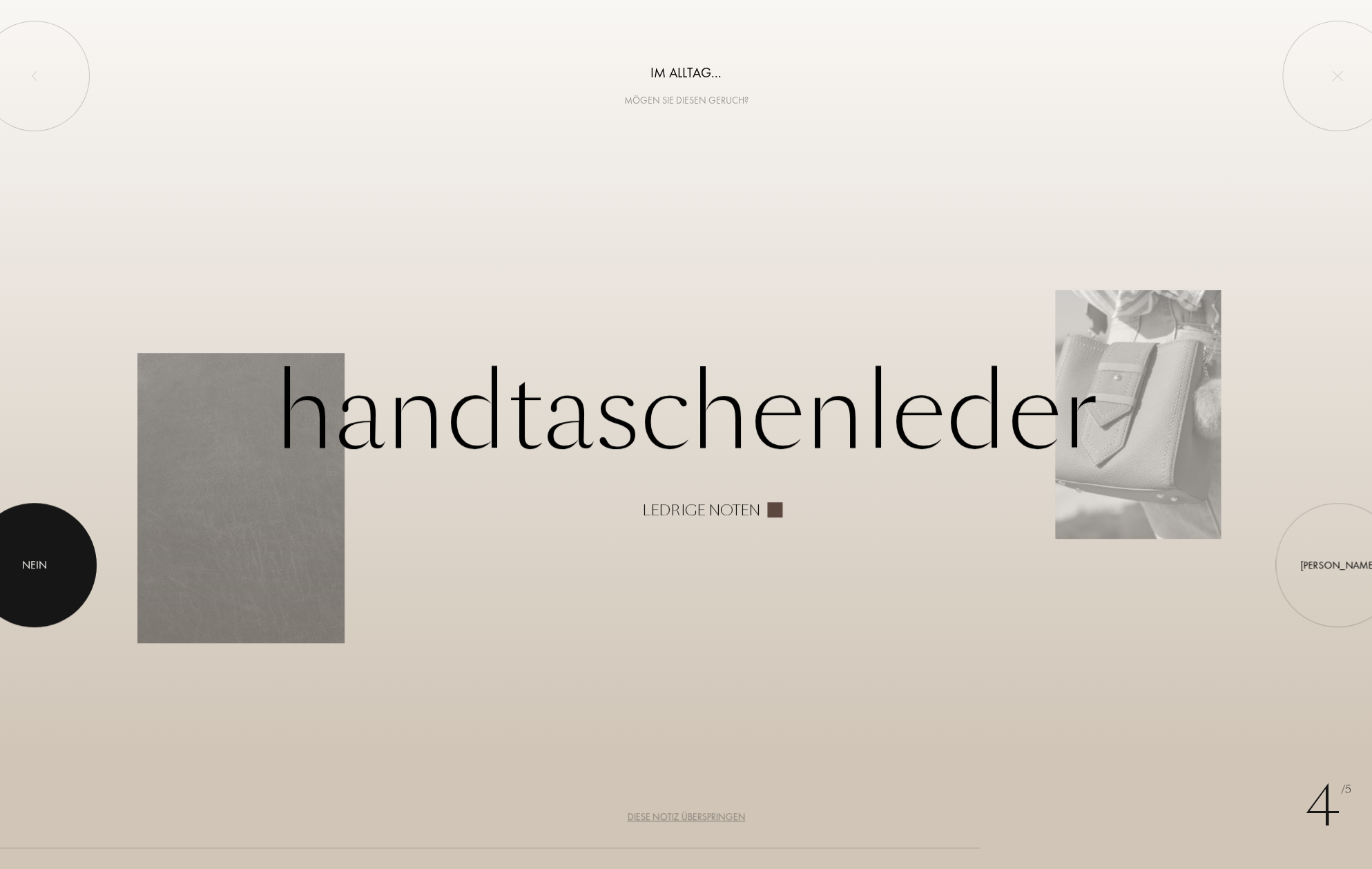
click at [32, 569] on div "Nein" at bounding box center [34, 565] width 25 height 16
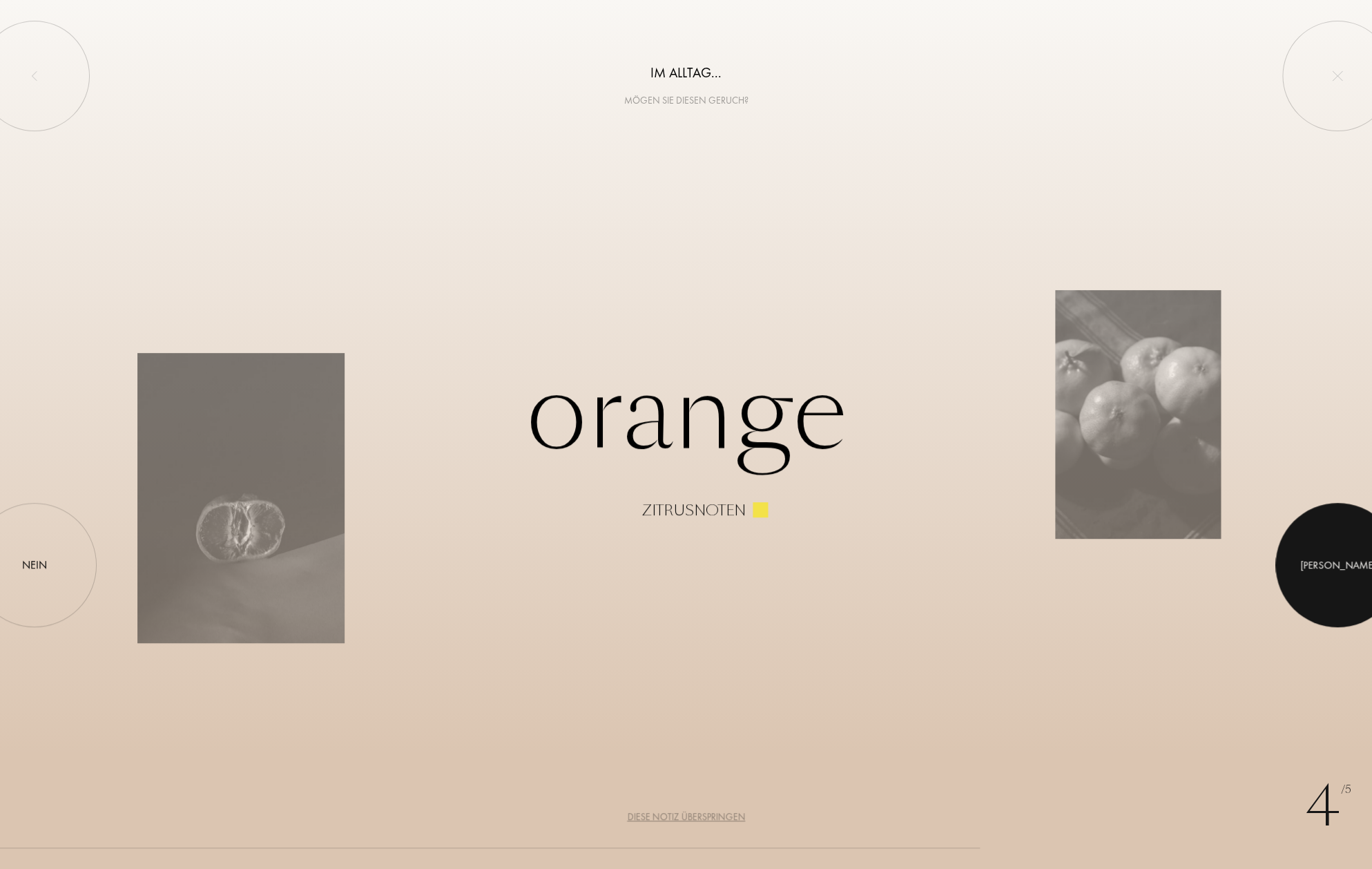
click at [1309, 574] on div at bounding box center [1337, 565] width 124 height 124
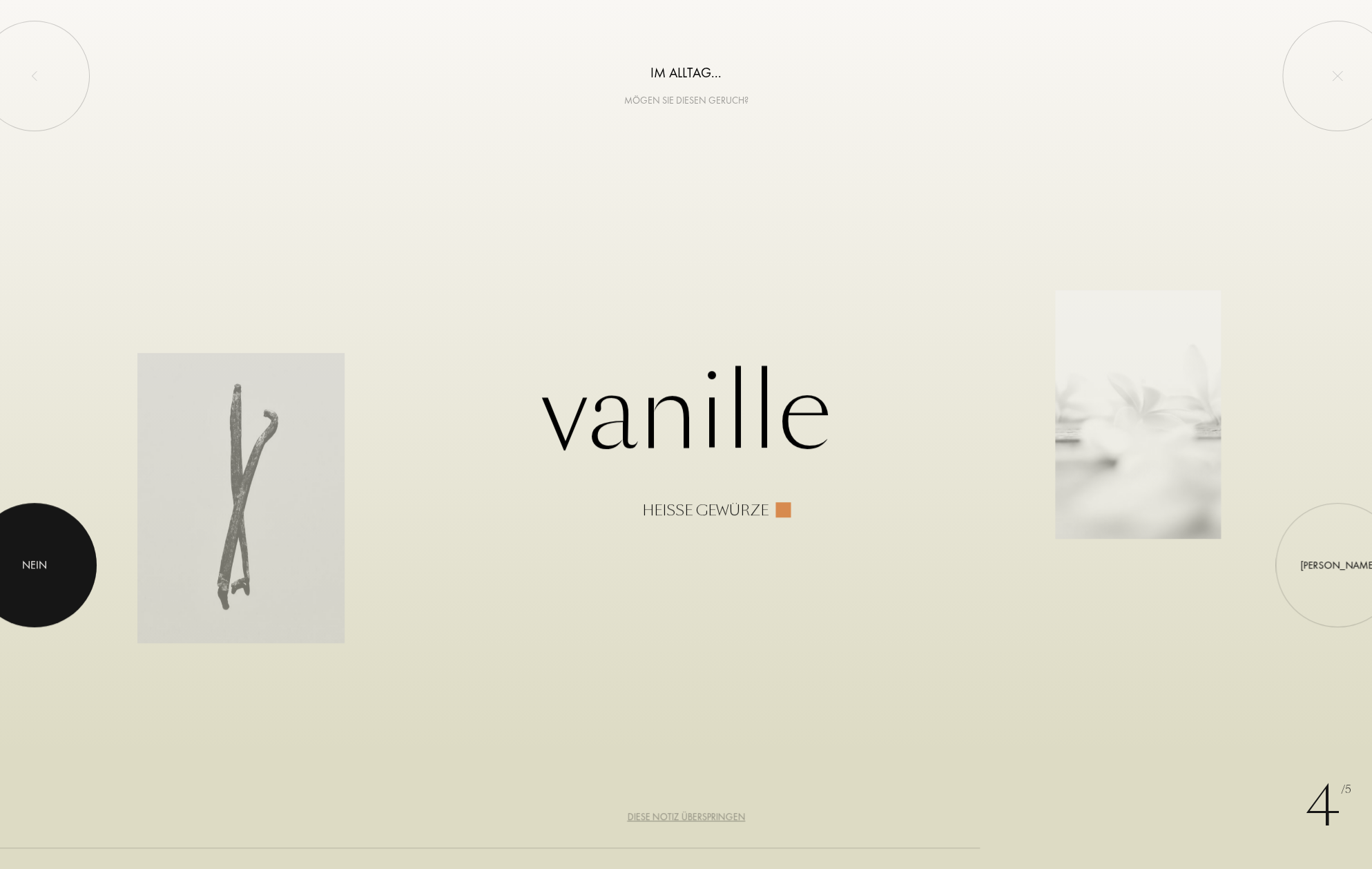
click at [40, 564] on div "Nein" at bounding box center [34, 565] width 25 height 16
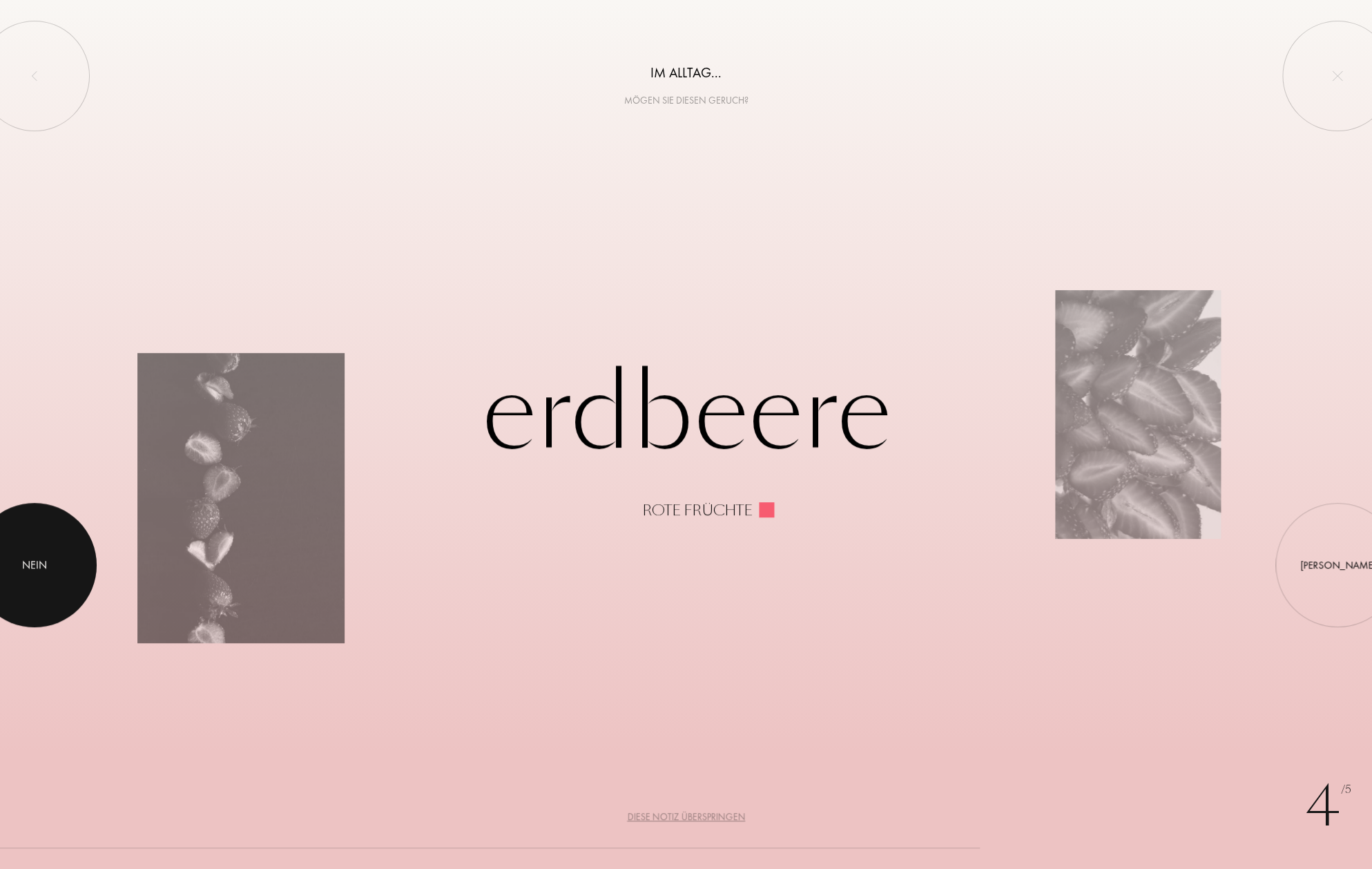
click at [35, 565] on div "Nein" at bounding box center [34, 565] width 25 height 16
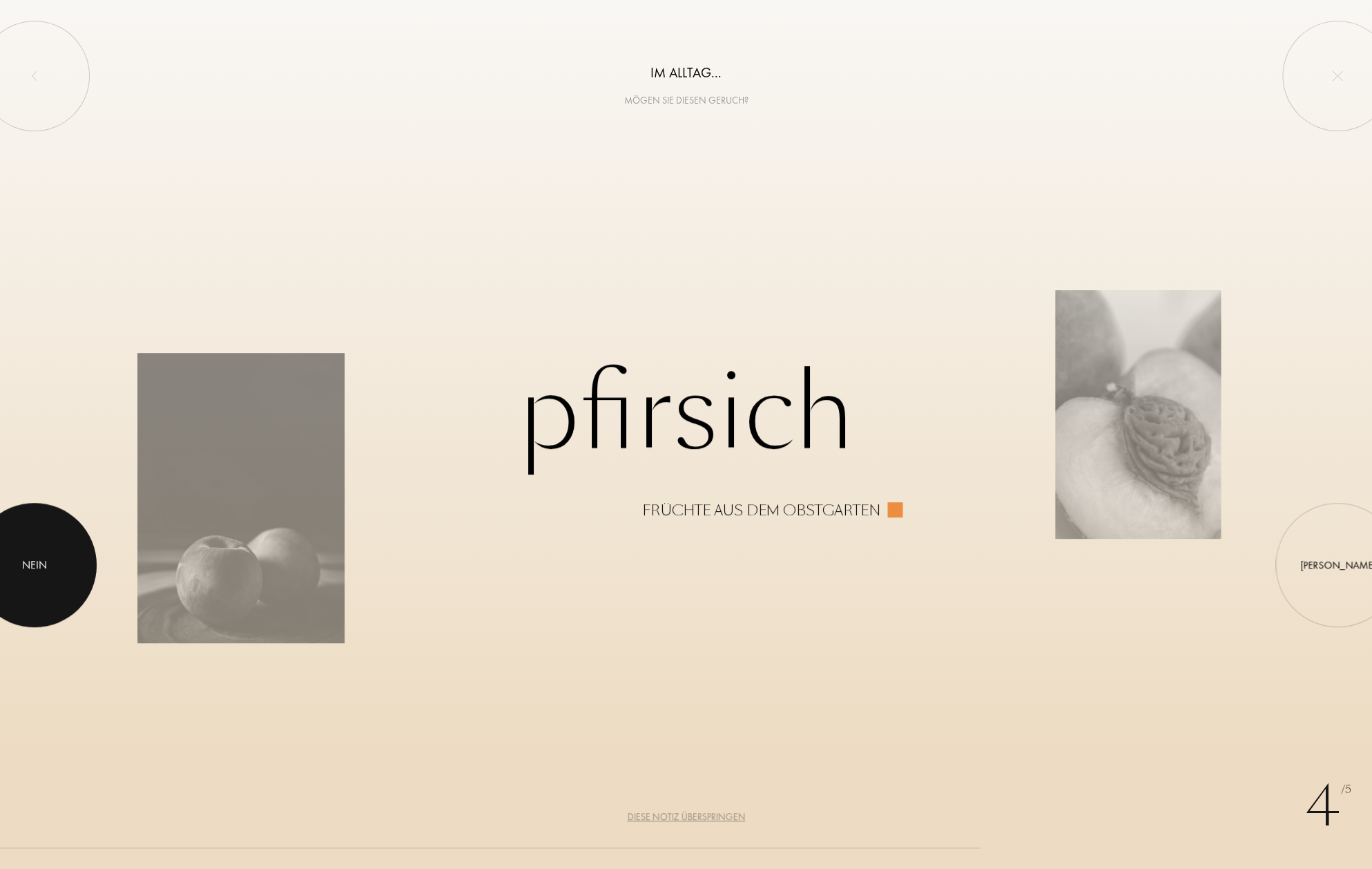
click at [35, 565] on div "Nein" at bounding box center [34, 565] width 25 height 16
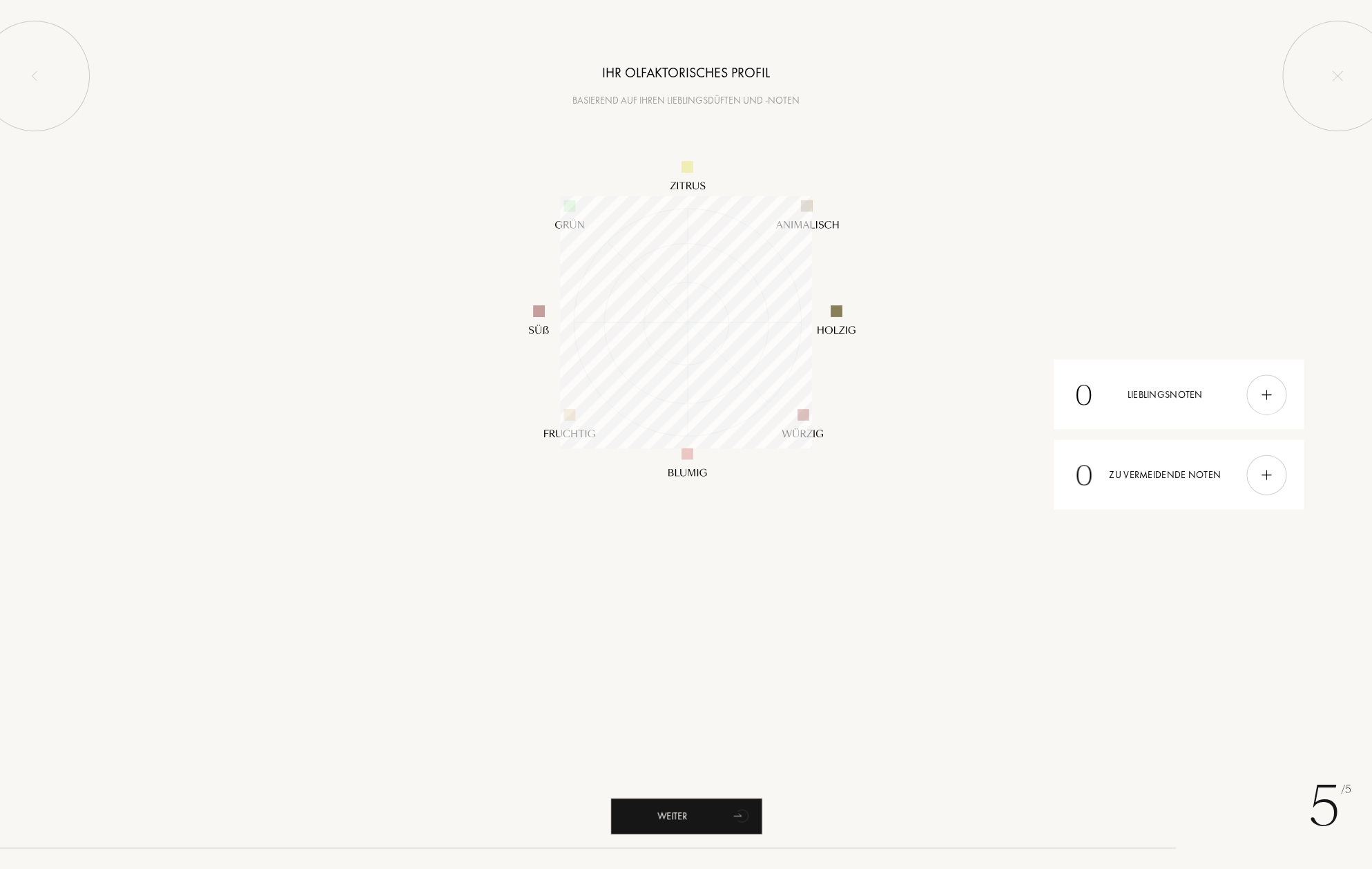
scroll to position [252, 252]
click at [742, 814] on icon "animation" at bounding box center [740, 815] width 17 height 19
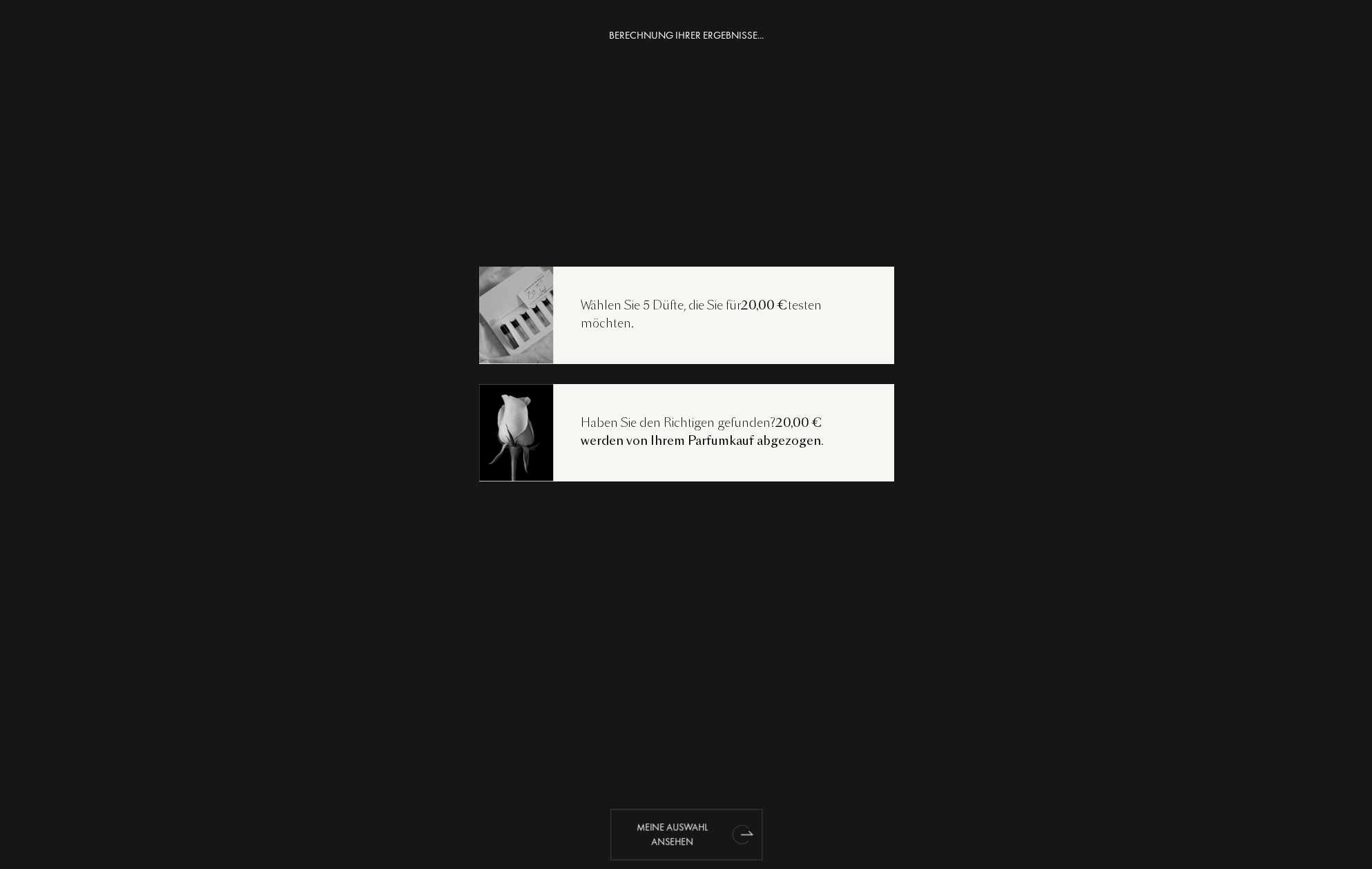
click at [683, 828] on div "Meine Auswahl ansehen" at bounding box center [686, 834] width 152 height 51
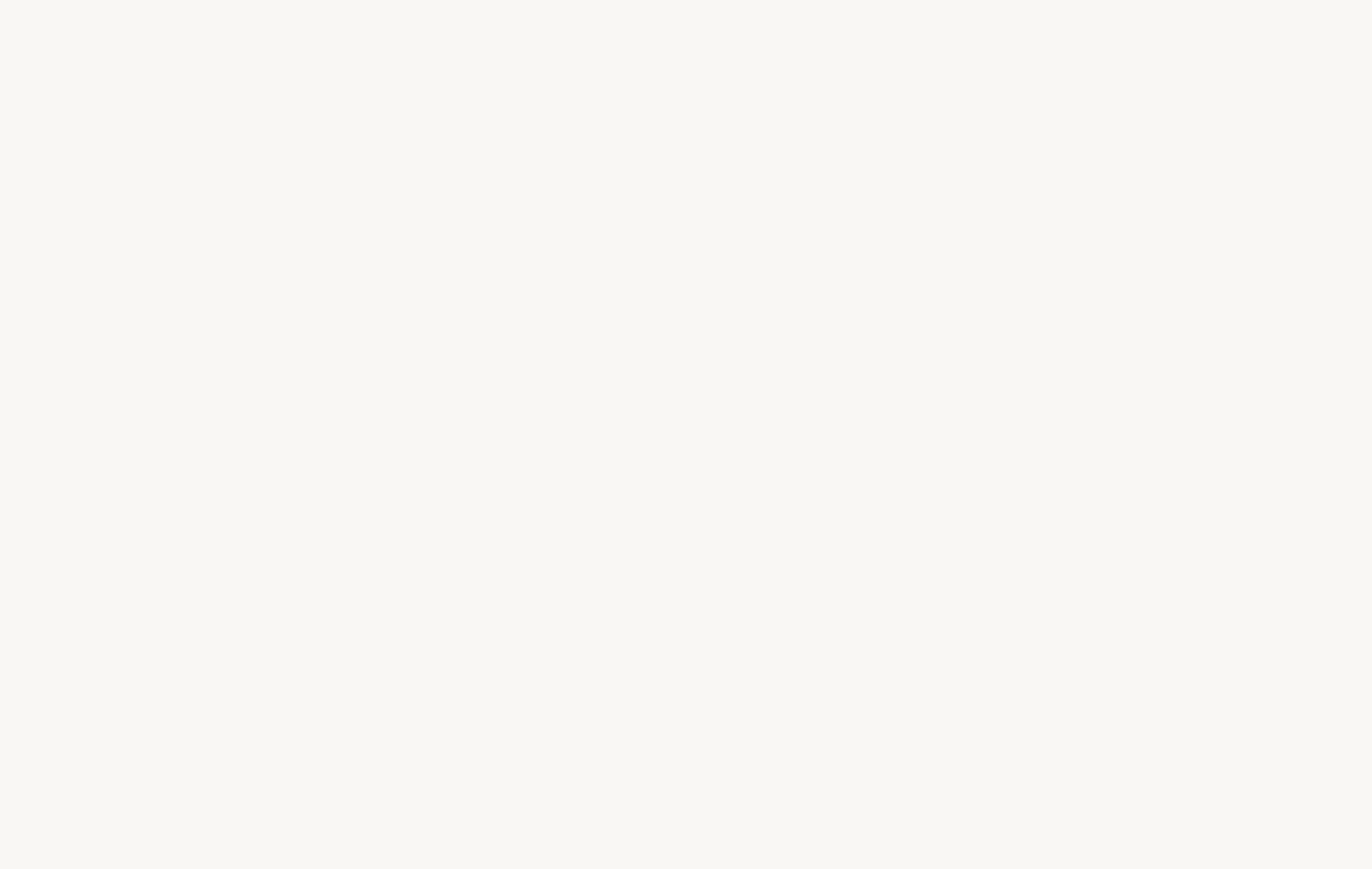
select select "DE"
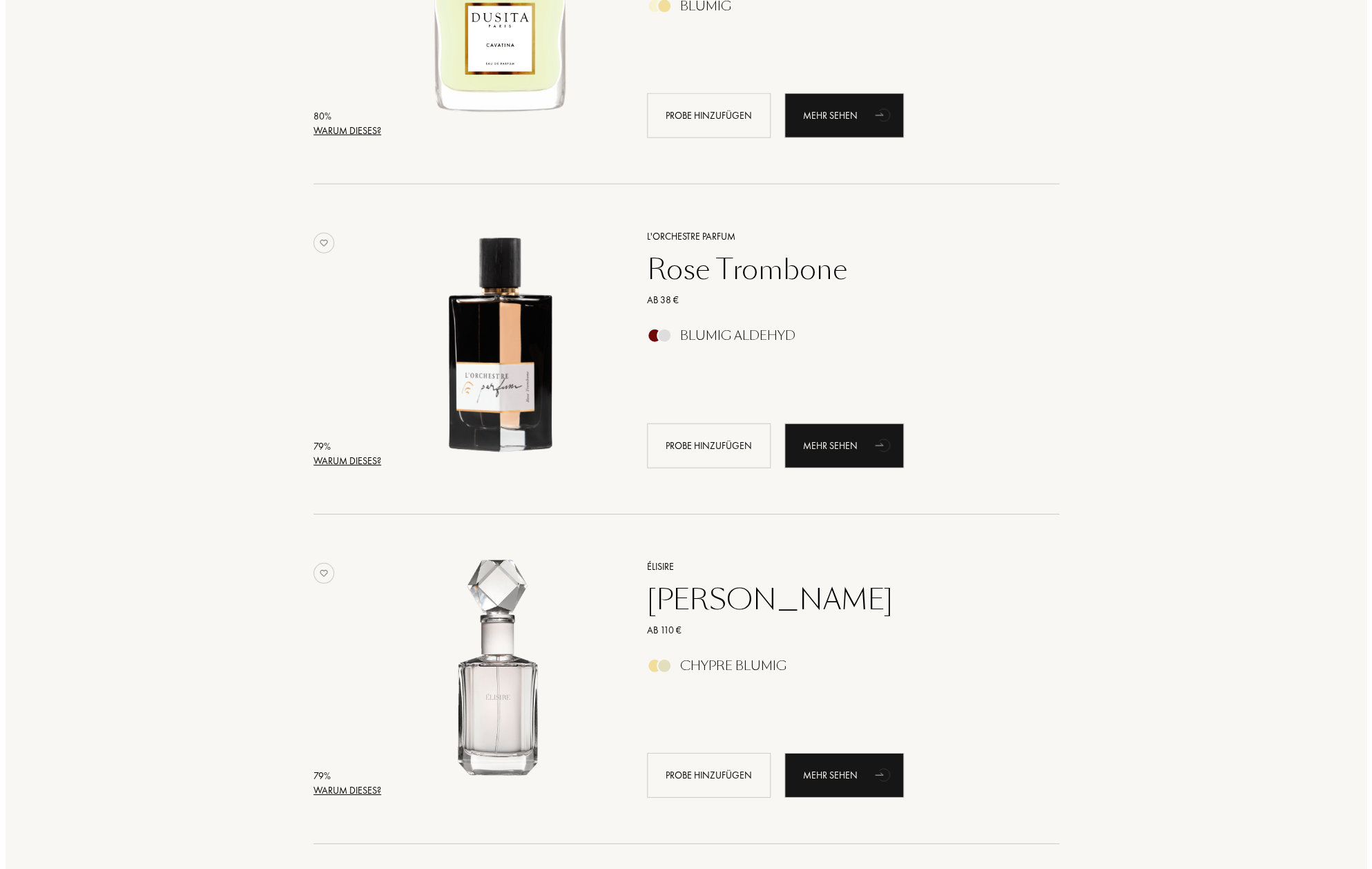
scroll to position [1684, 0]
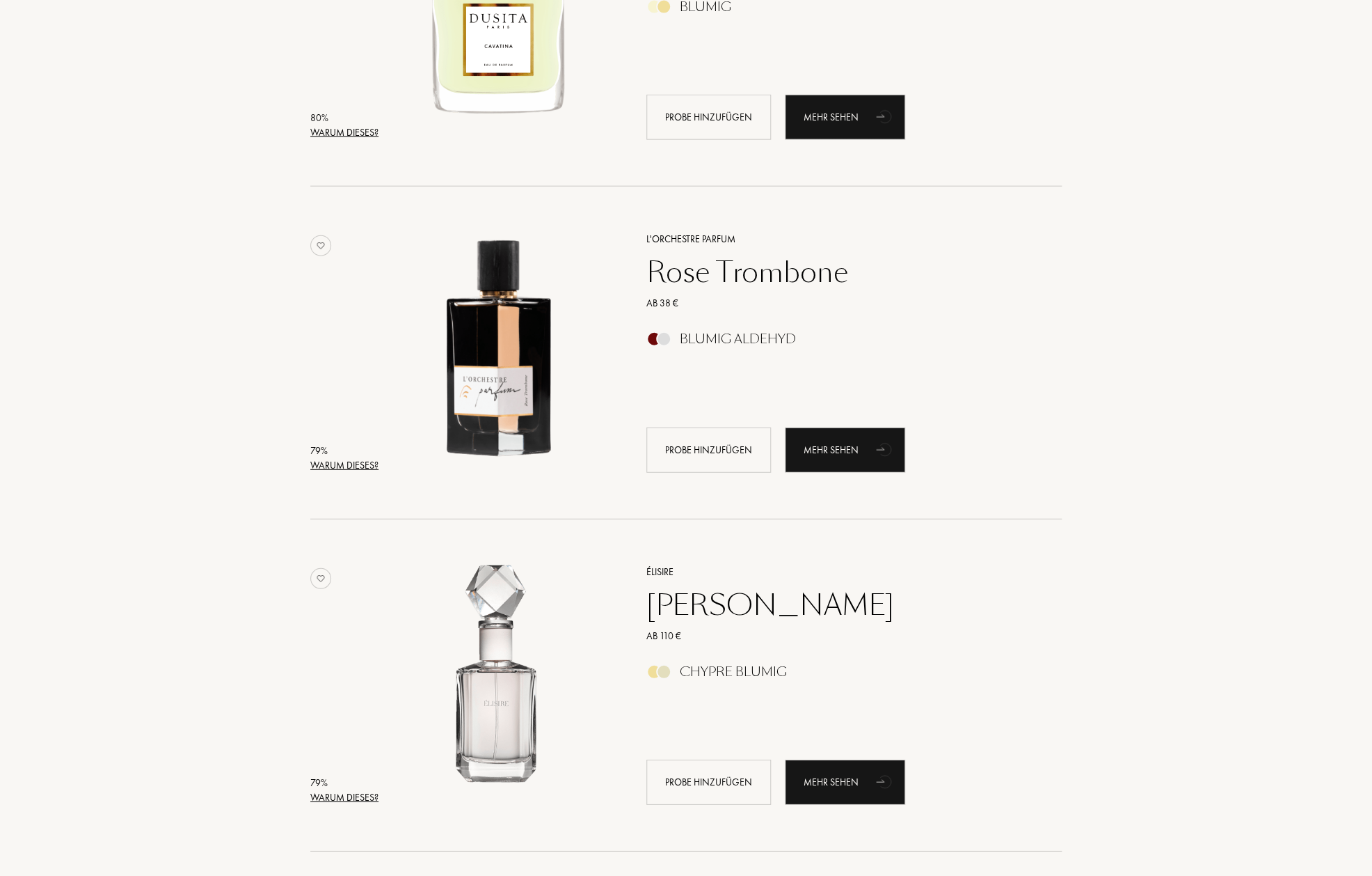
click at [372, 462] on div "Warum dieses?" at bounding box center [344, 465] width 68 height 15
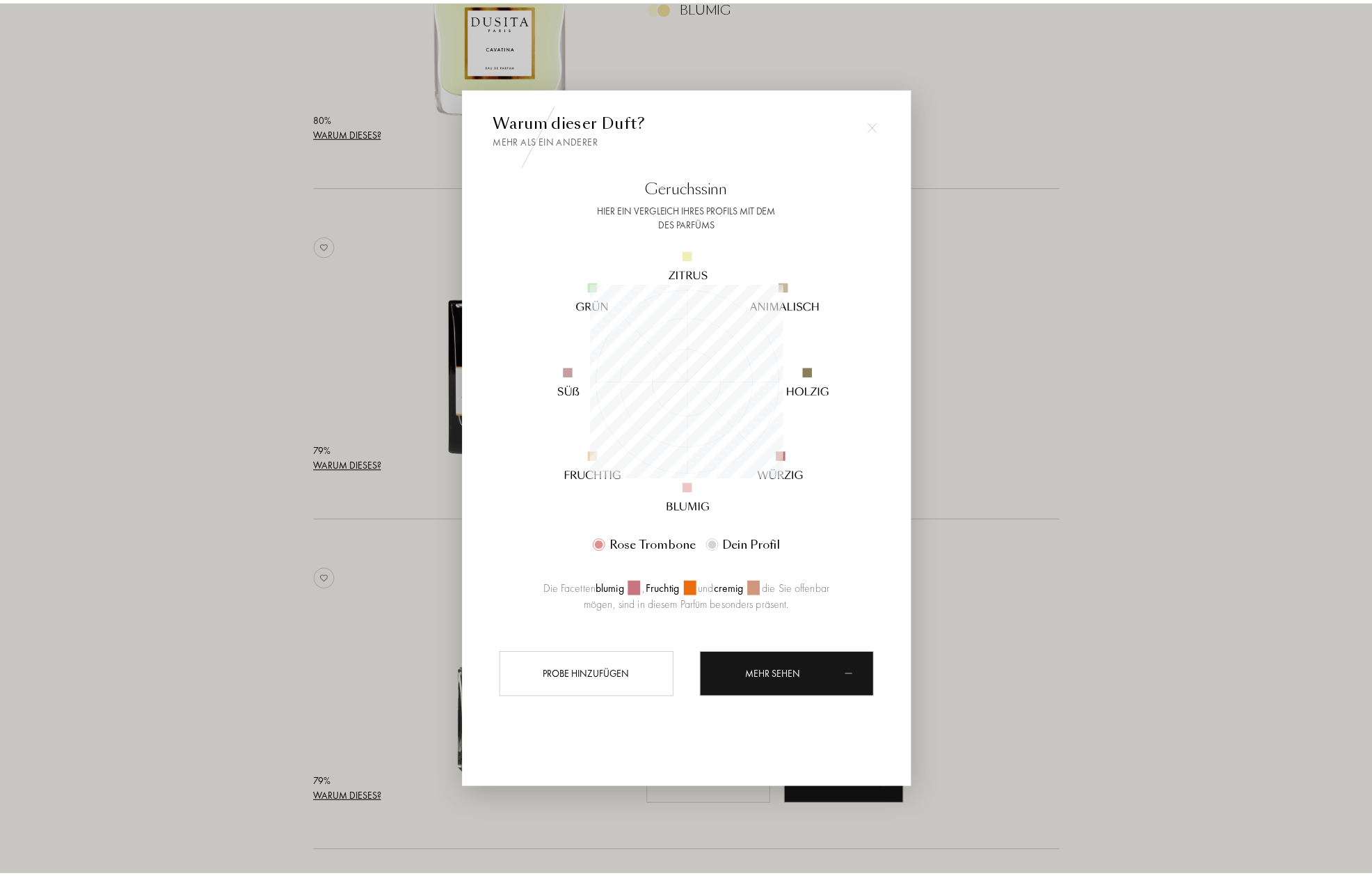
scroll to position [195, 195]
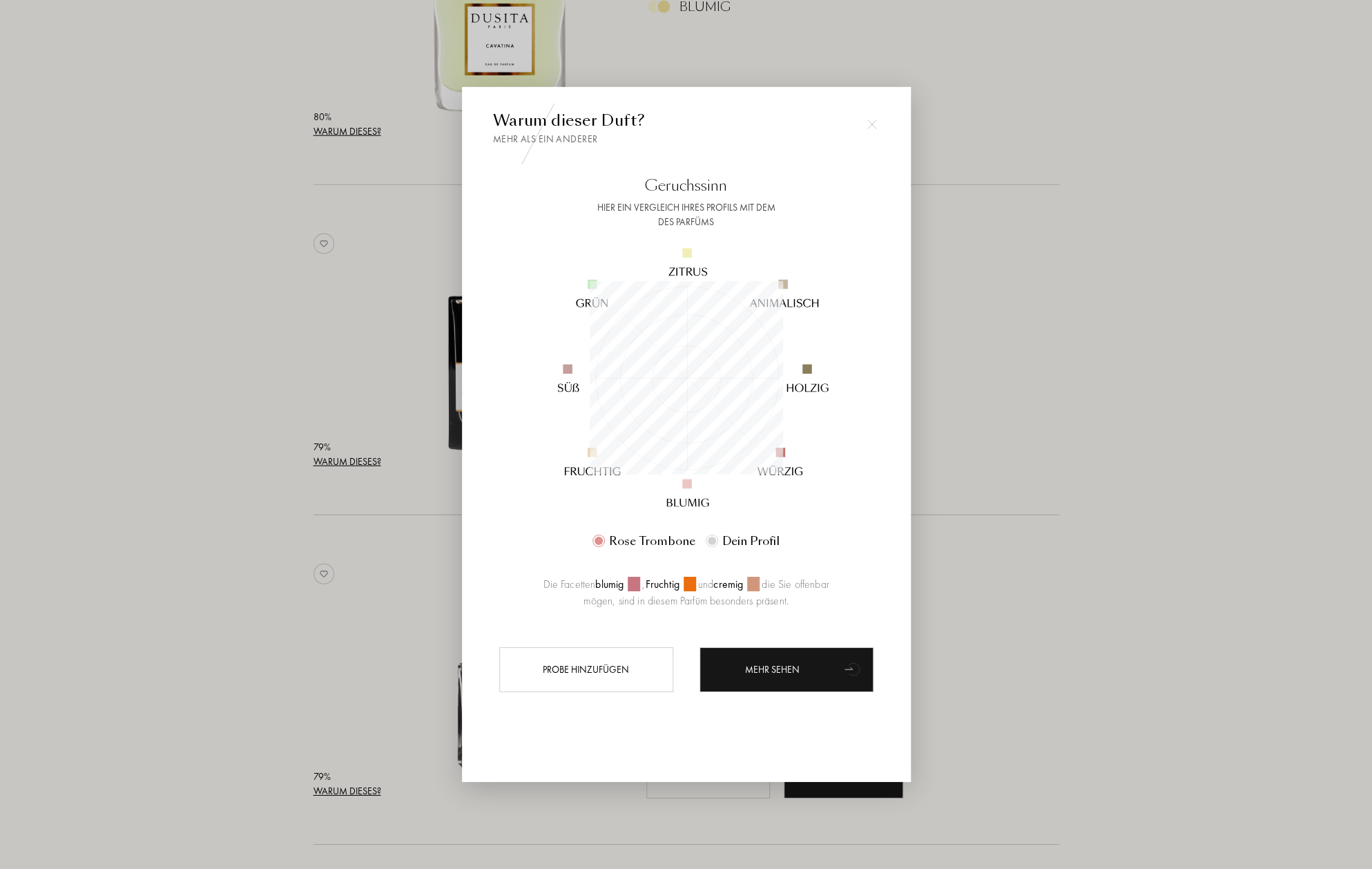
click at [304, 600] on div at bounding box center [686, 434] width 1372 height 869
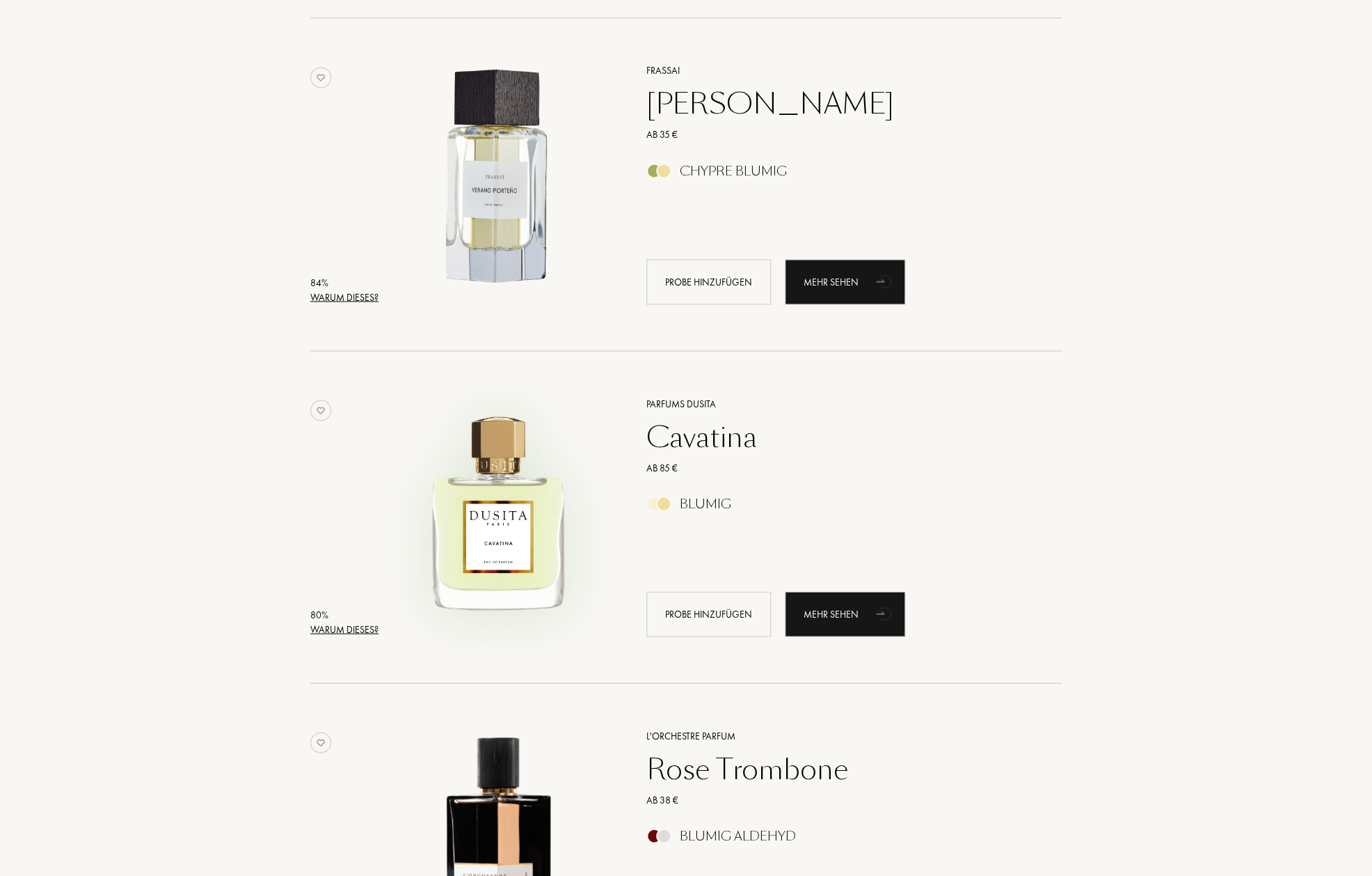
scroll to position [1201, 0]
click at [654, 172] on div at bounding box center [654, 171] width 16 height 16
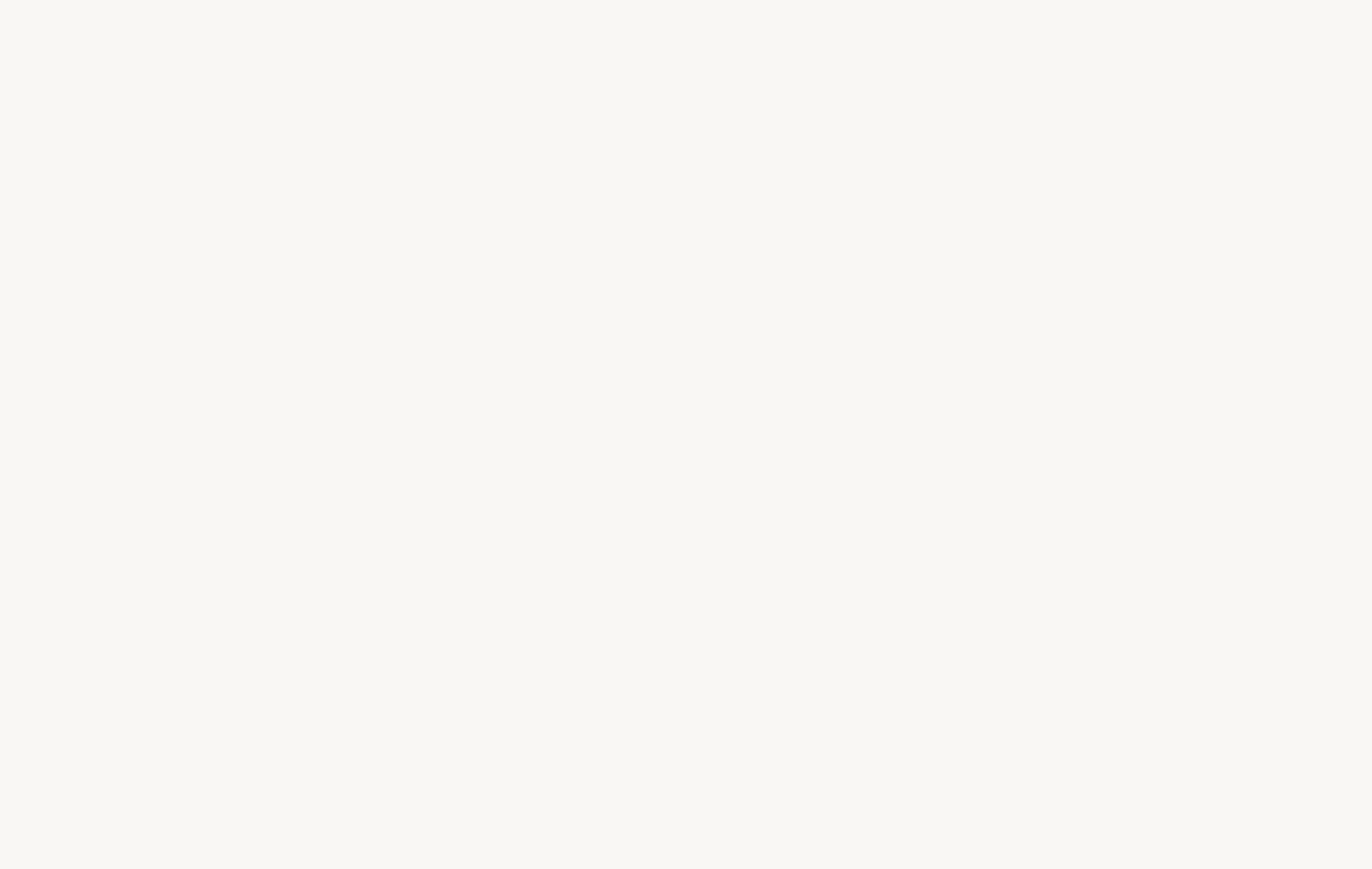
select select "DE"
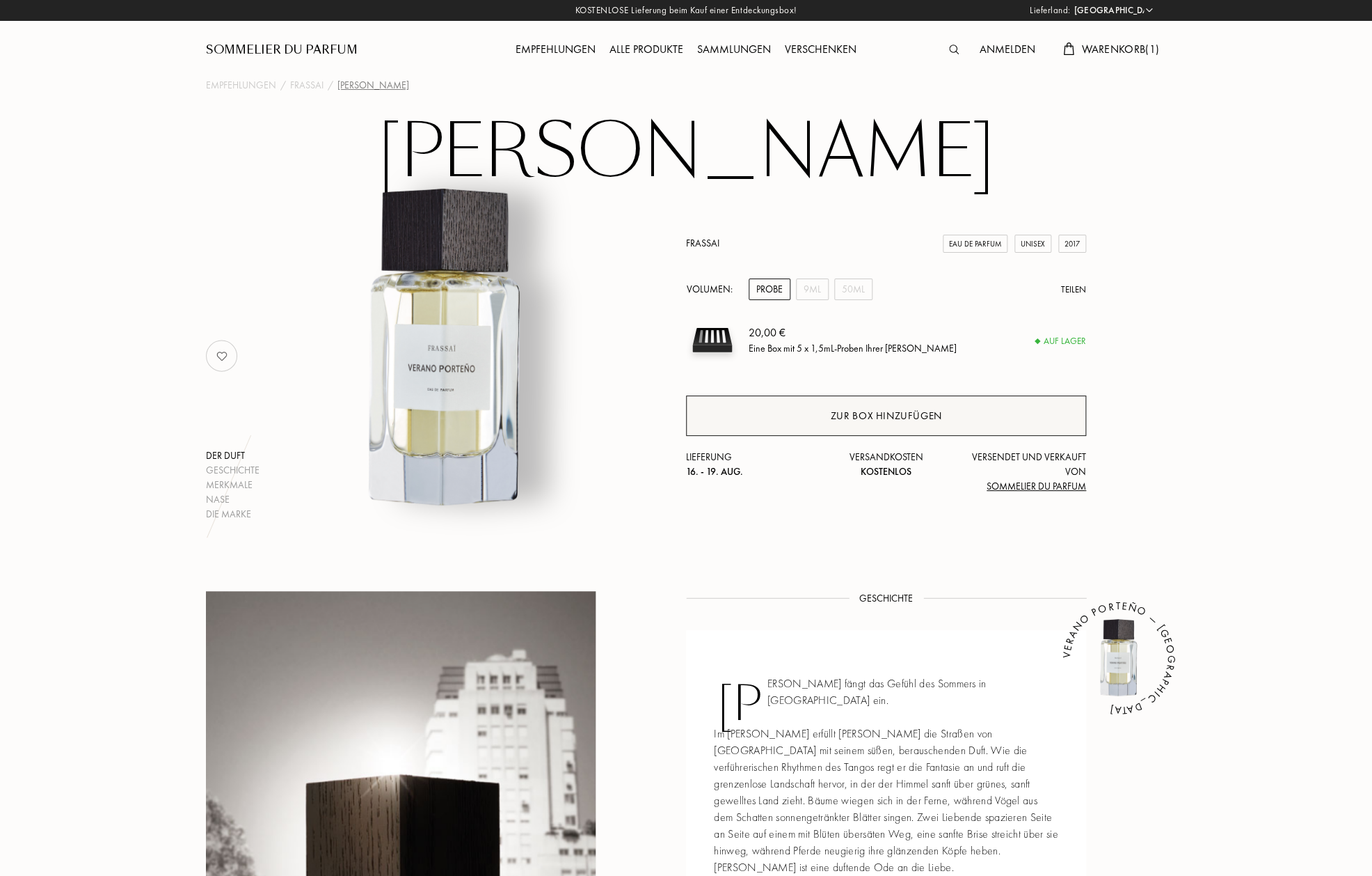
click at [890, 416] on div "Zur Box hinzufügen" at bounding box center [886, 416] width 111 height 16
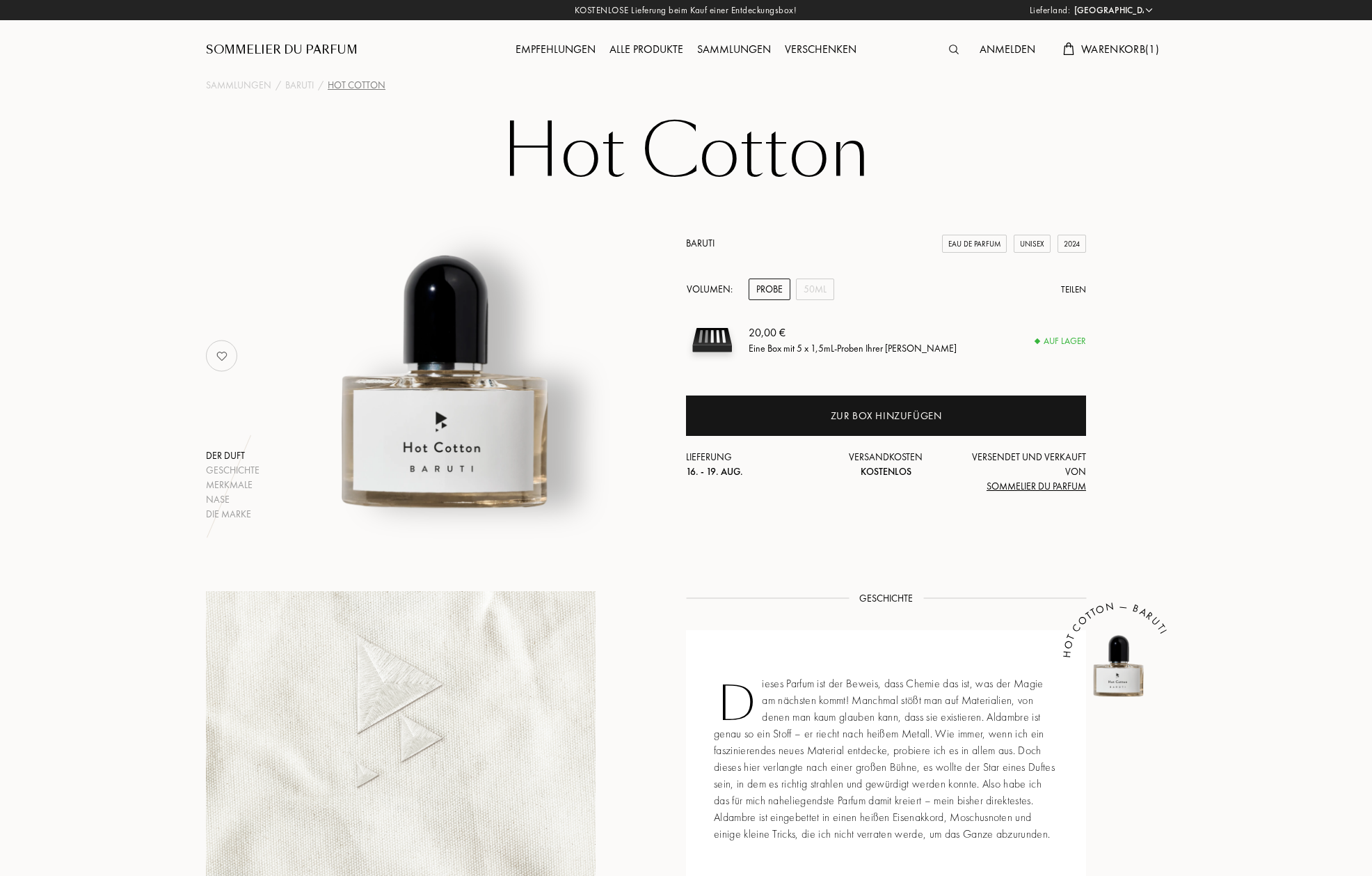
select select "DE"
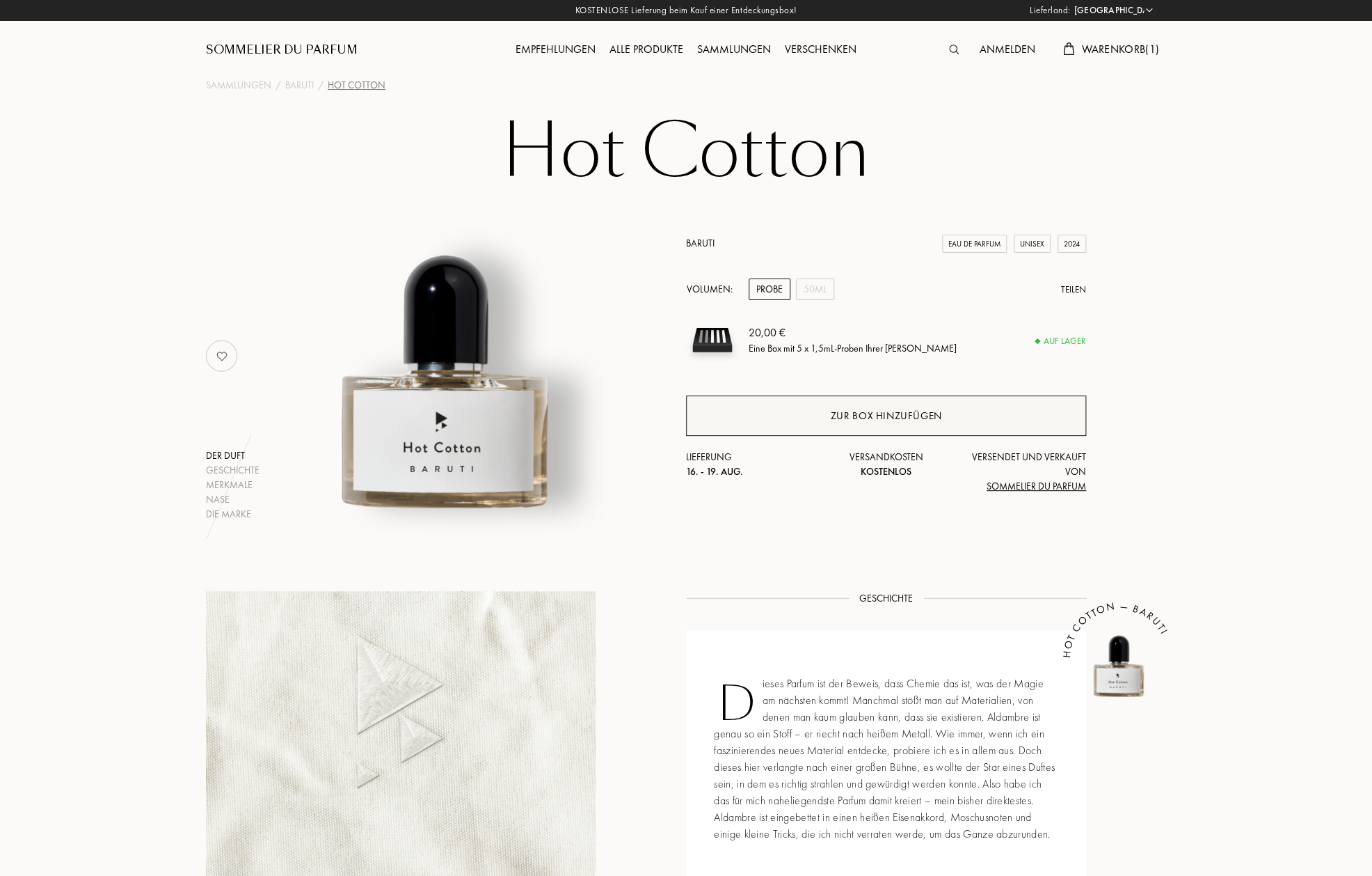
click at [890, 417] on div "Zur Box hinzufügen" at bounding box center [886, 416] width 111 height 16
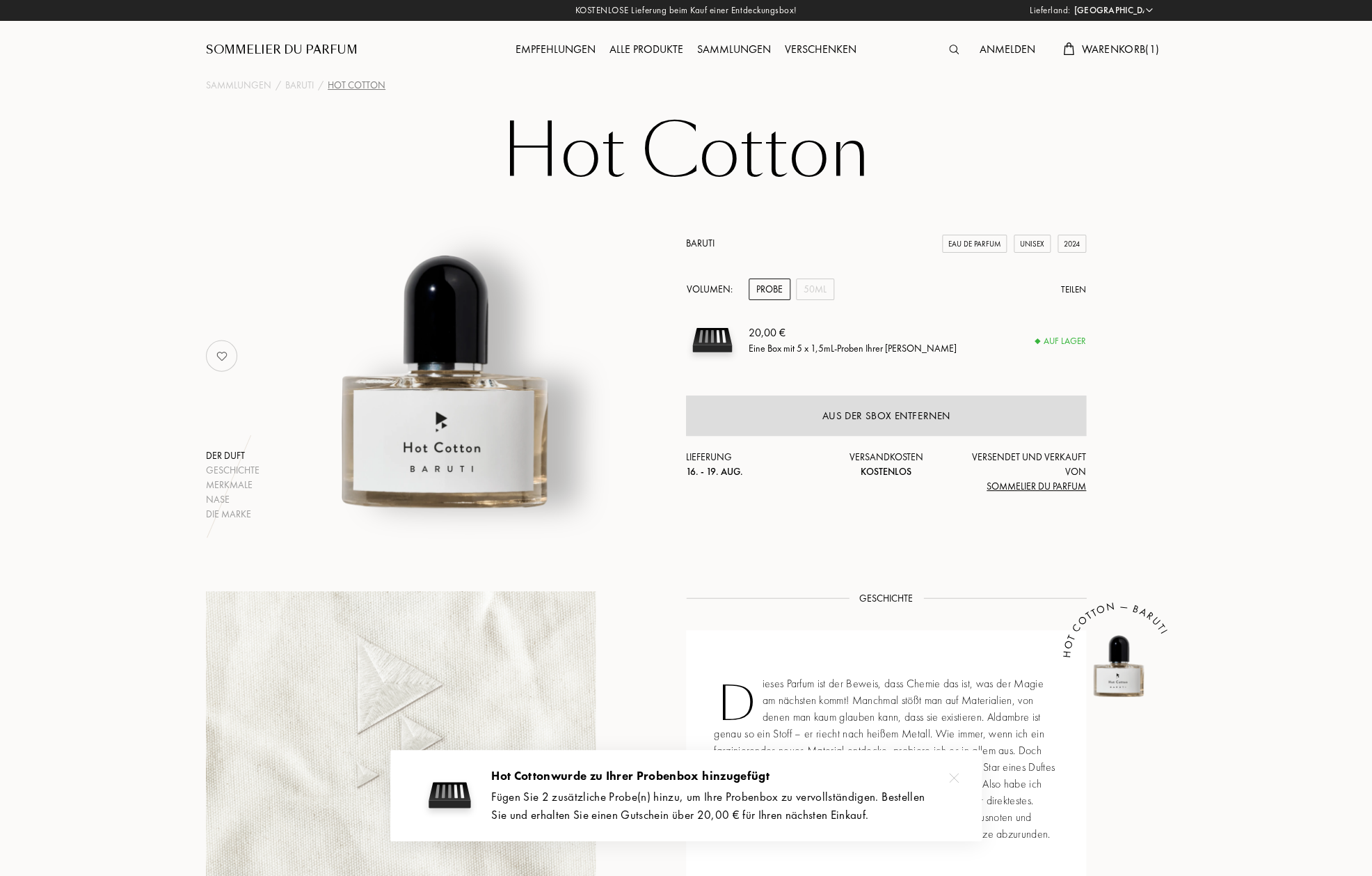
click at [648, 47] on div "Alle Produkte" at bounding box center [646, 50] width 87 height 18
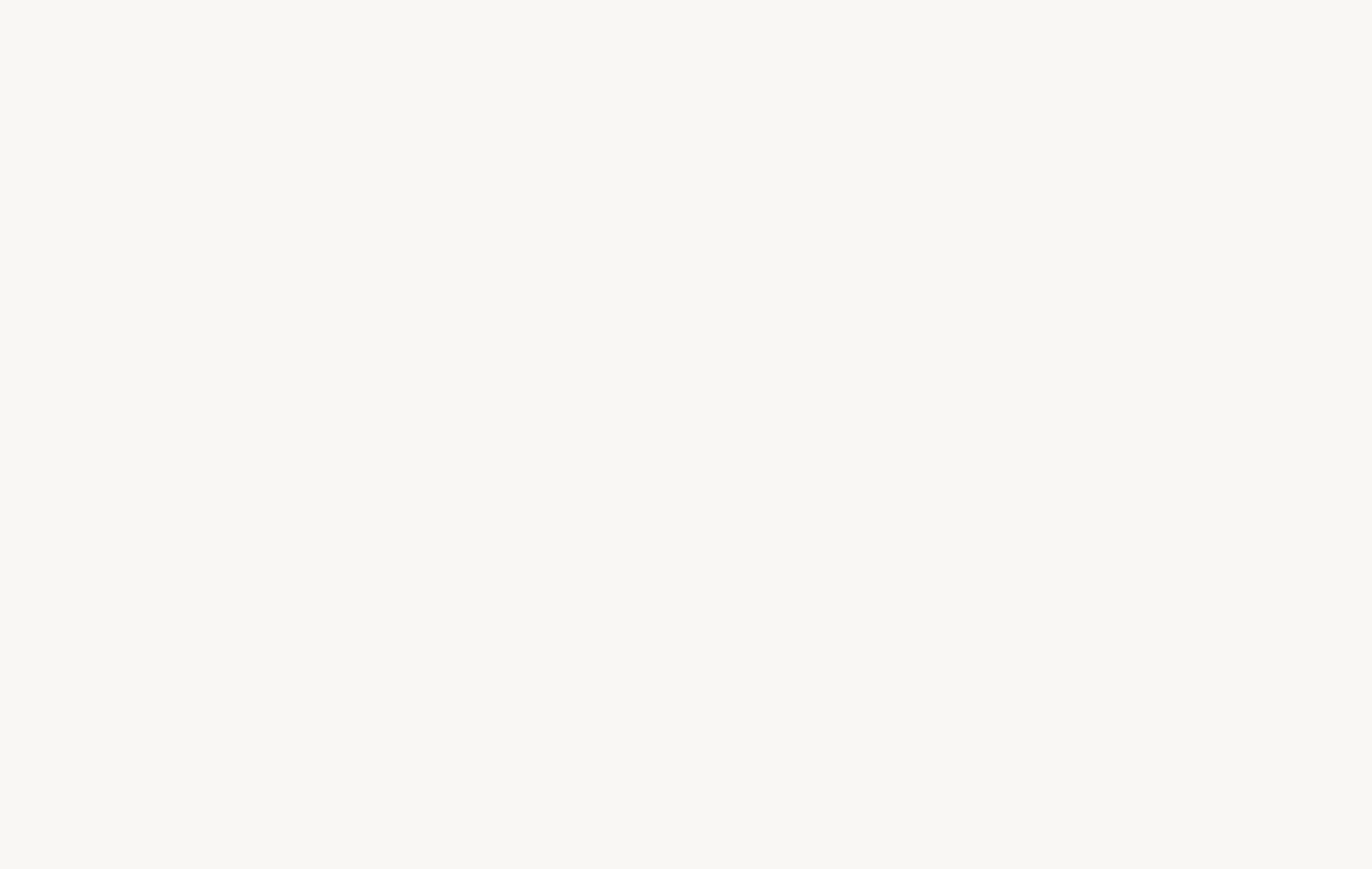
select select "DE"
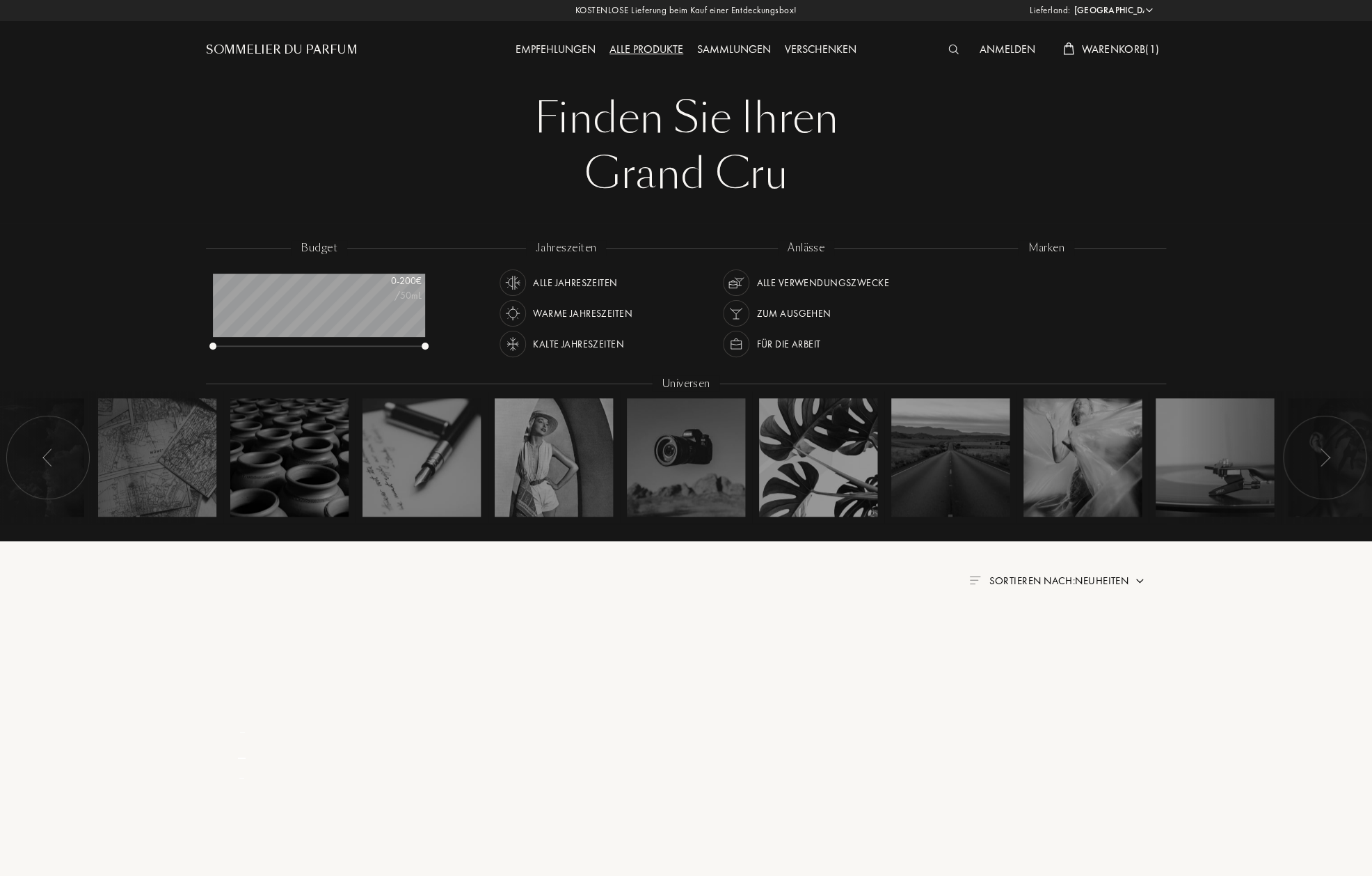
scroll to position [70, 213]
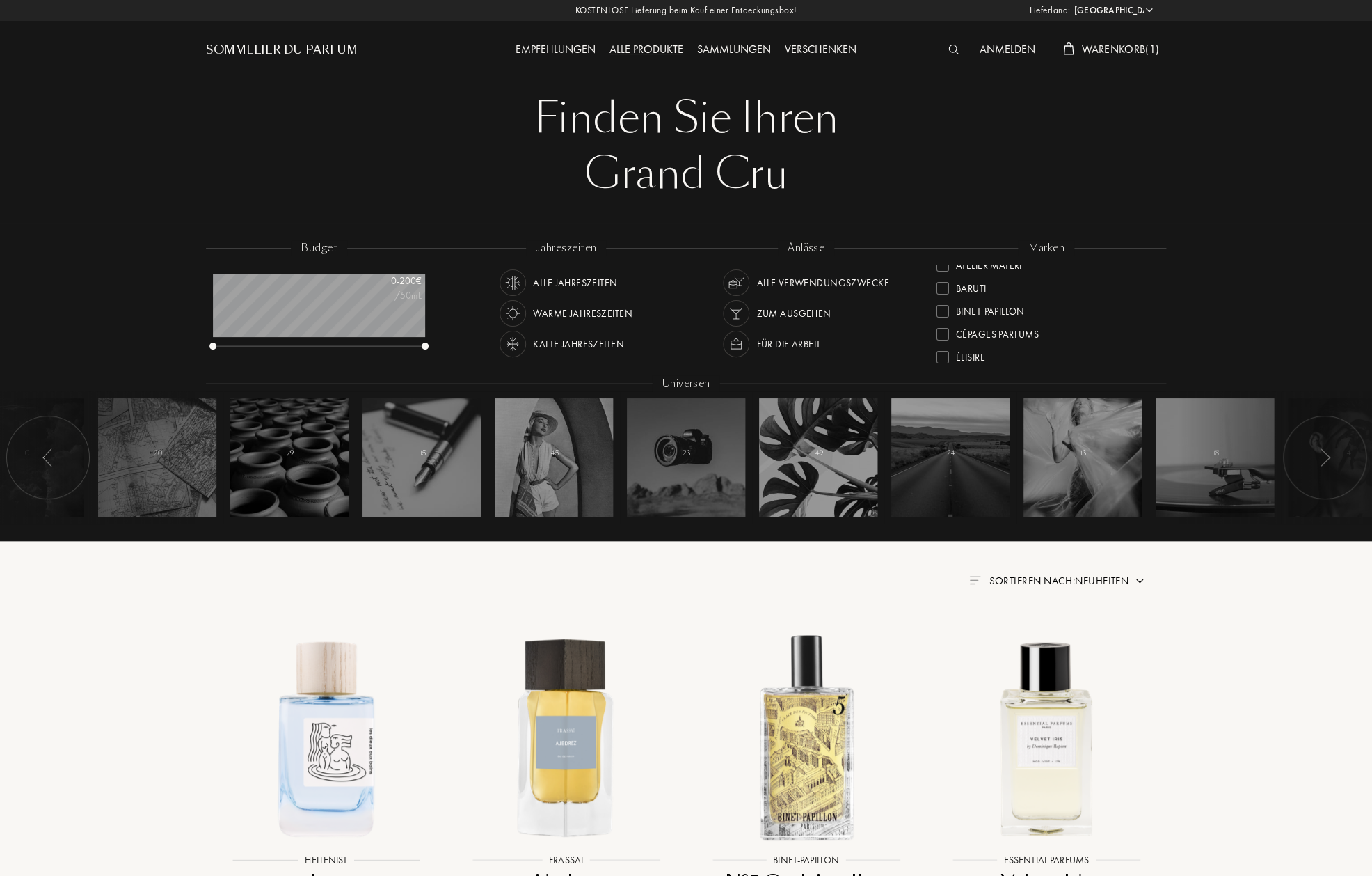
scroll to position [62, 0]
click at [788, 340] on div "Für die Arbeit" at bounding box center [788, 344] width 64 height 26
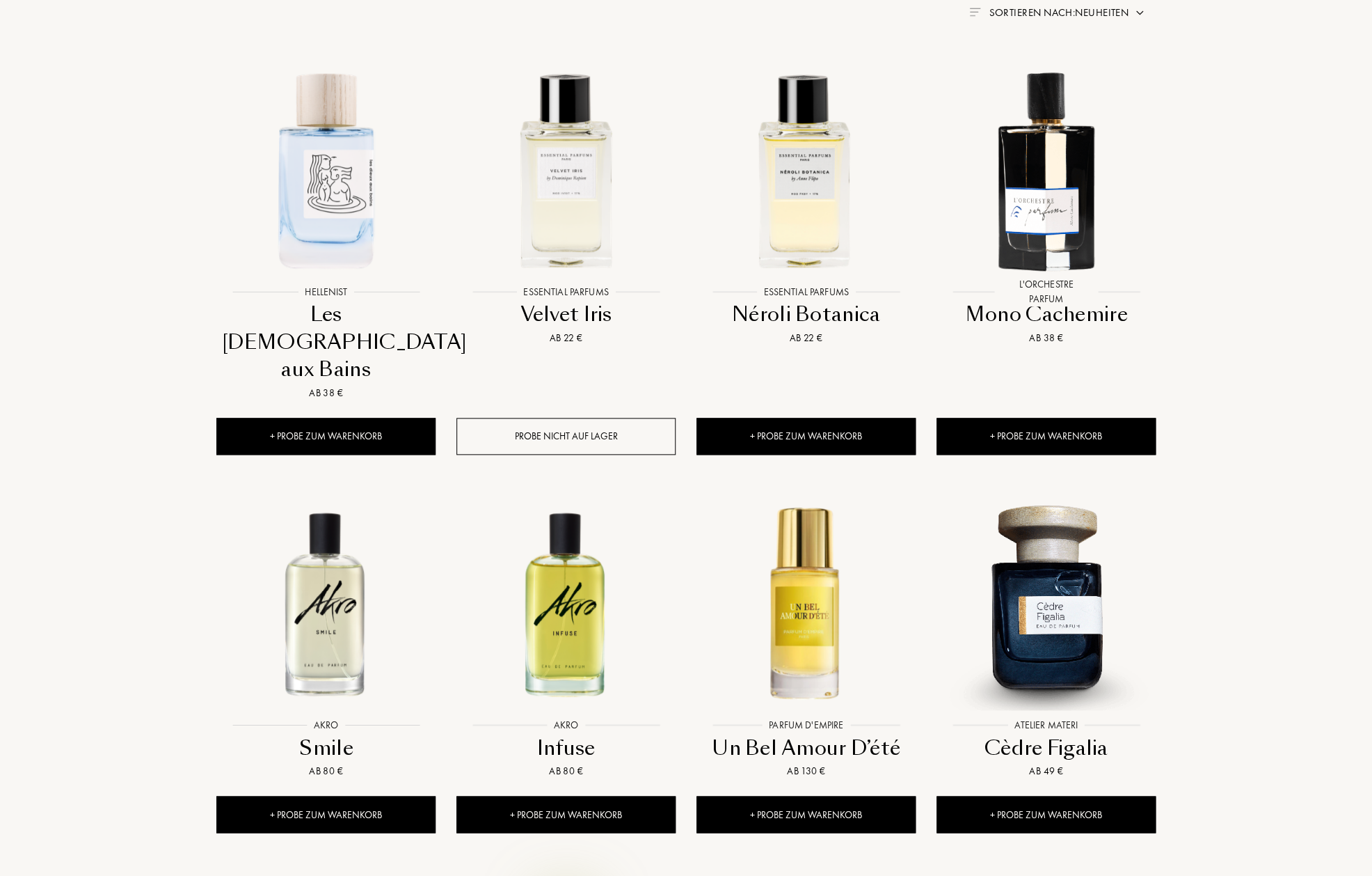
scroll to position [566, 0]
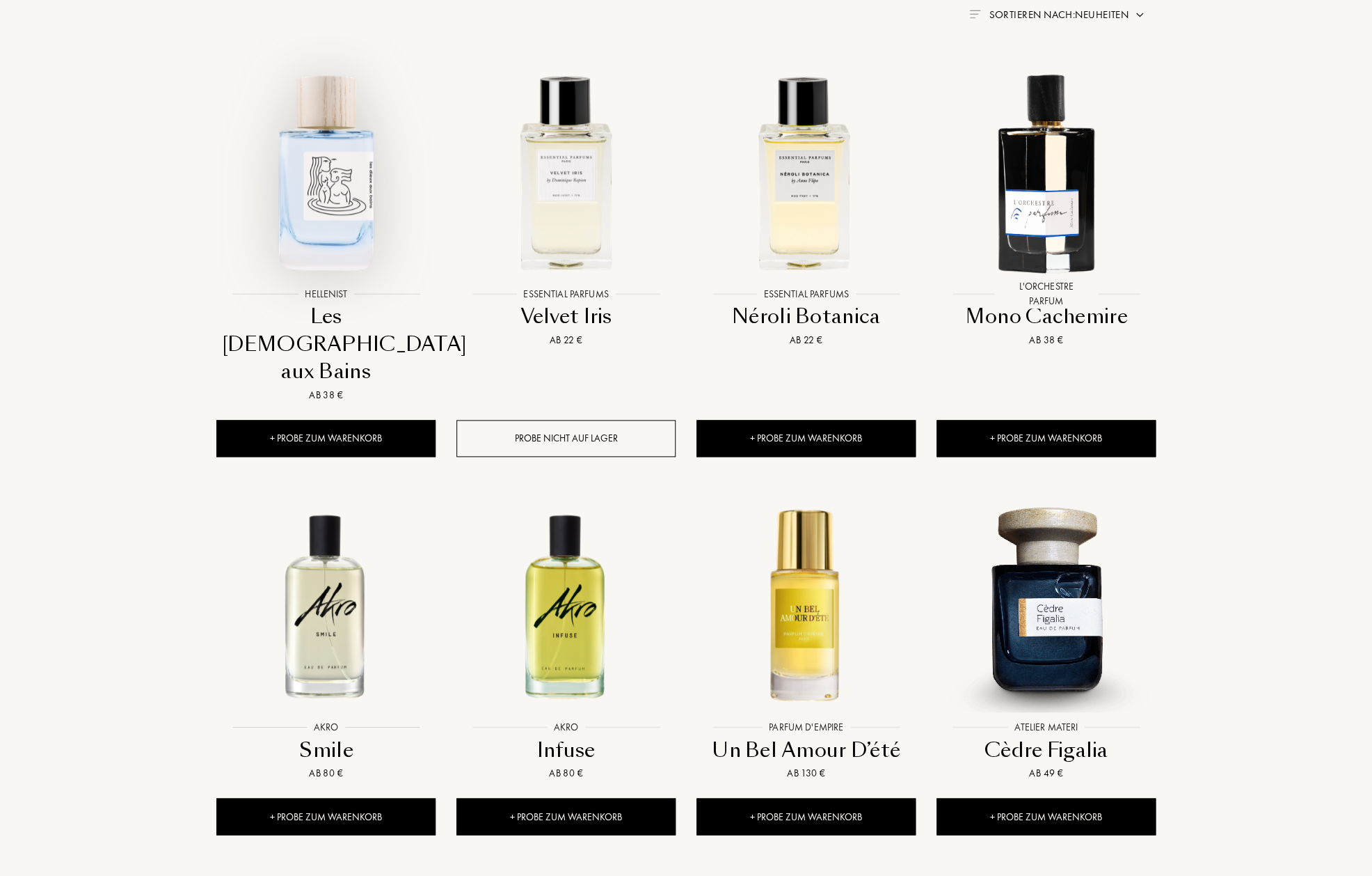
click at [370, 310] on div at bounding box center [326, 182] width 240 height 271
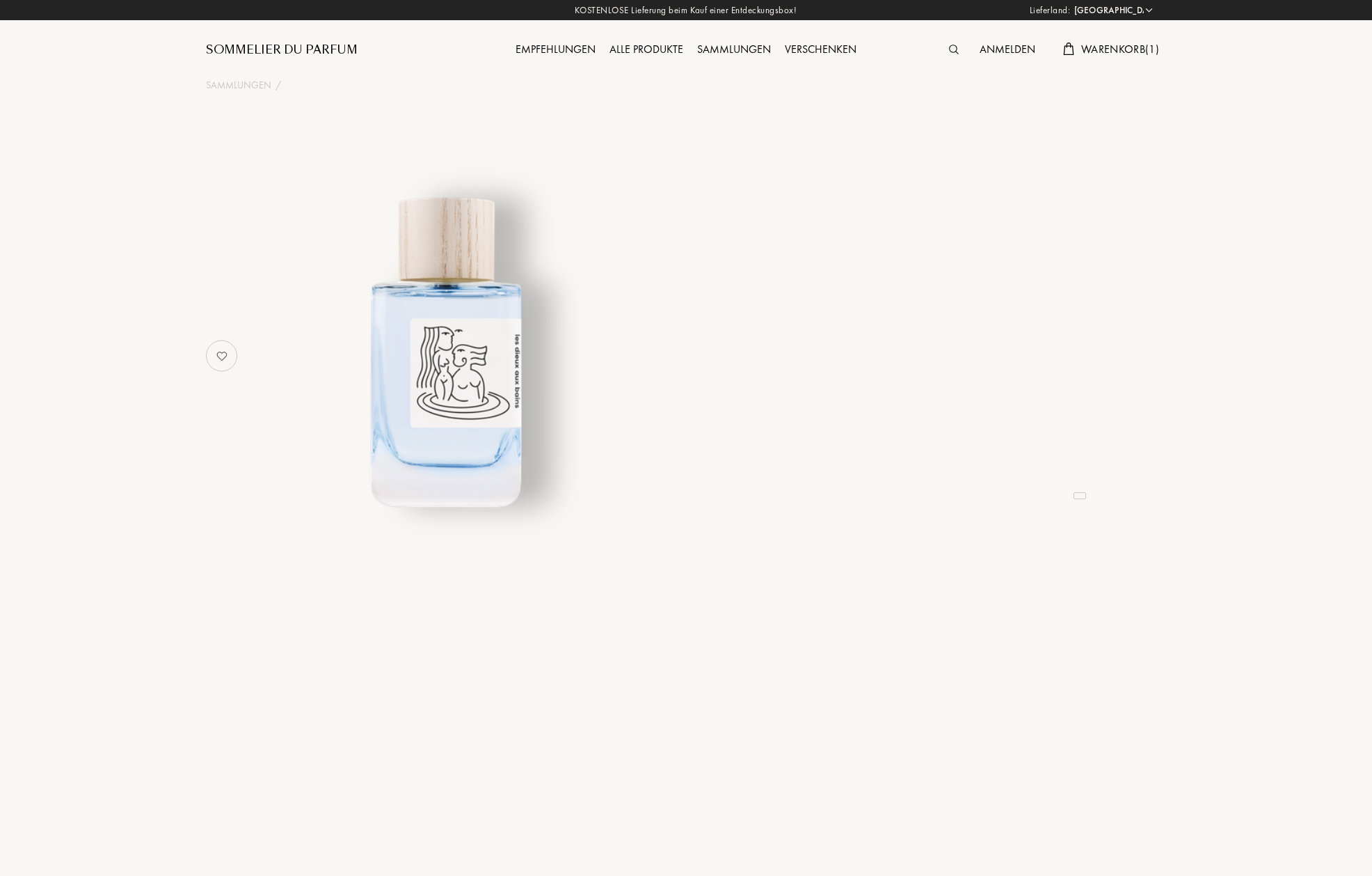
select select "DE"
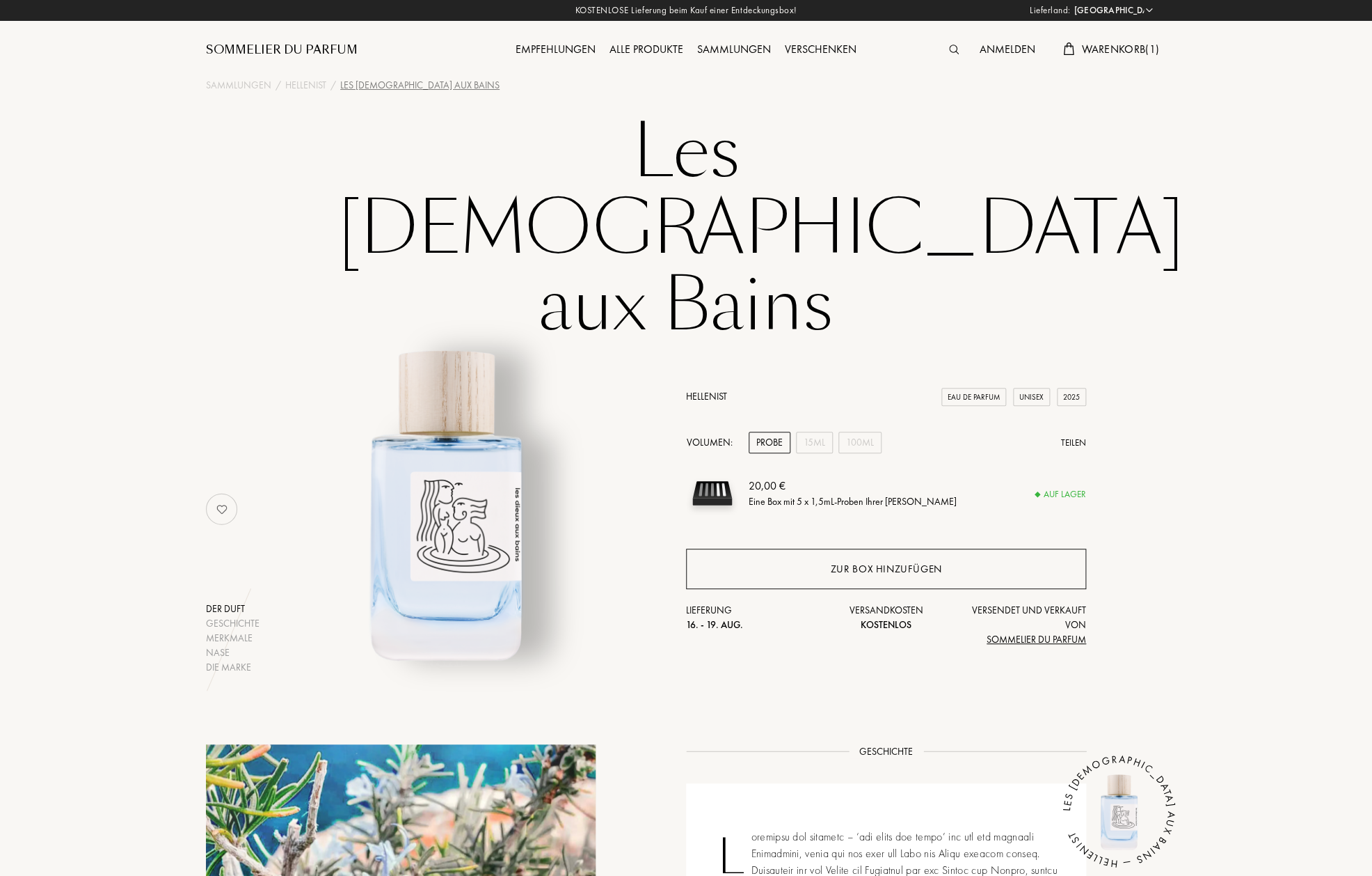
click at [897, 549] on div "Zur Box hinzufügen" at bounding box center [886, 568] width 400 height 40
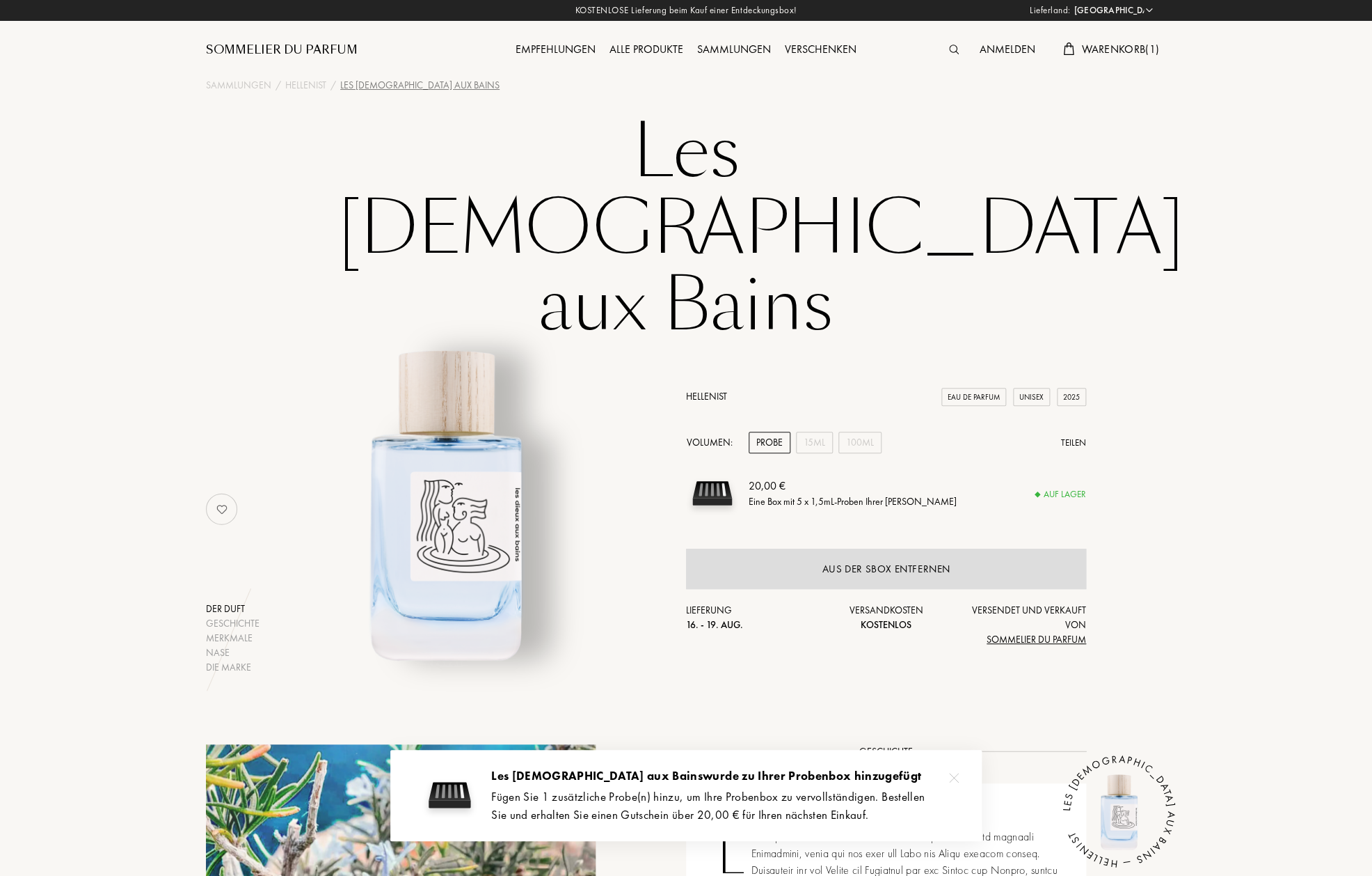
click at [576, 49] on div "Empfehlungen" at bounding box center [555, 50] width 94 height 18
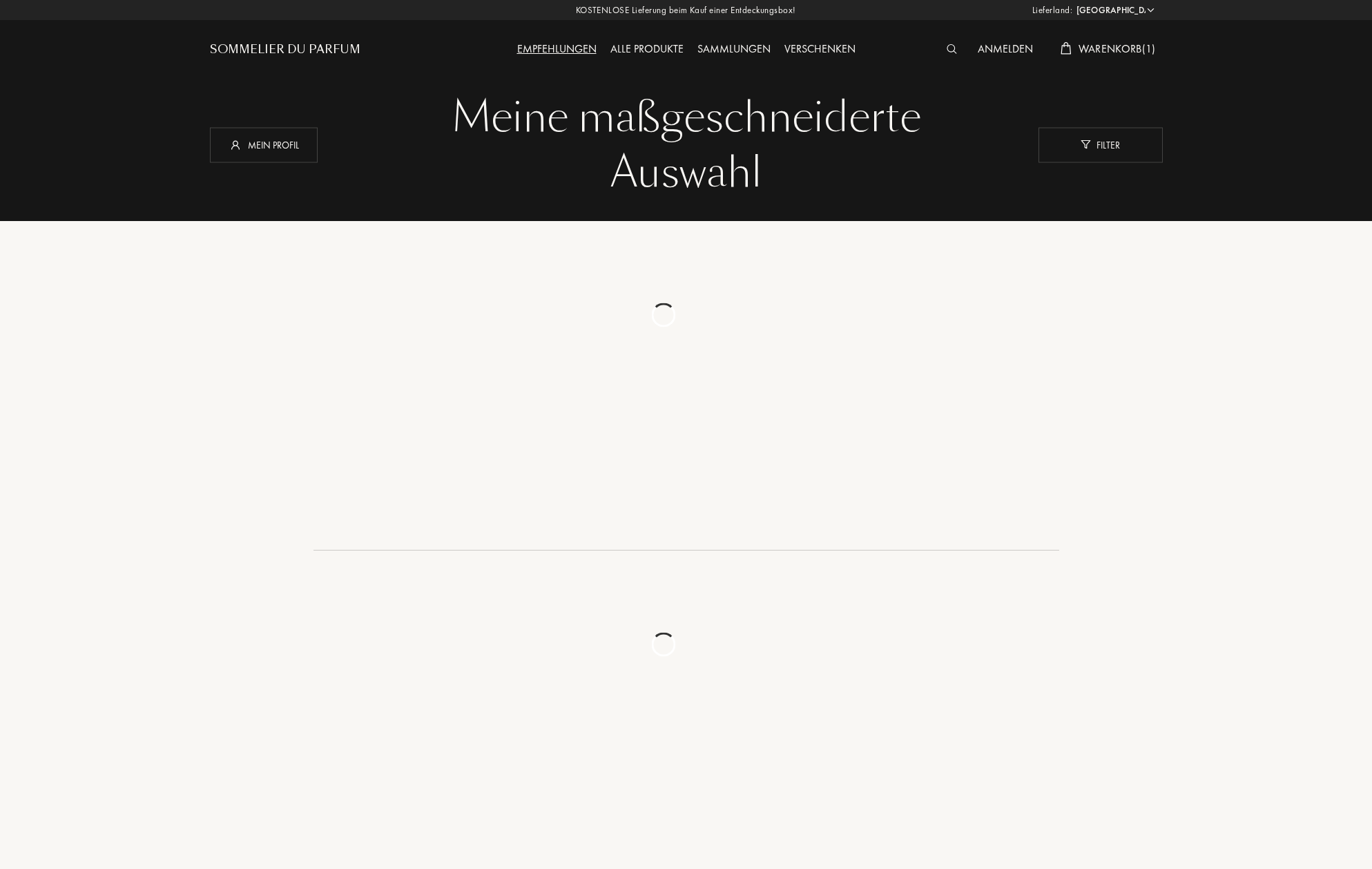
select select "DE"
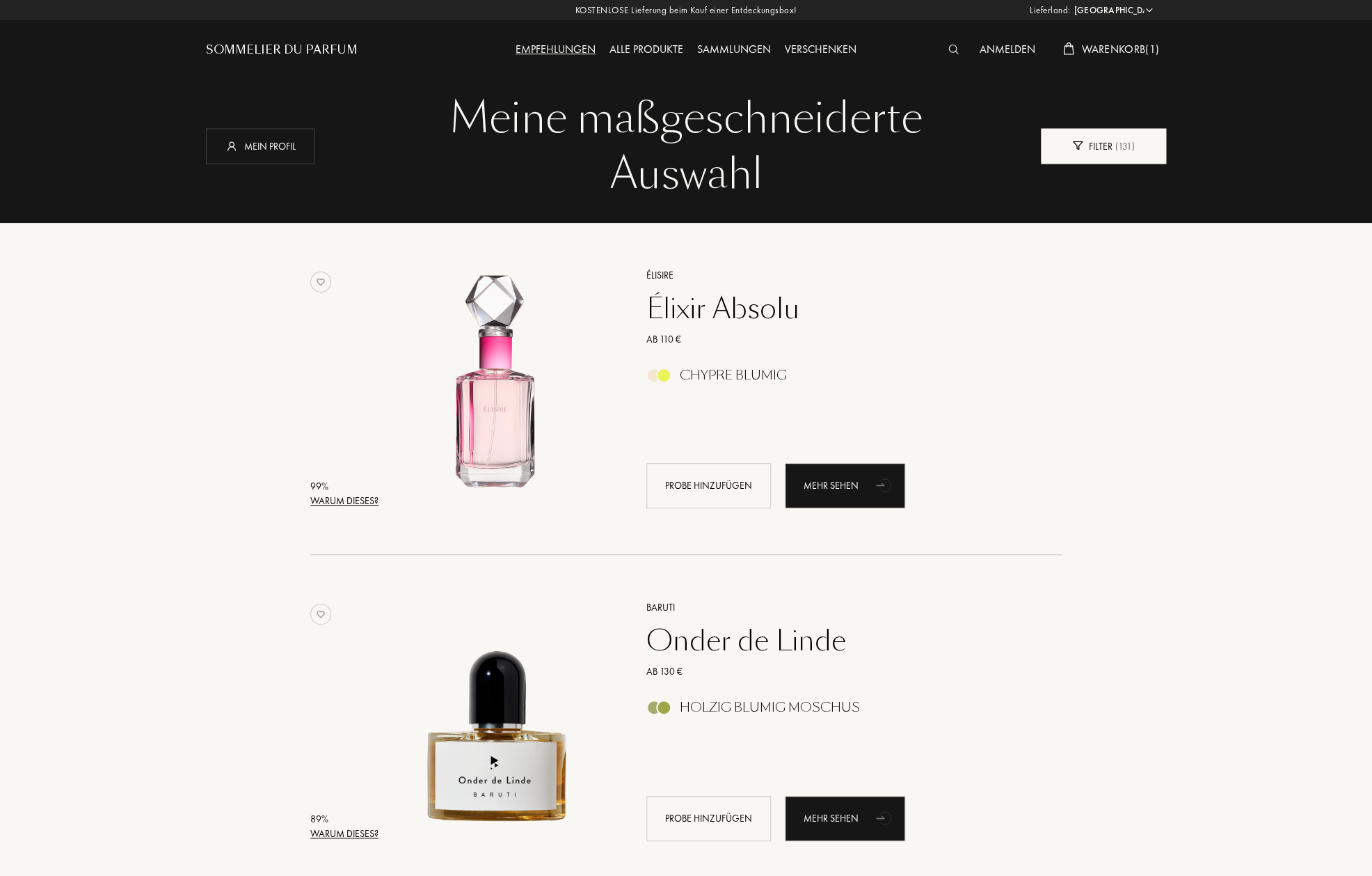
click at [1091, 150] on div "Filter ( 131 )" at bounding box center [1103, 146] width 125 height 35
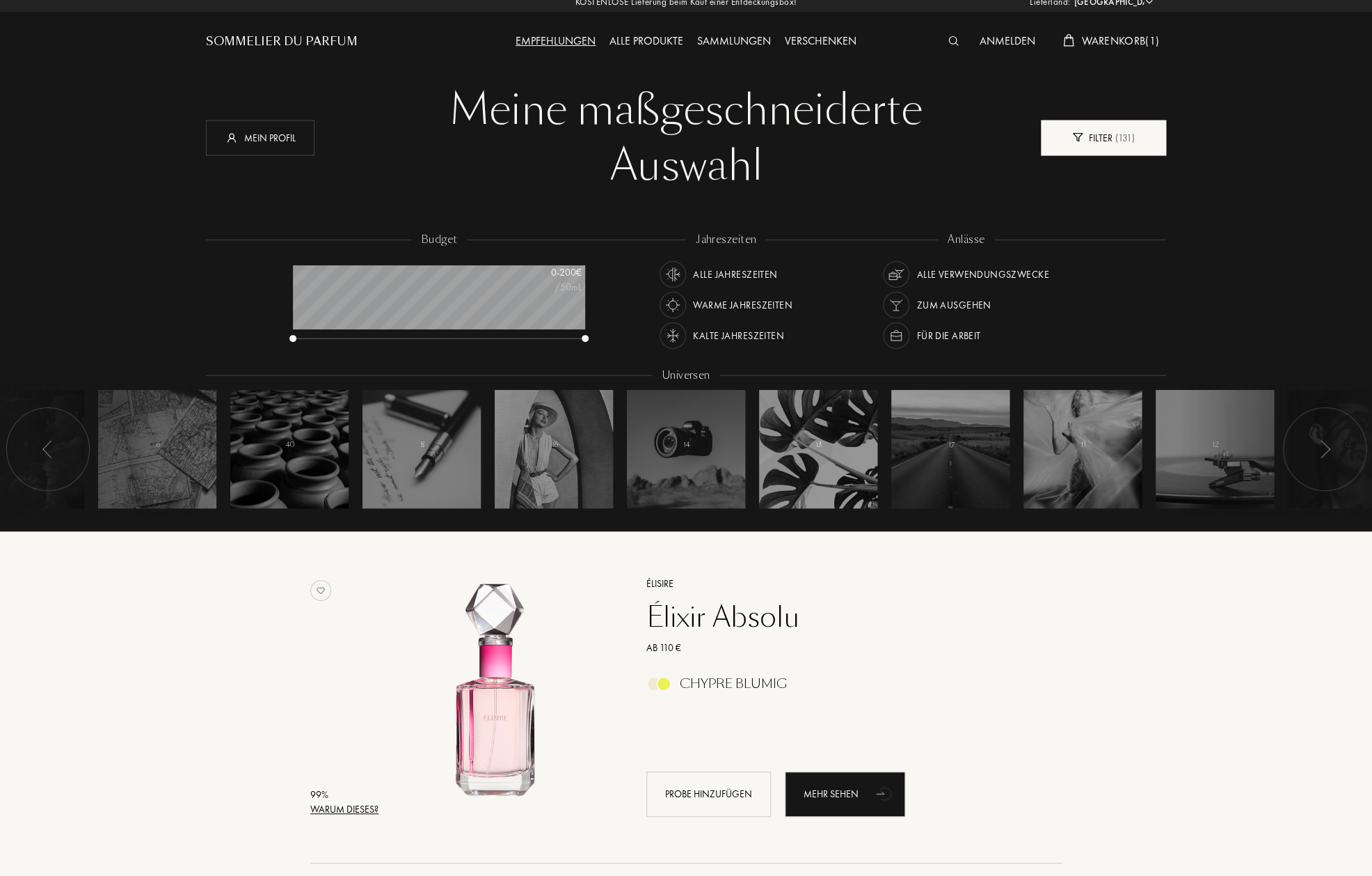
scroll to position [2, 0]
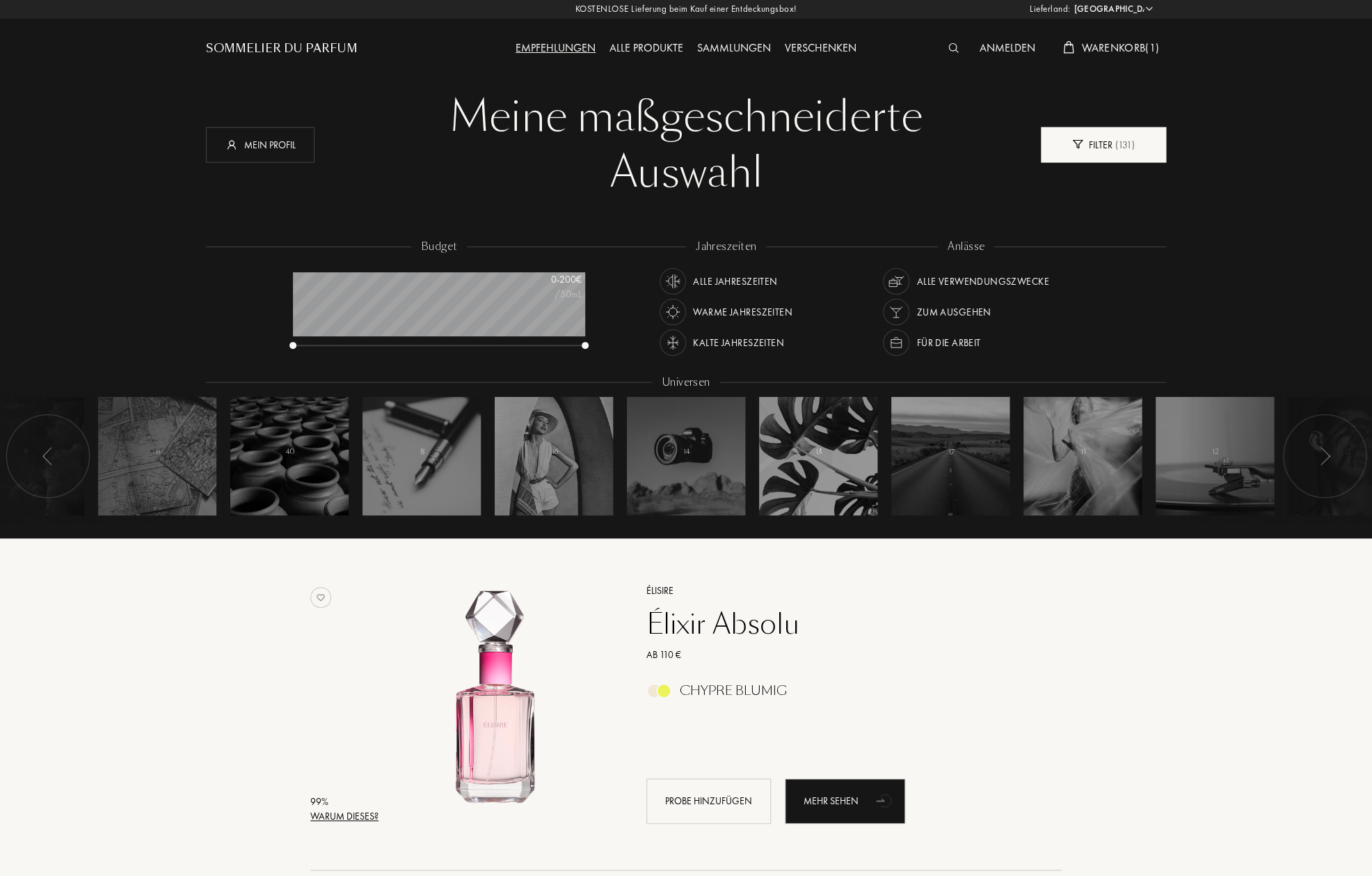
click at [1108, 146] on div "Filter ( 131 )" at bounding box center [1103, 144] width 125 height 35
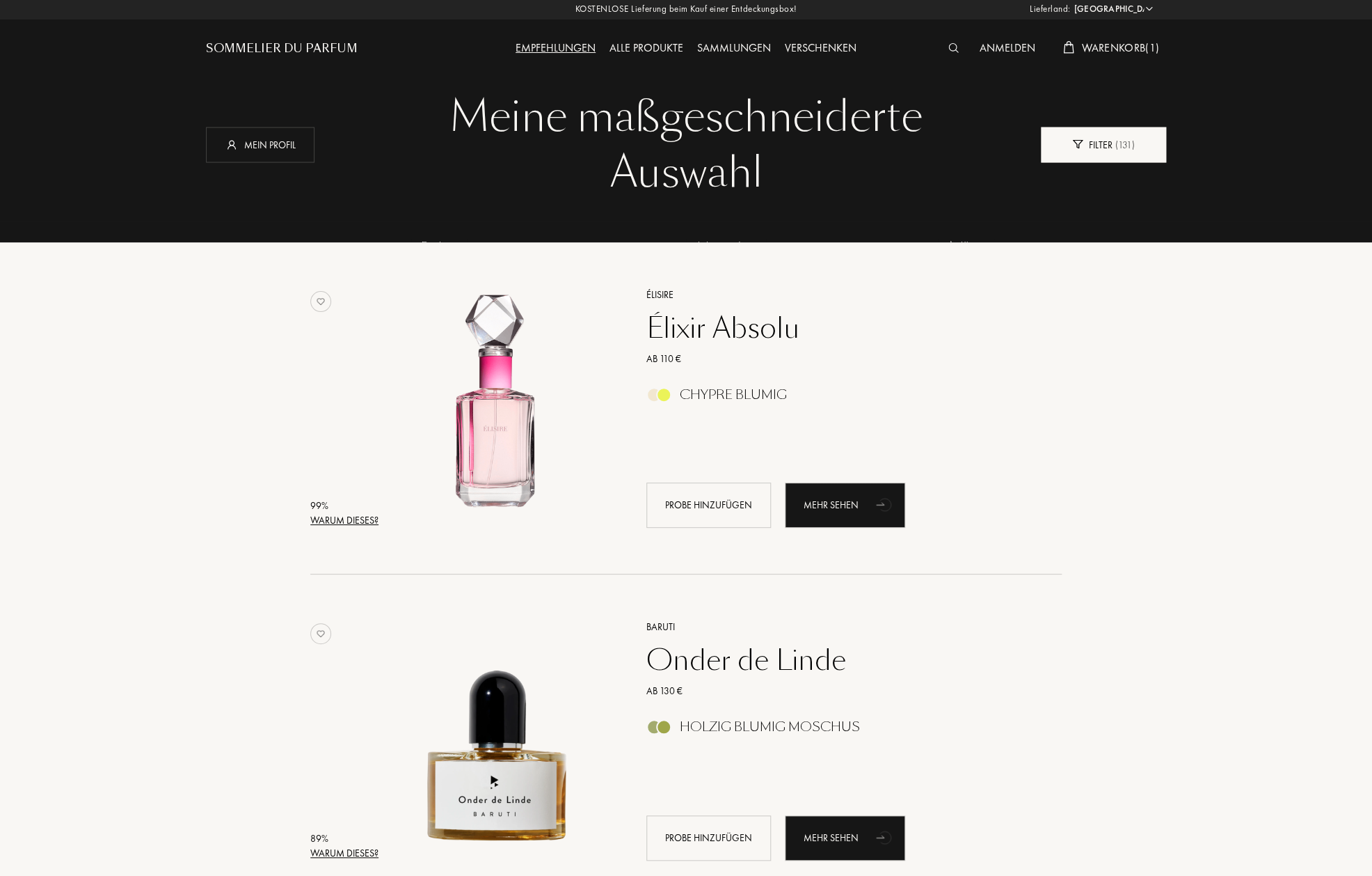
scroll to position [70, 292]
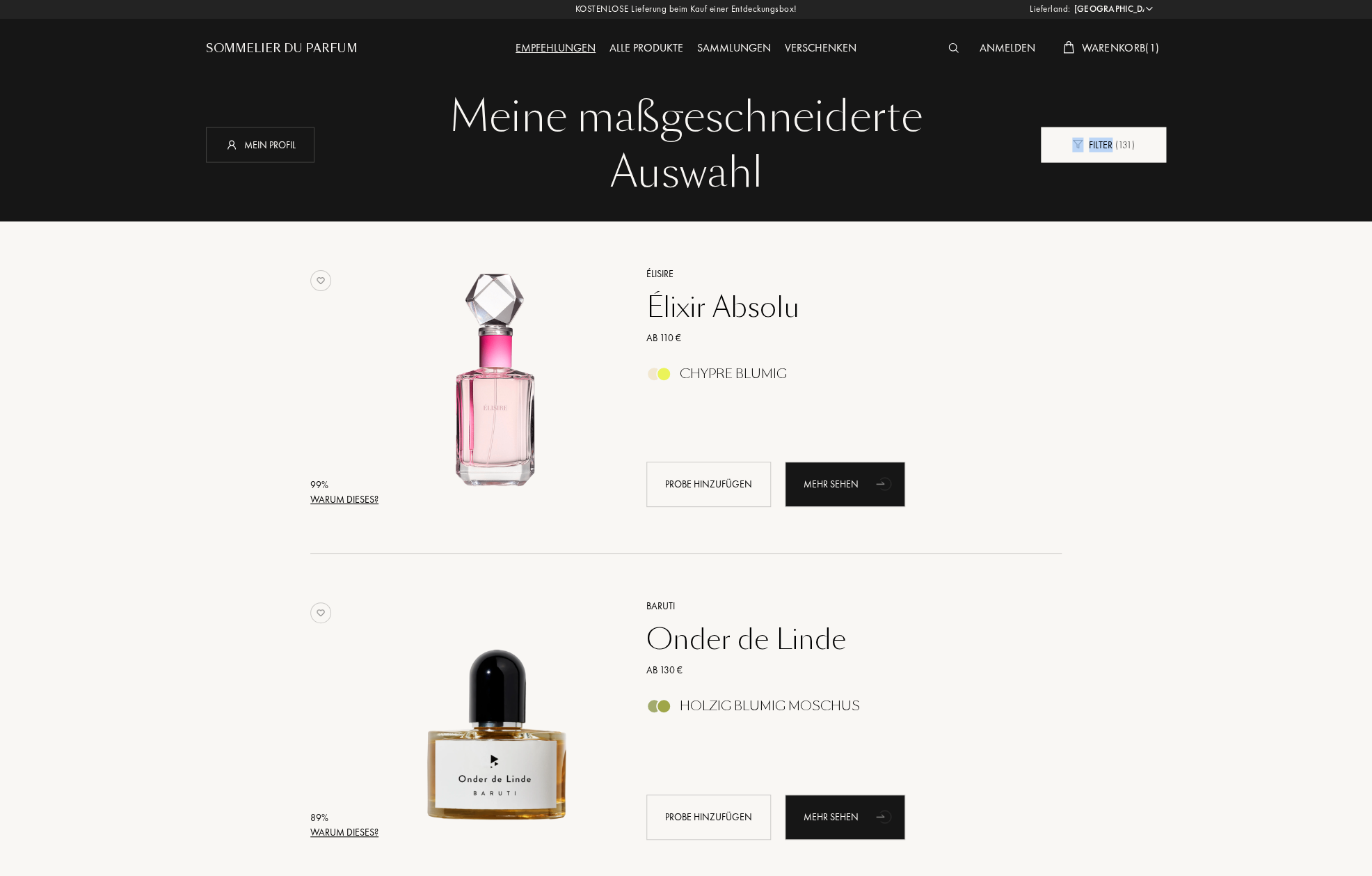
click at [1108, 146] on div "Filter ( 131 )" at bounding box center [1103, 144] width 125 height 35
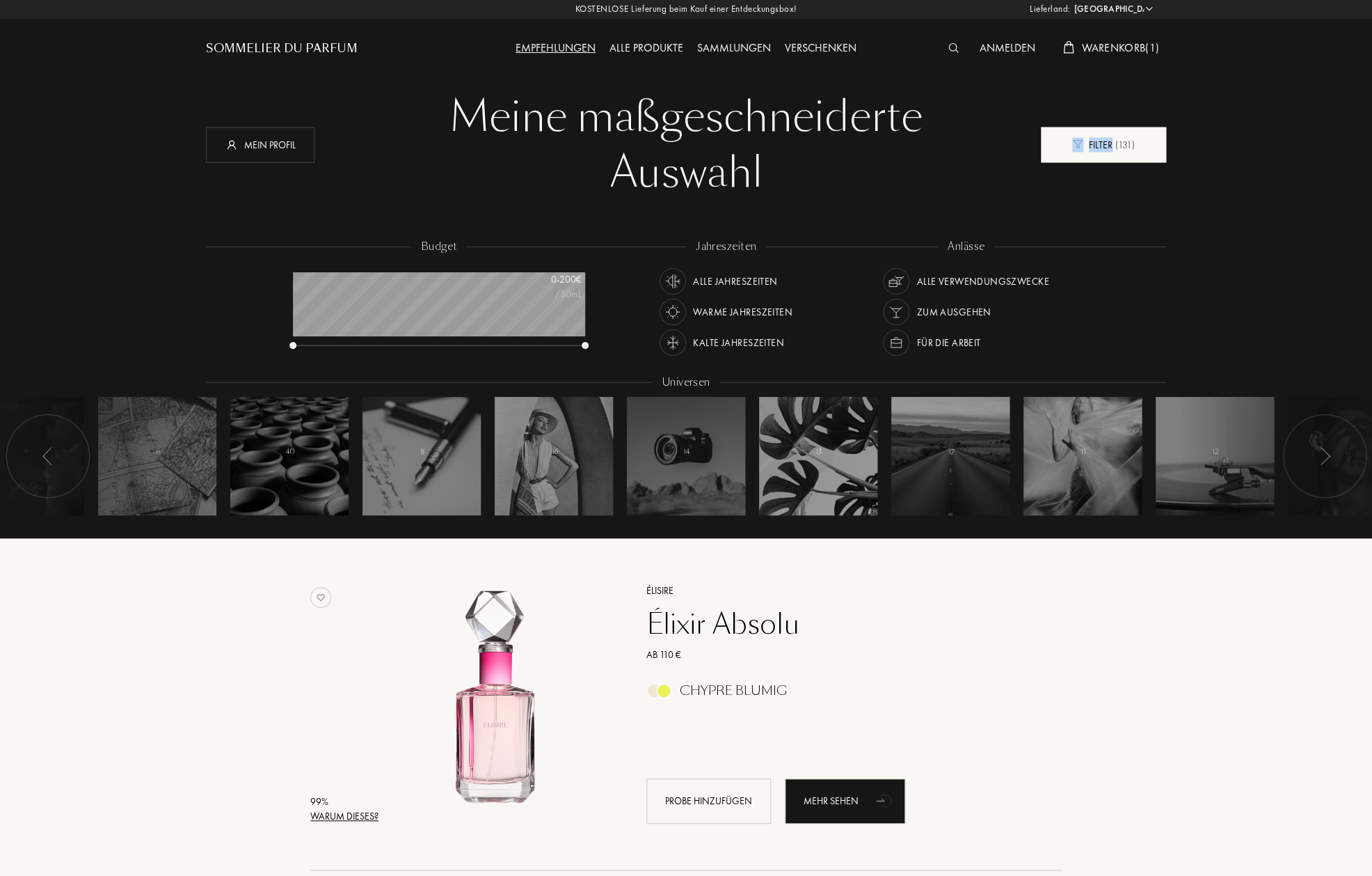
click at [1083, 142] on img at bounding box center [1078, 144] width 11 height 9
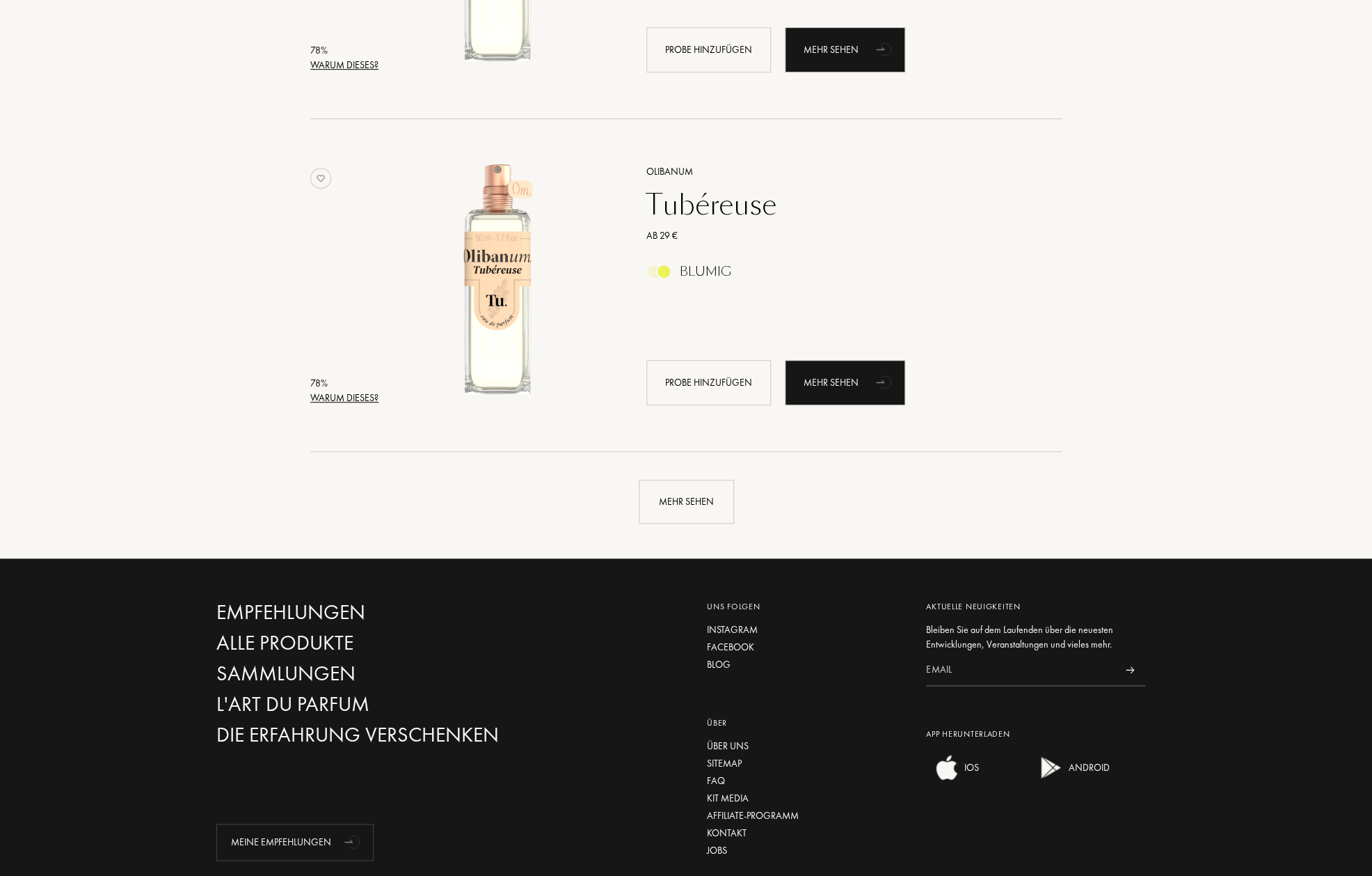
scroll to position [3115, 0]
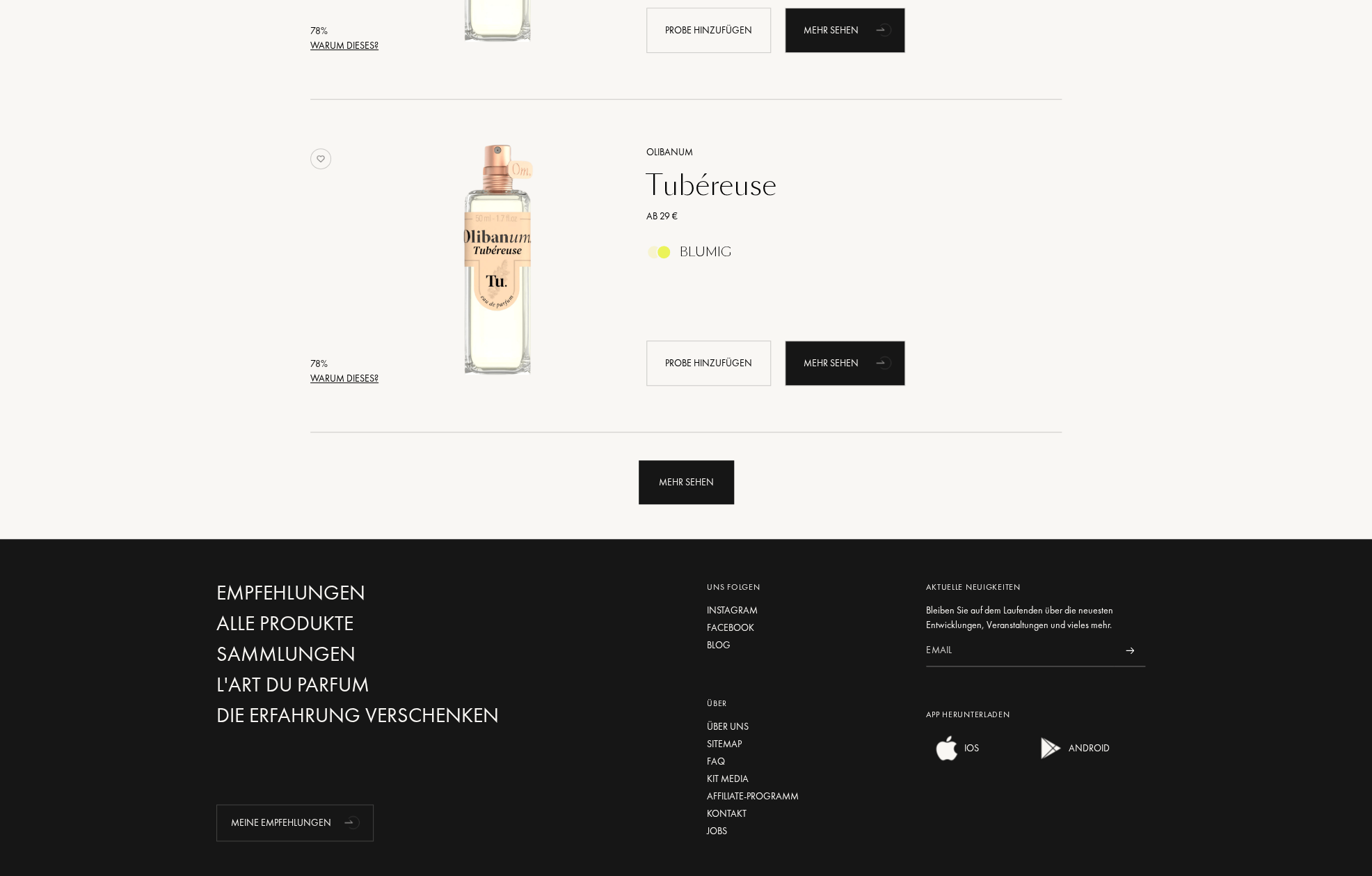
click at [704, 482] on div "Mehr sehen" at bounding box center [686, 483] width 96 height 44
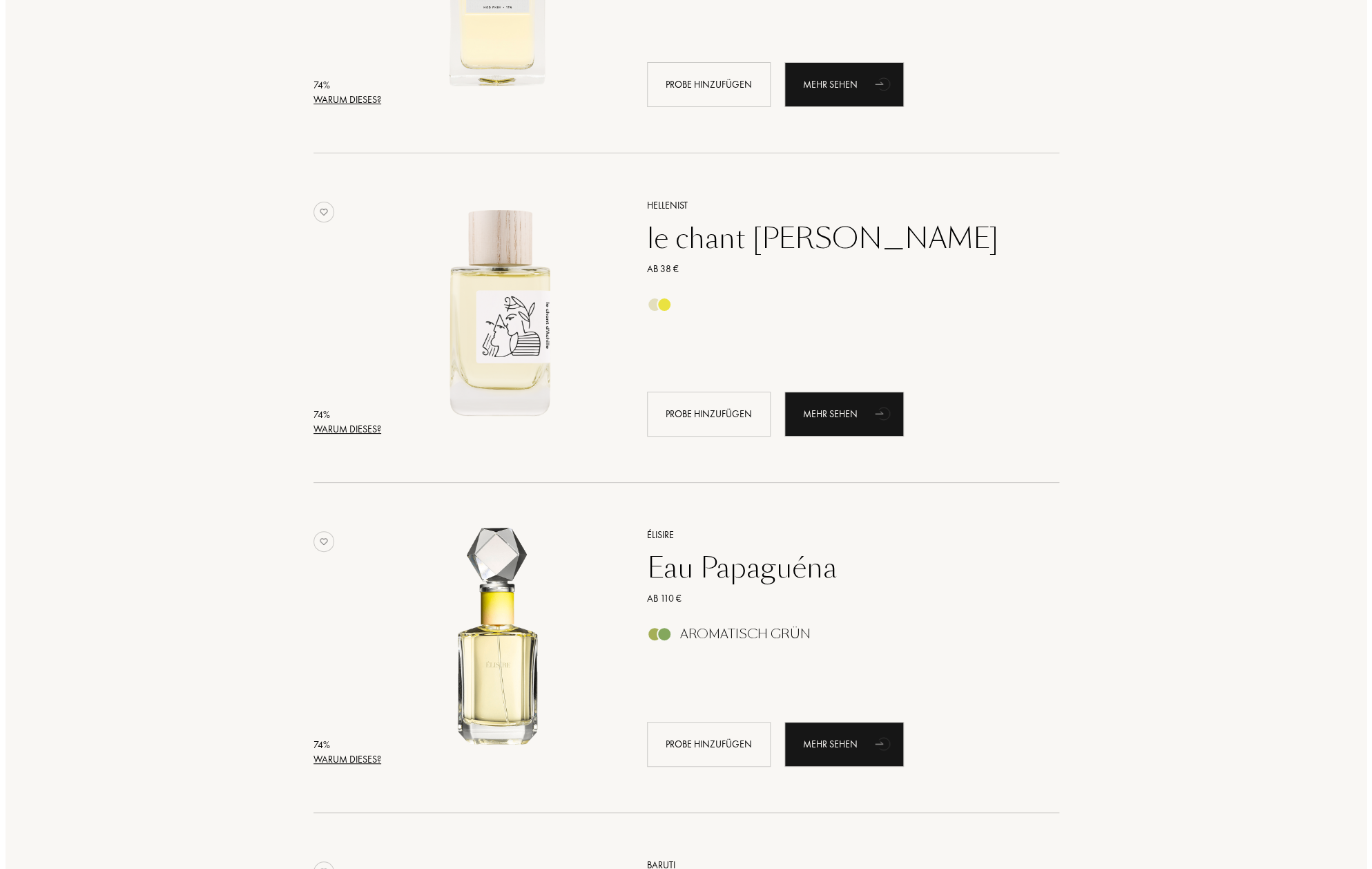
scroll to position [5346, 0]
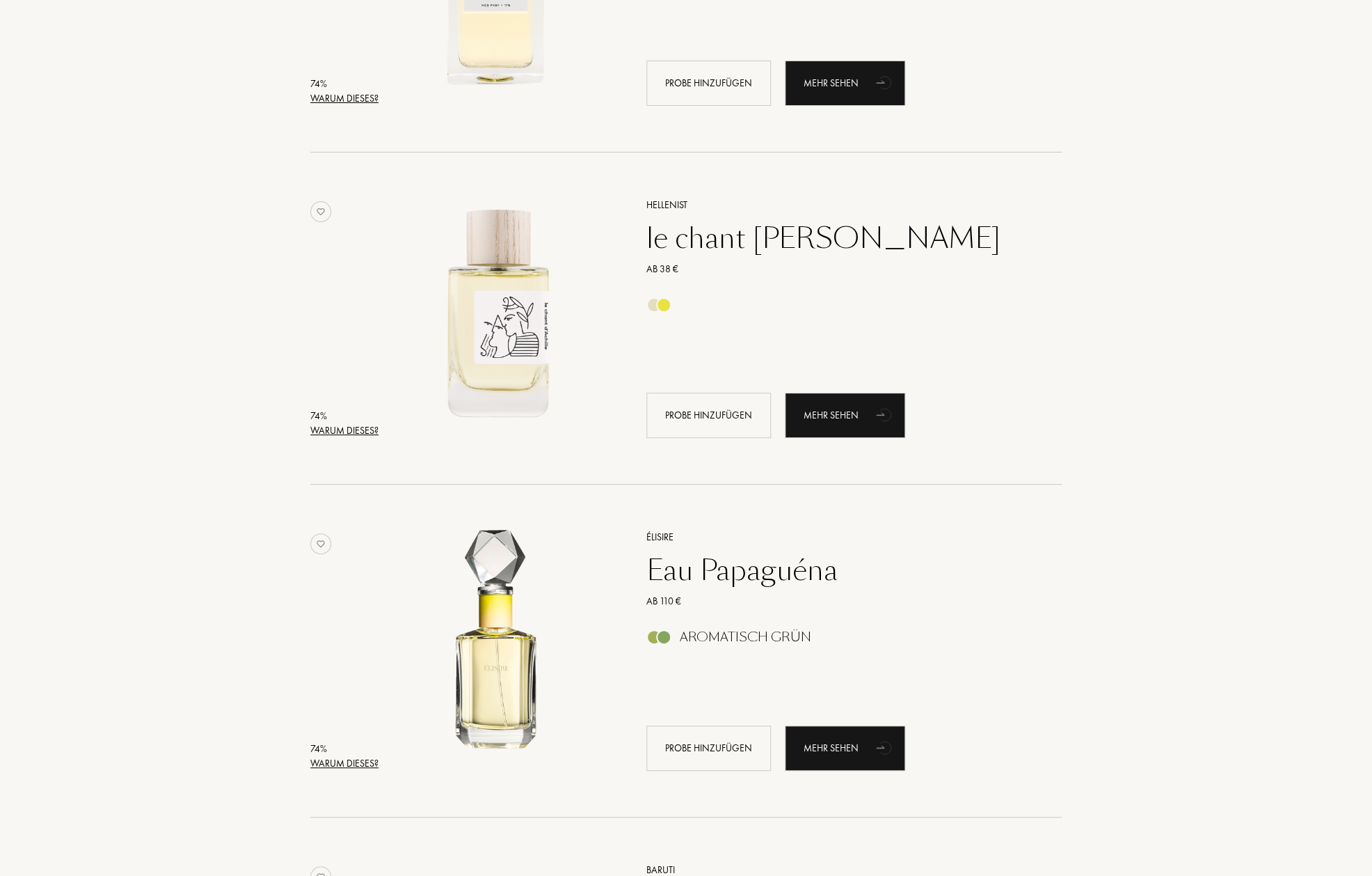
click at [349, 429] on div "Warum dieses?" at bounding box center [344, 431] width 68 height 15
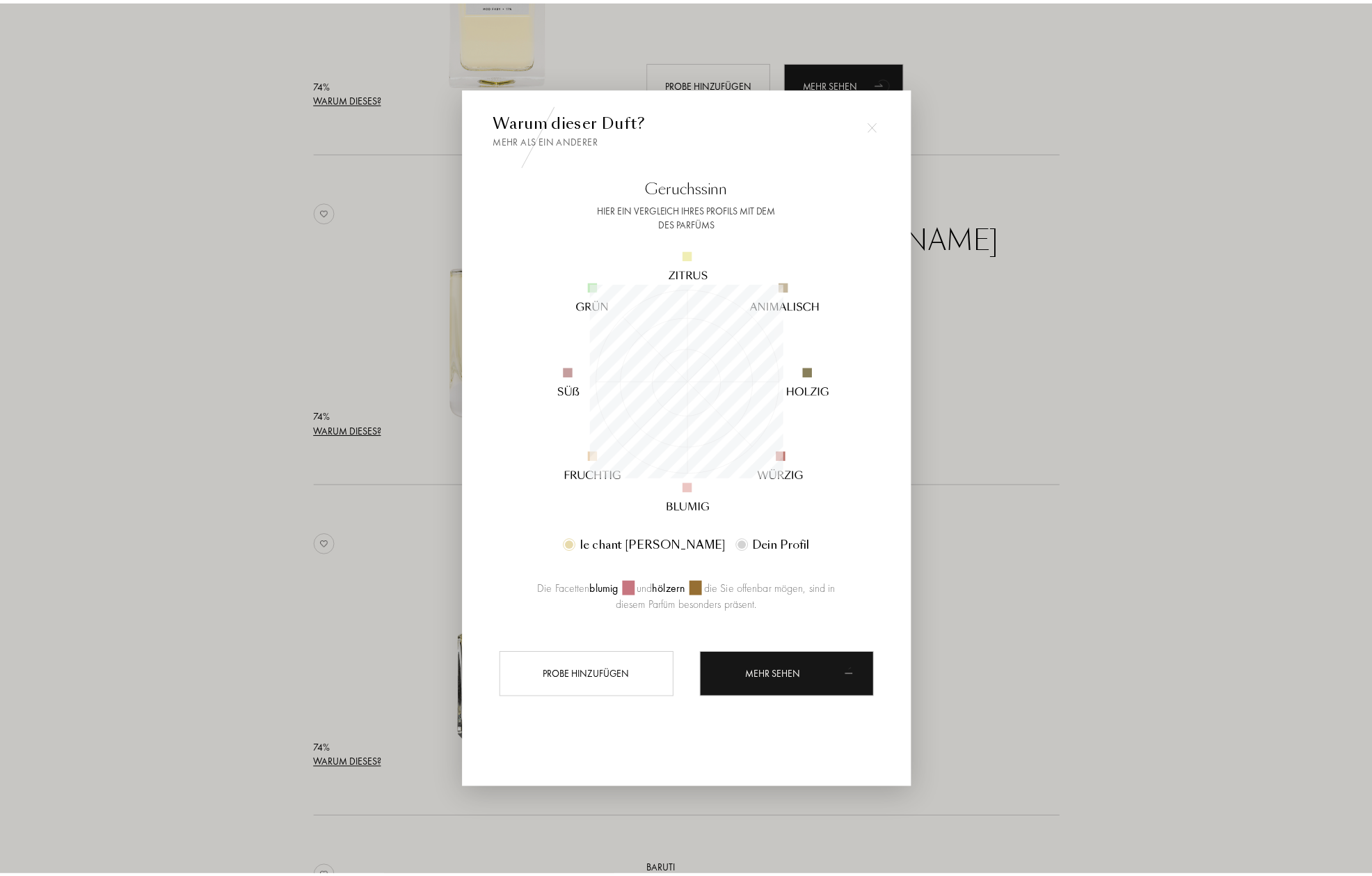
scroll to position [195, 195]
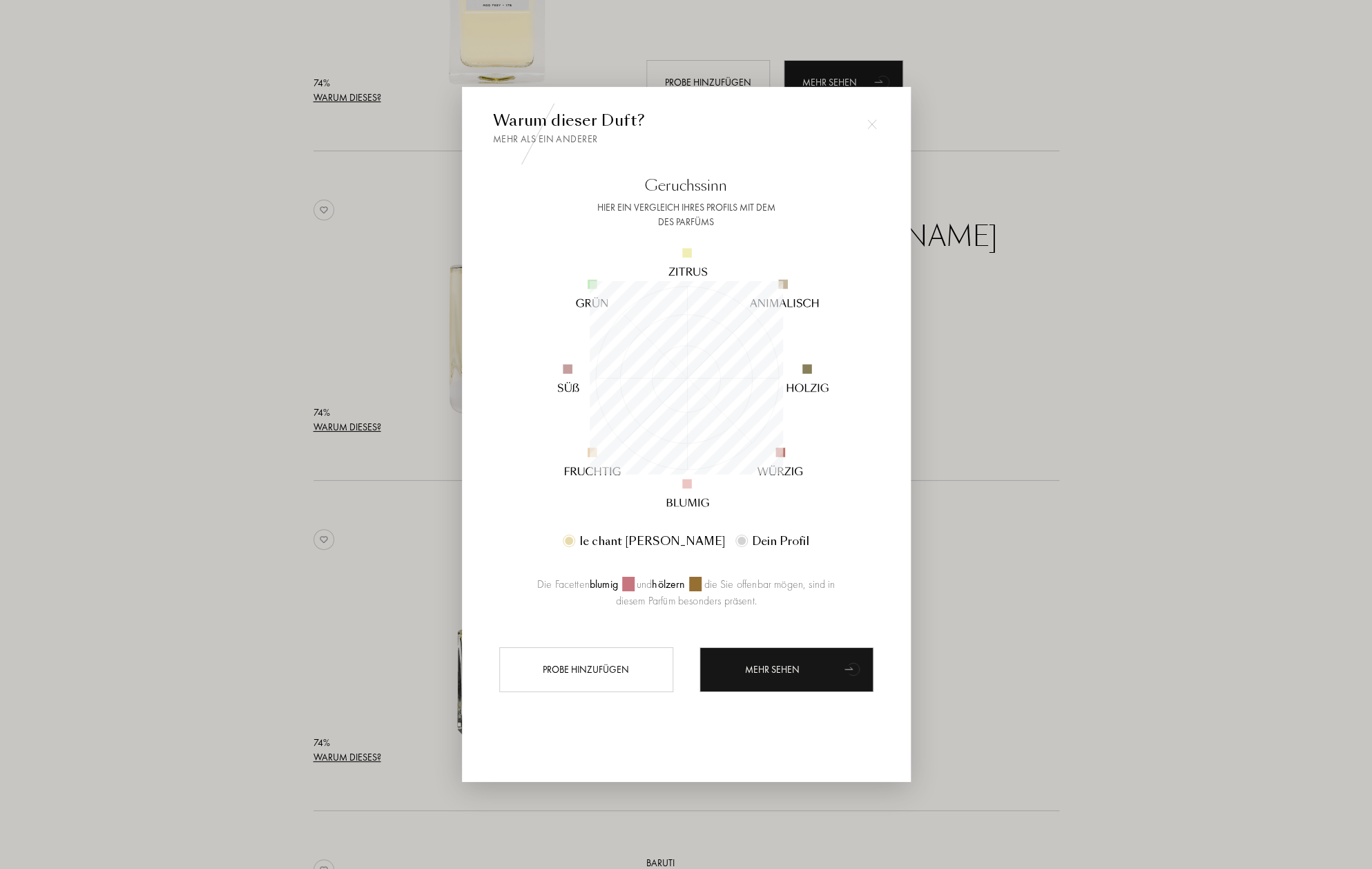
click at [987, 358] on div at bounding box center [686, 434] width 1372 height 869
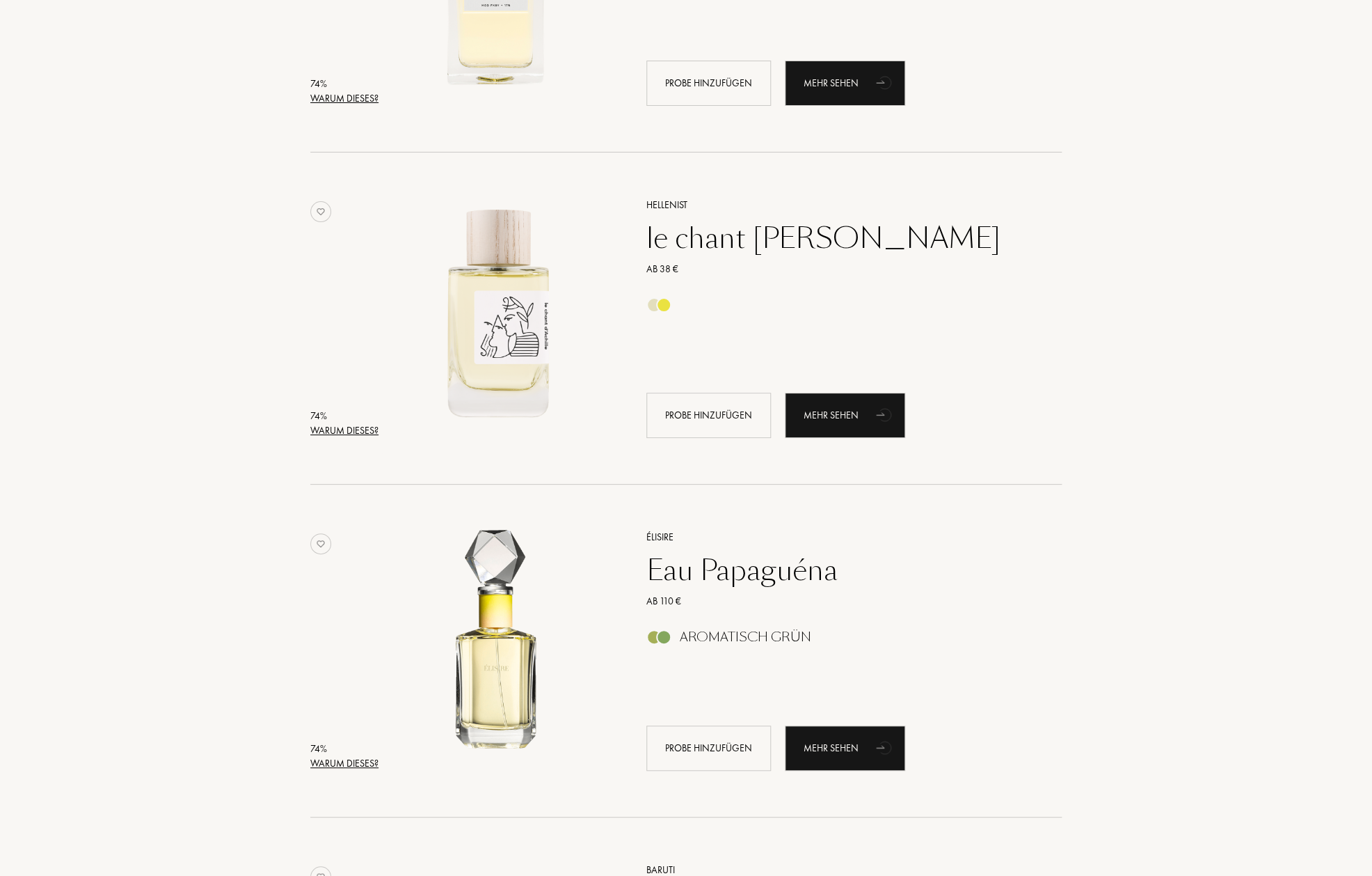
click at [706, 234] on div "le chant d'[PERSON_NAME]" at bounding box center [839, 238] width 406 height 34
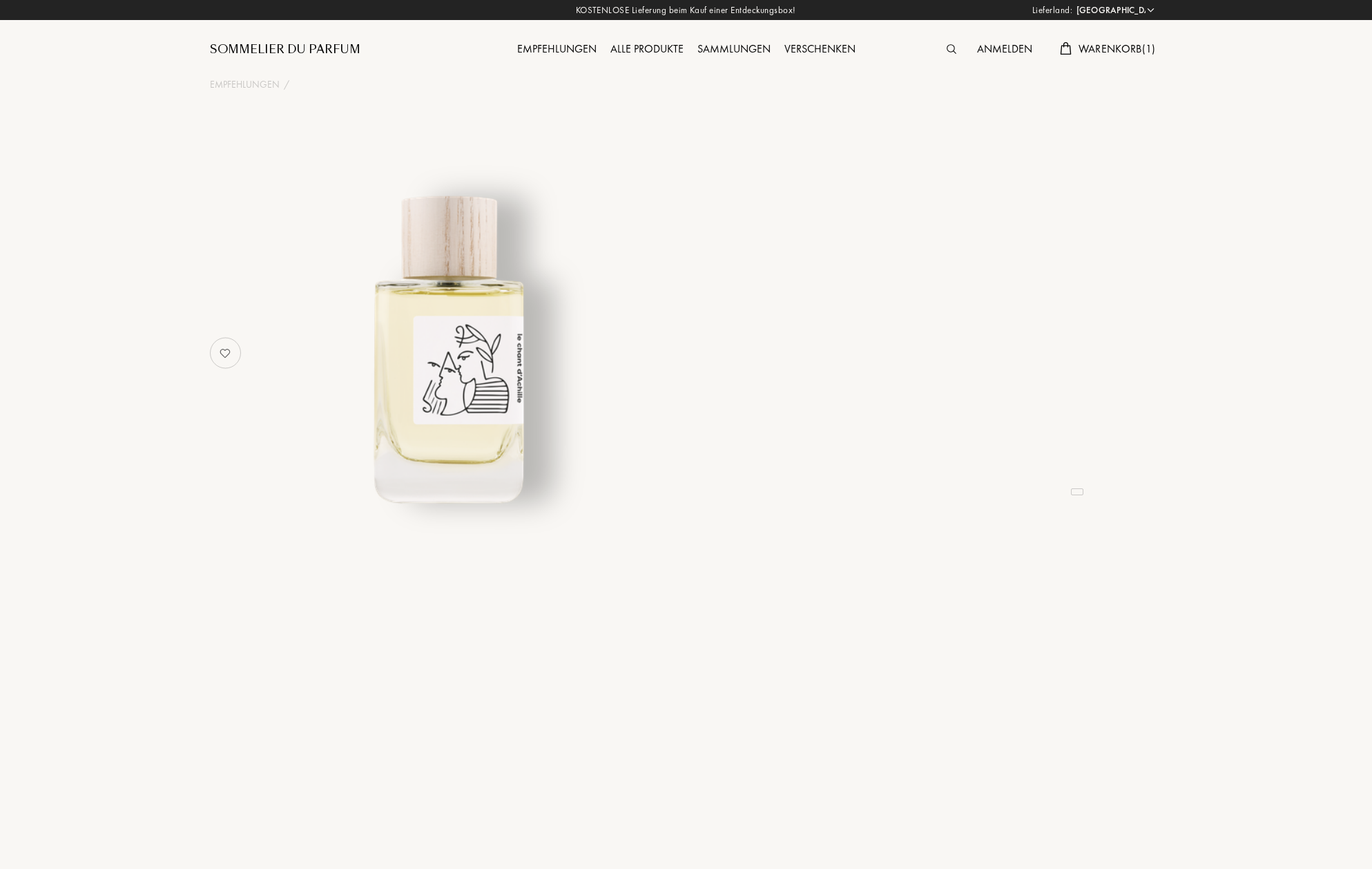
select select "DE"
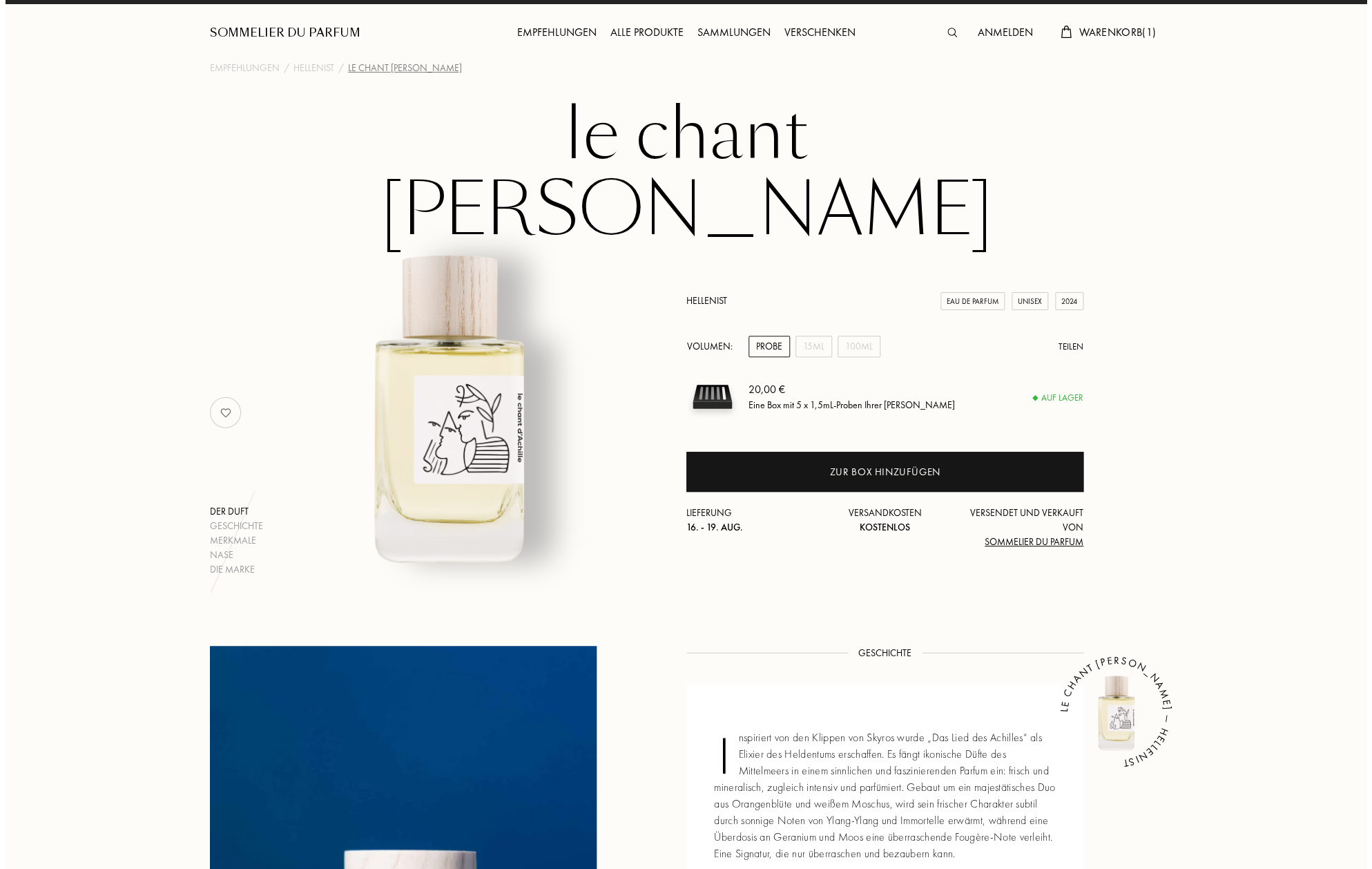
scroll to position [15, 0]
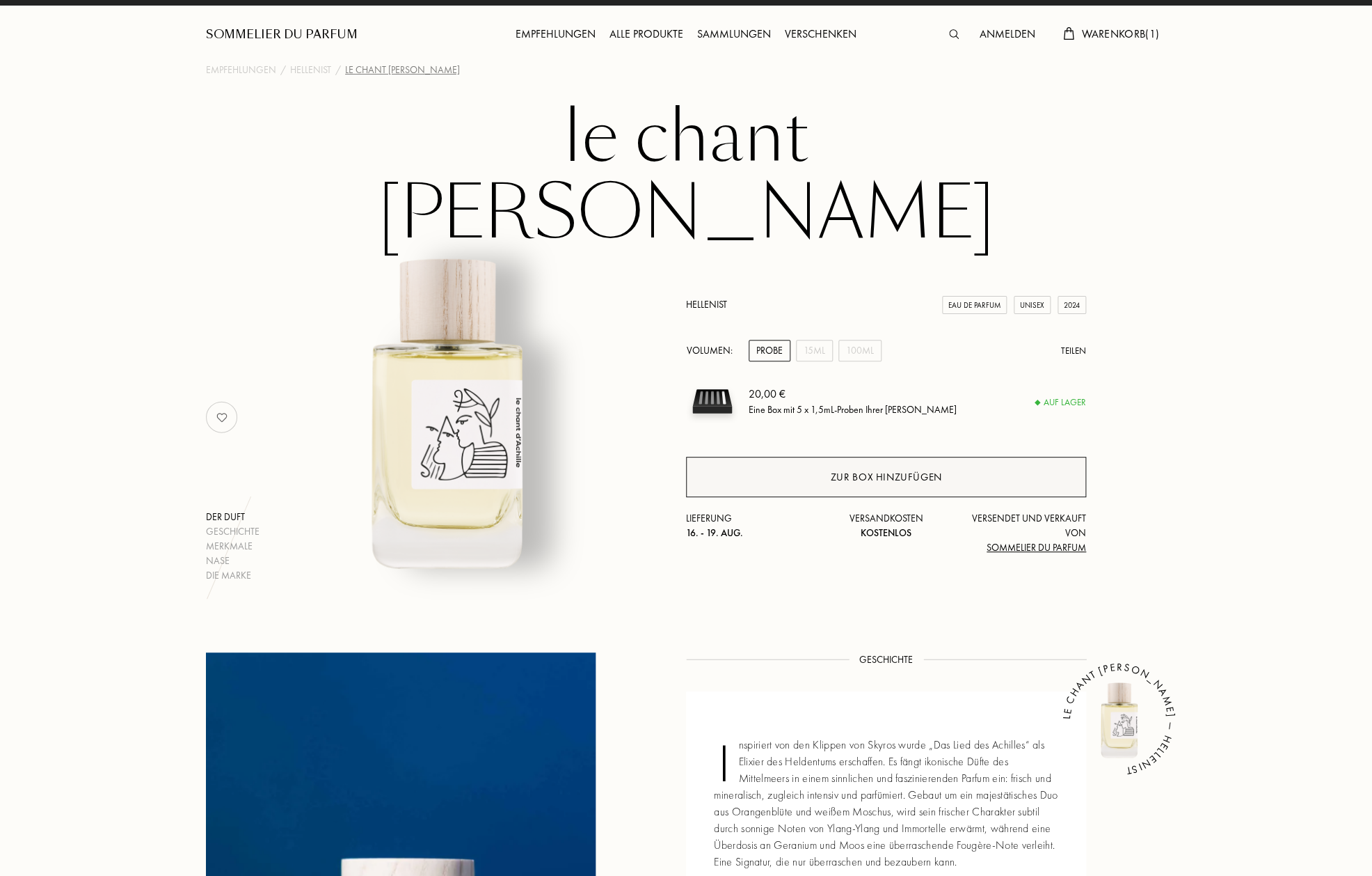
click at [865, 469] on div "Zur Box hinzufügen" at bounding box center [886, 478] width 111 height 16
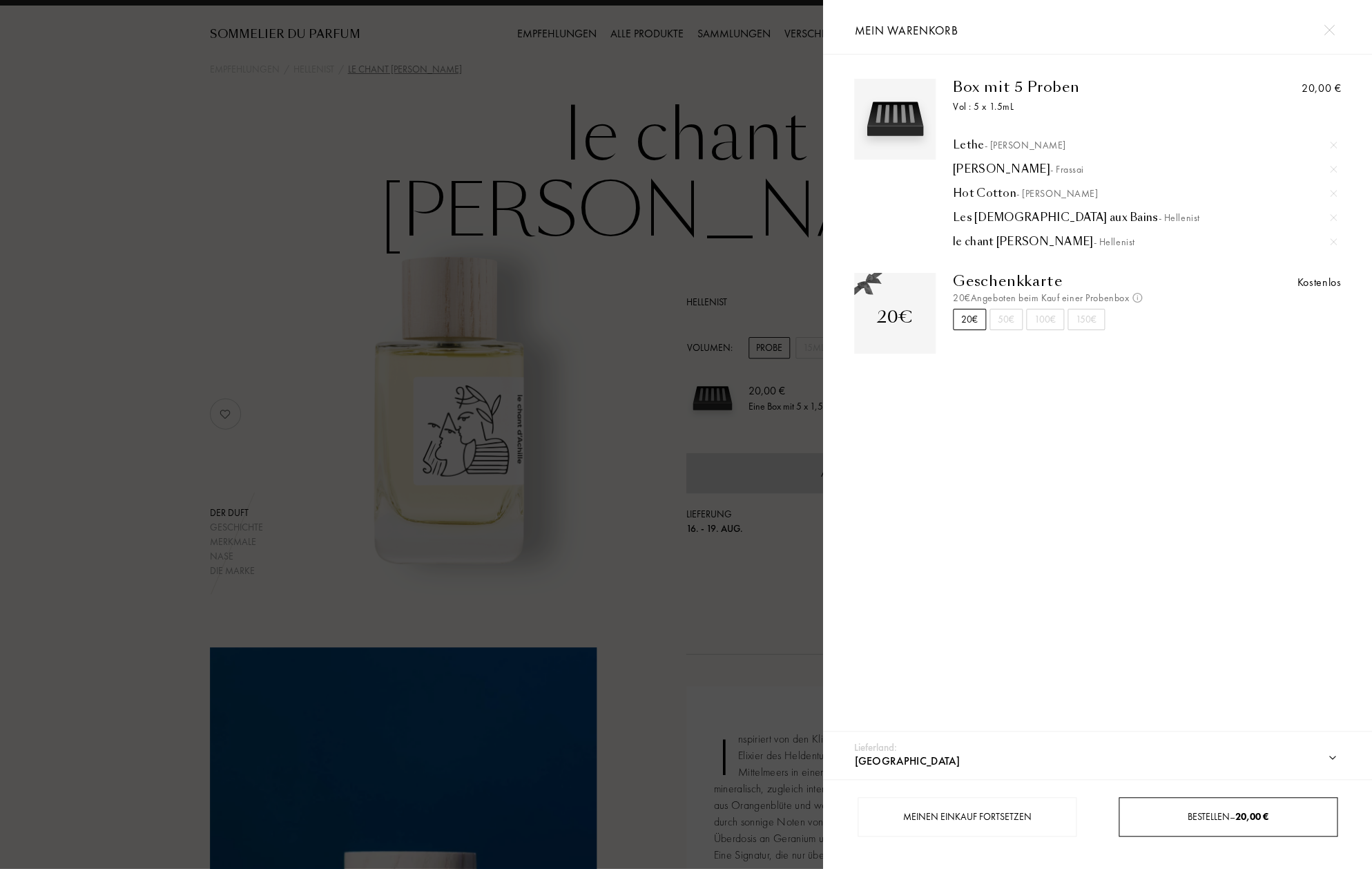
click at [1203, 819] on span "Bestellen – 20,00 €" at bounding box center [1228, 815] width 81 height 12
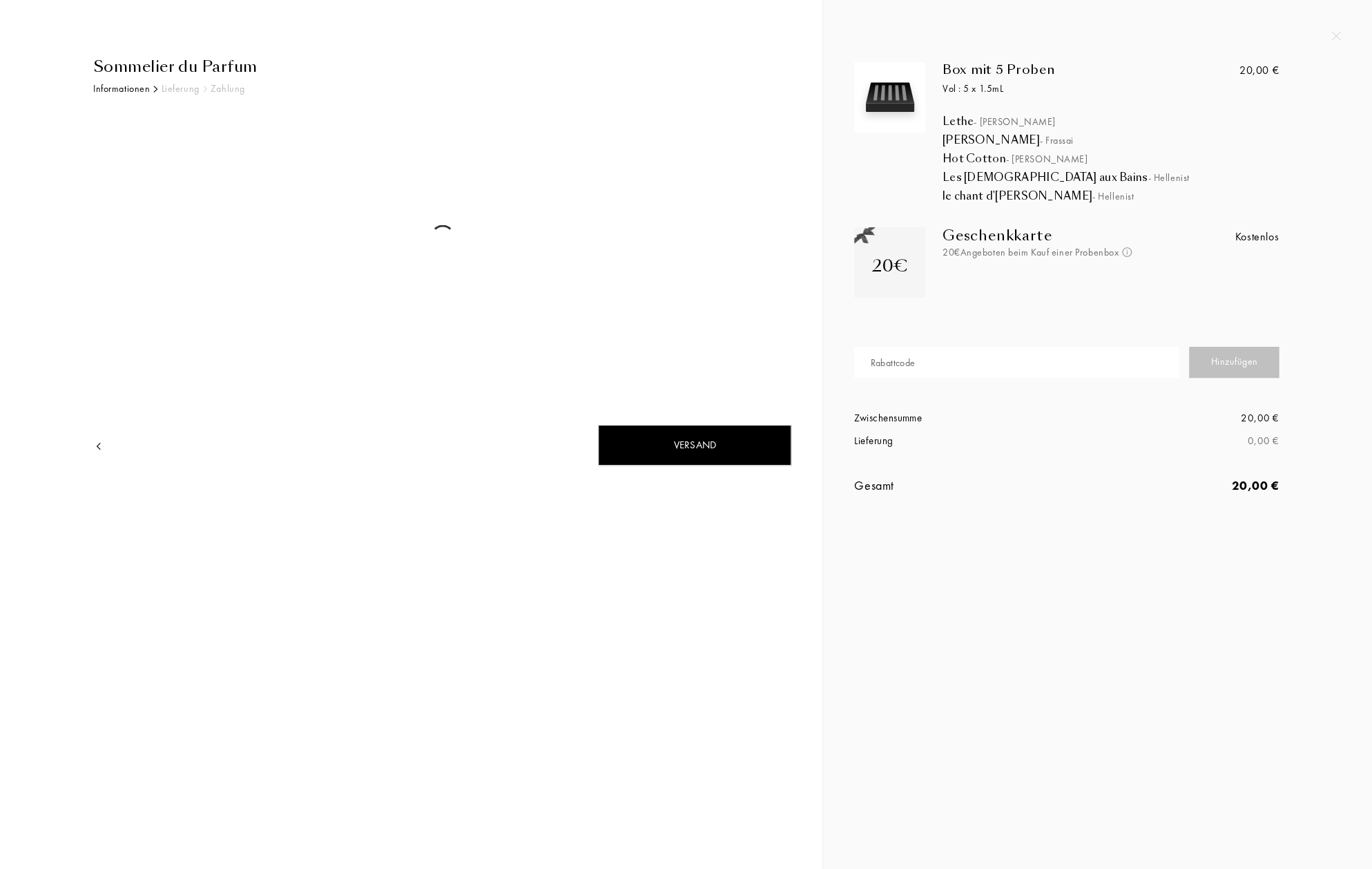
select select "DE"
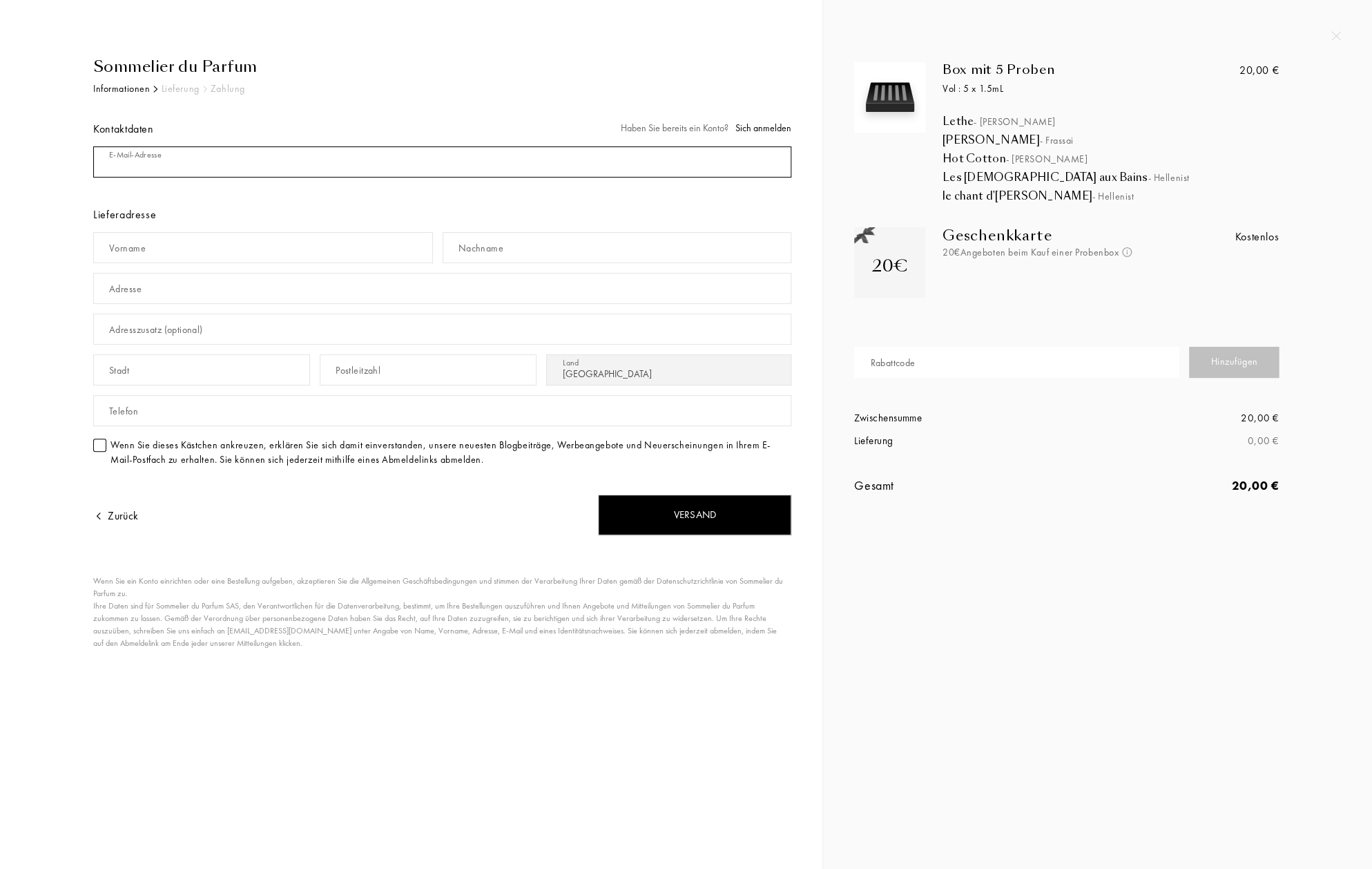
click at [174, 157] on input "mail" at bounding box center [442, 161] width 699 height 31
type input "jessicakoller@gmx.net"
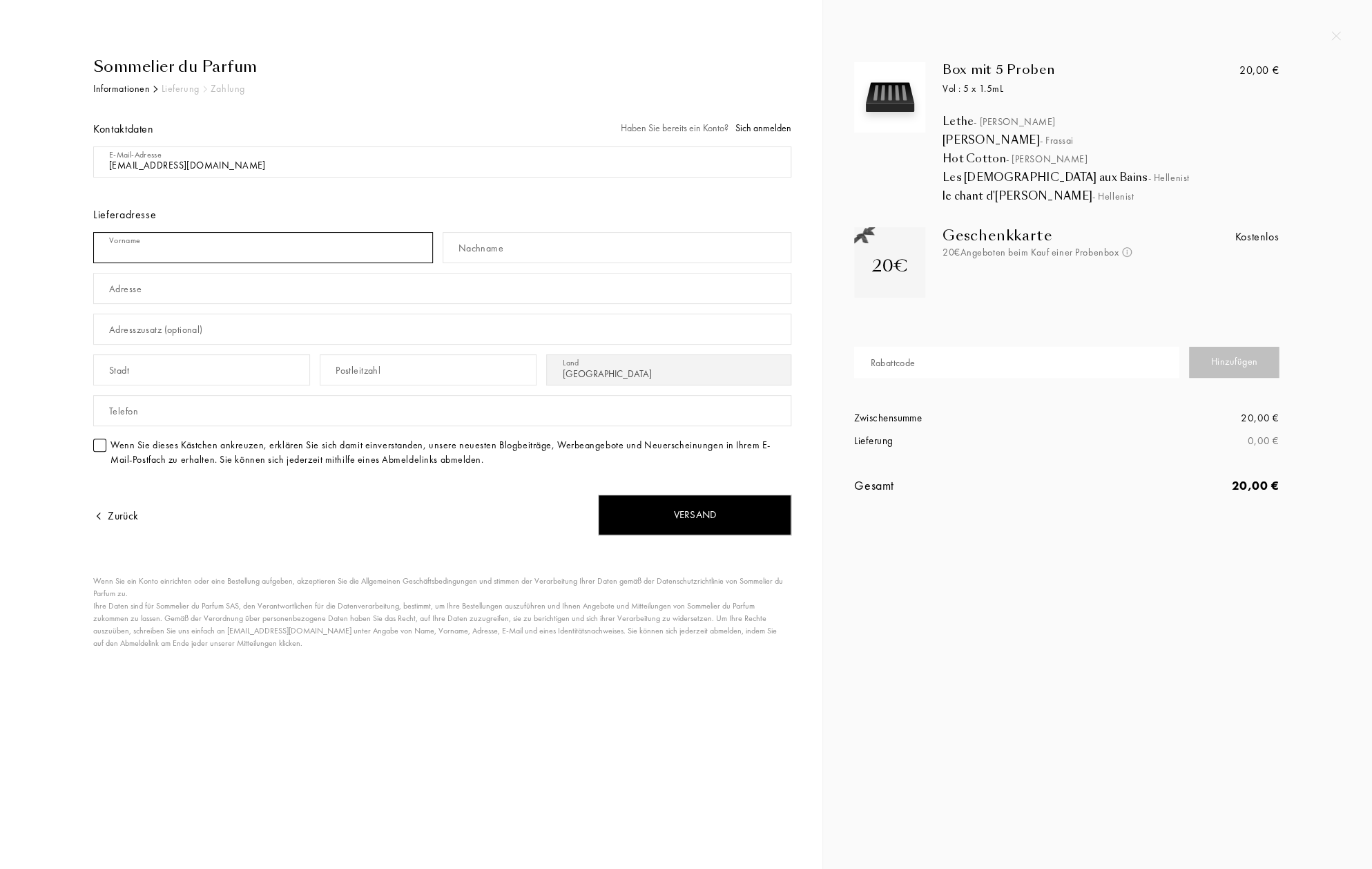
click at [146, 248] on input "text" at bounding box center [263, 247] width 340 height 31
type input "Jessica"
click at [463, 246] on div "Nachname" at bounding box center [480, 248] width 45 height 15
type input "Koller"
click at [152, 295] on input "text" at bounding box center [442, 288] width 699 height 31
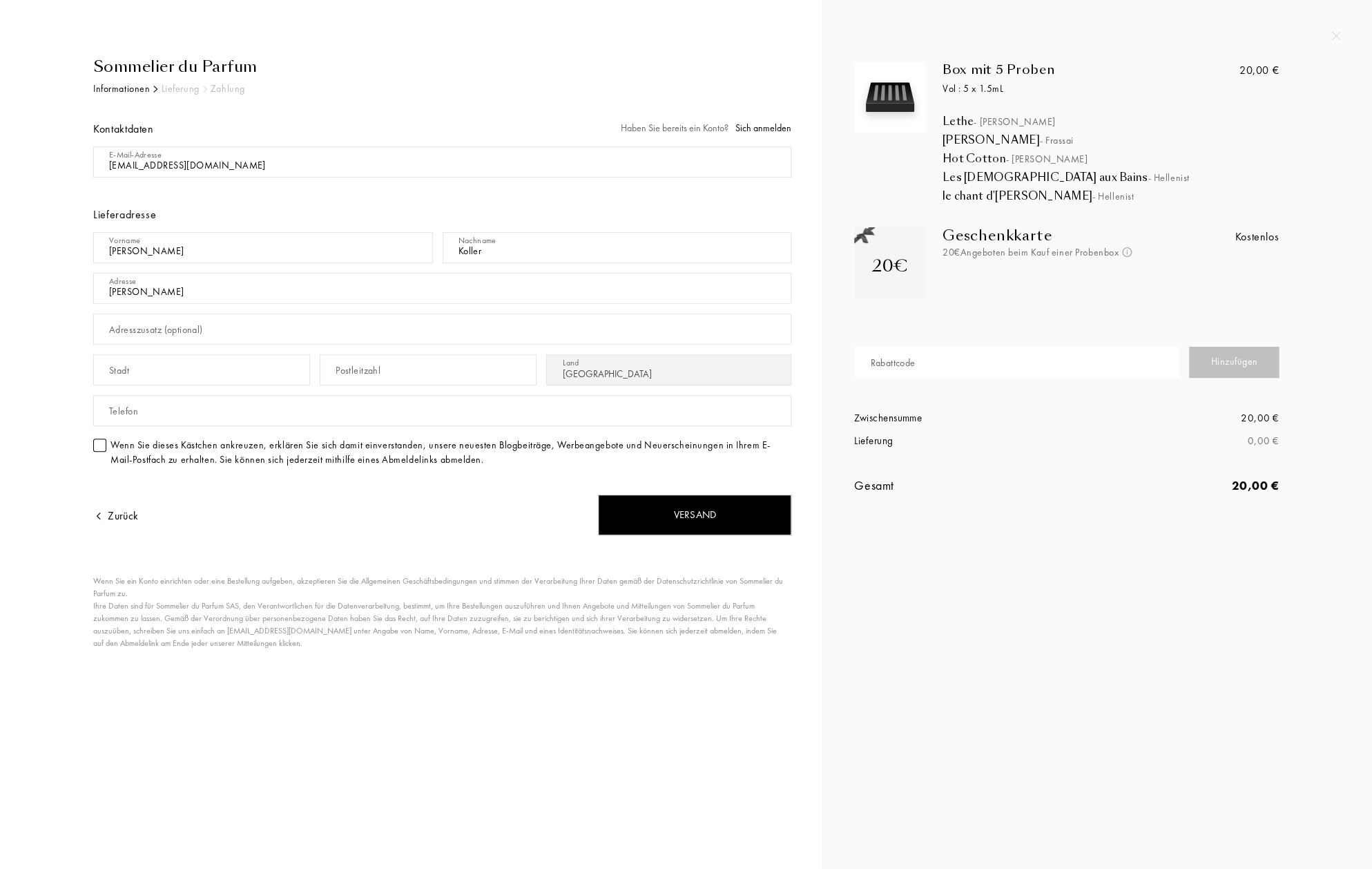
type input "Mozart"
click at [684, 512] on div "Versand" at bounding box center [695, 514] width 193 height 41
click at [162, 419] on input "text" at bounding box center [442, 411] width 699 height 31
drag, startPoint x: 174, startPoint y: 413, endPoint x: 90, endPoint y: 415, distance: 84.0
click at [93, 415] on input "01626527296" at bounding box center [442, 411] width 699 height 31
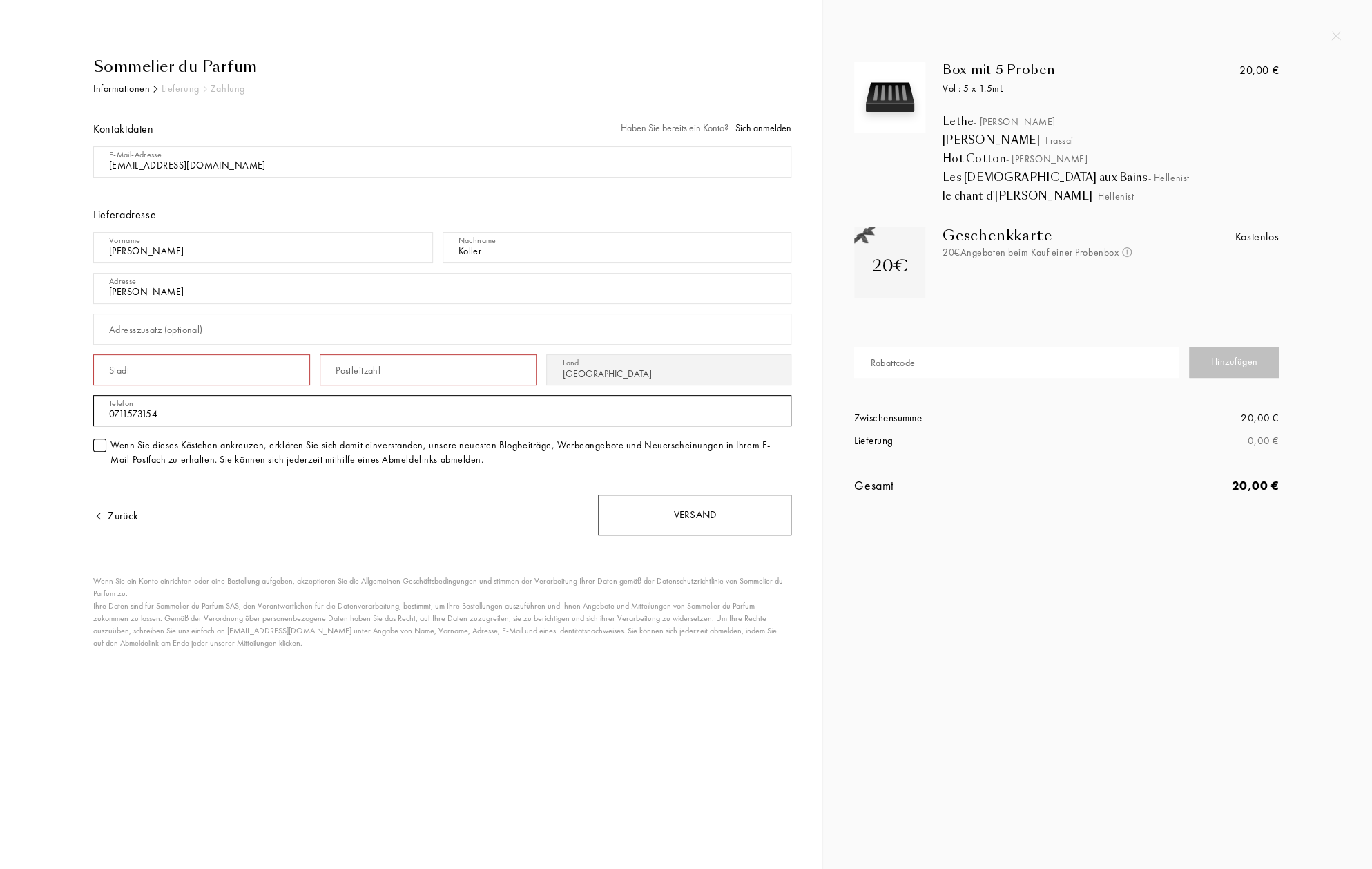
type input "0711573154"
click at [689, 516] on div "Versand" at bounding box center [695, 514] width 193 height 41
click at [191, 379] on input "text" at bounding box center [201, 370] width 217 height 31
click at [385, 373] on input "text" at bounding box center [428, 370] width 217 height 31
click at [680, 517] on div "Versand" at bounding box center [695, 514] width 193 height 41
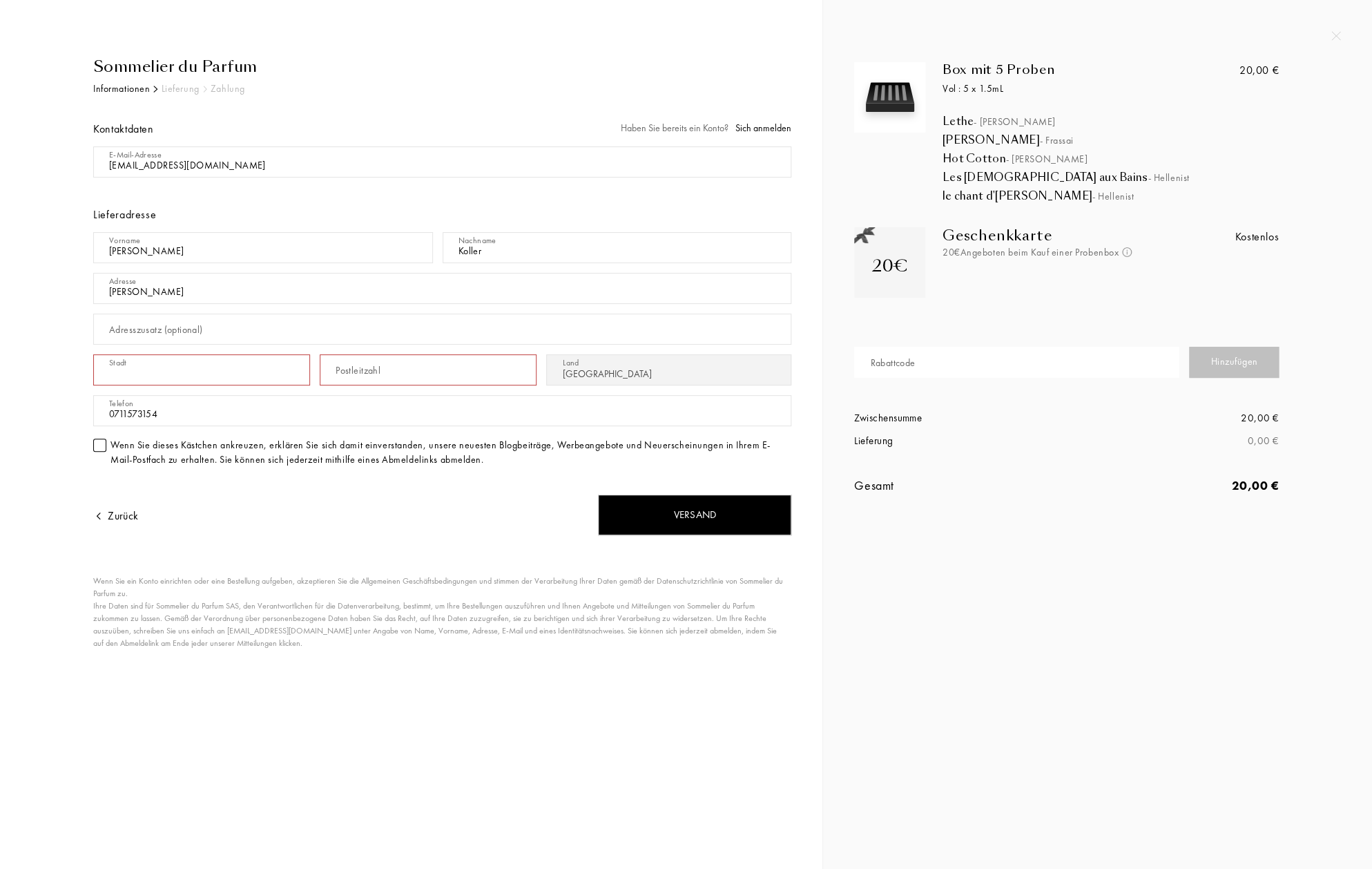
click at [159, 372] on input "text" at bounding box center [201, 370] width 217 height 31
drag, startPoint x: 158, startPoint y: 372, endPoint x: 78, endPoint y: 369, distance: 80.1
click at [78, 369] on div "Sommelier du Parfum Informationen Lieferung Zahlung Kontaktdaten Haben Sie bere…" at bounding box center [432, 380] width 719 height 649
type input "[STREET_ADDRESS]"
type input "Fellbach"
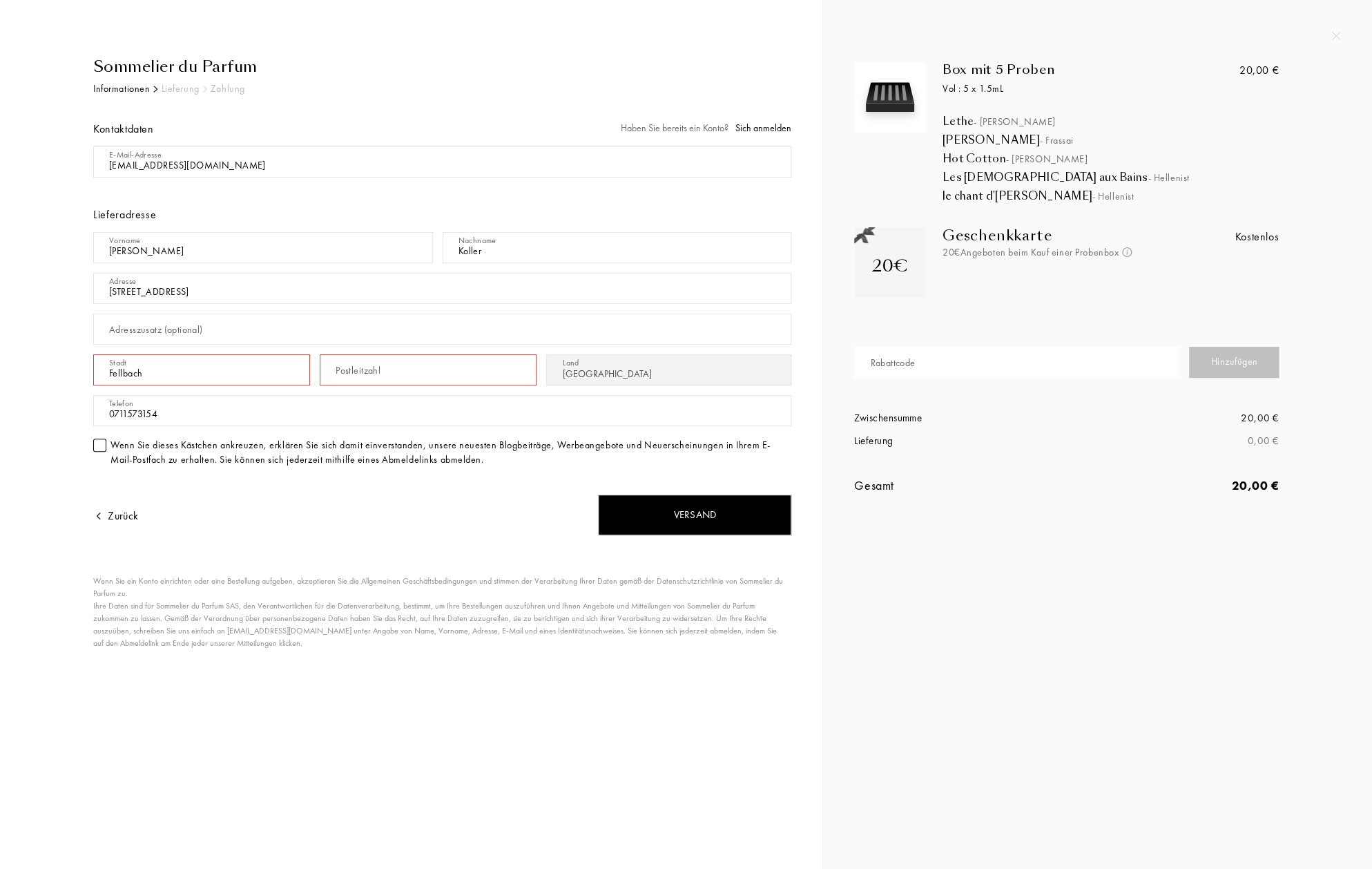
type input "70734"
click at [678, 515] on div "Versand" at bounding box center [695, 514] width 193 height 41
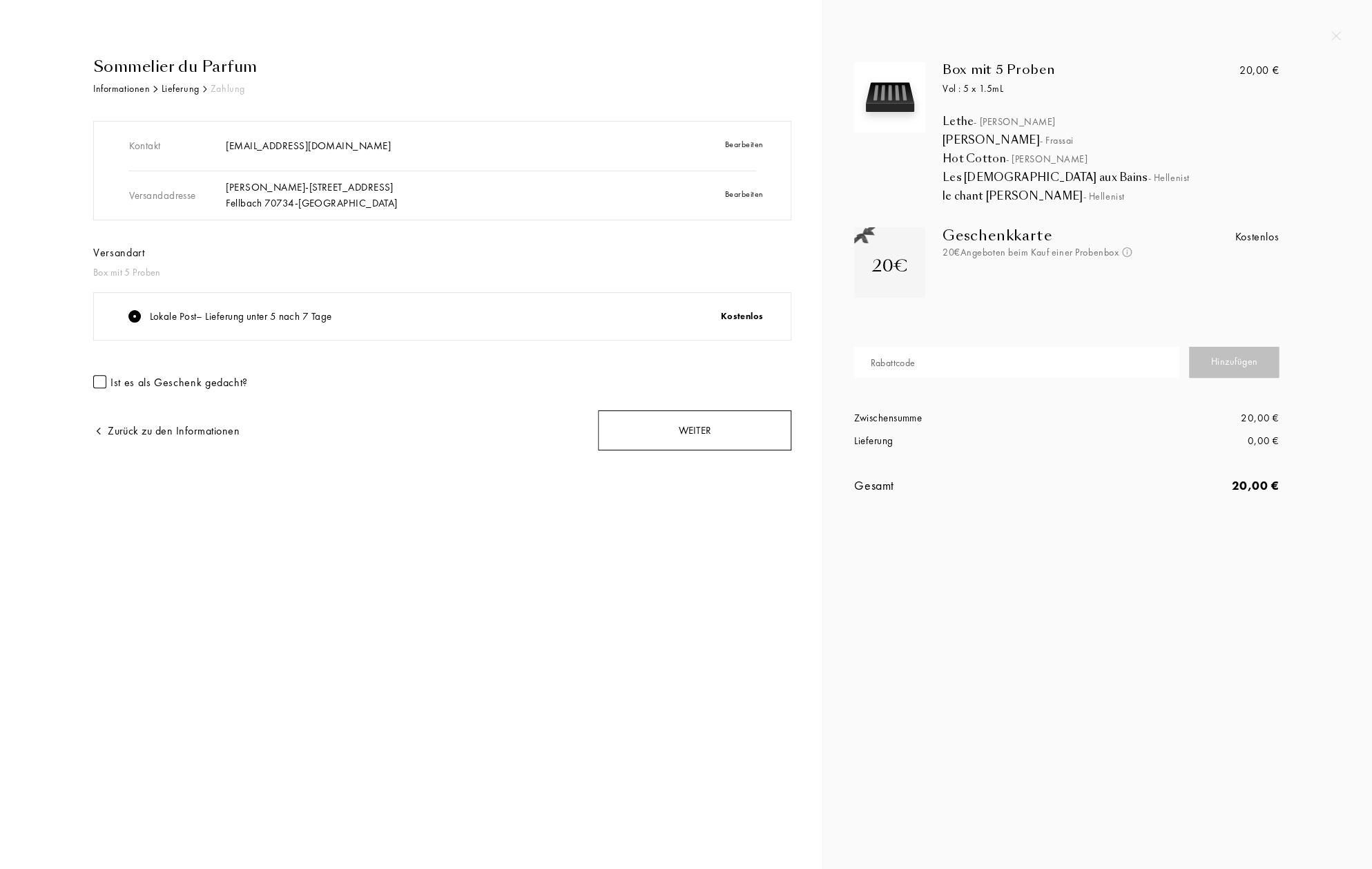
click at [699, 432] on div "Weiter" at bounding box center [695, 431] width 193 height 41
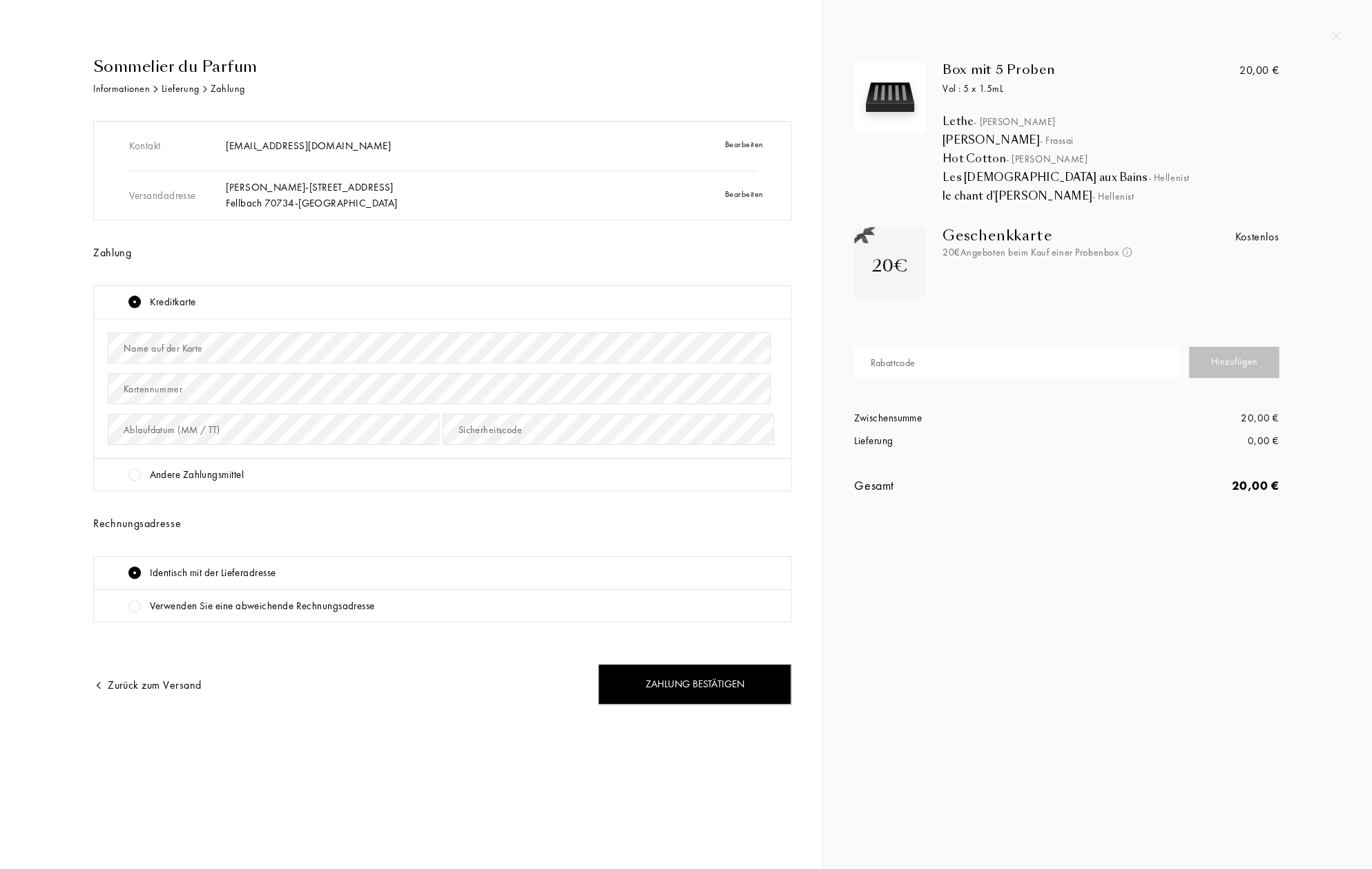
click at [133, 472] on div at bounding box center [134, 474] width 12 height 12
